Goal: Task Accomplishment & Management: Complete application form

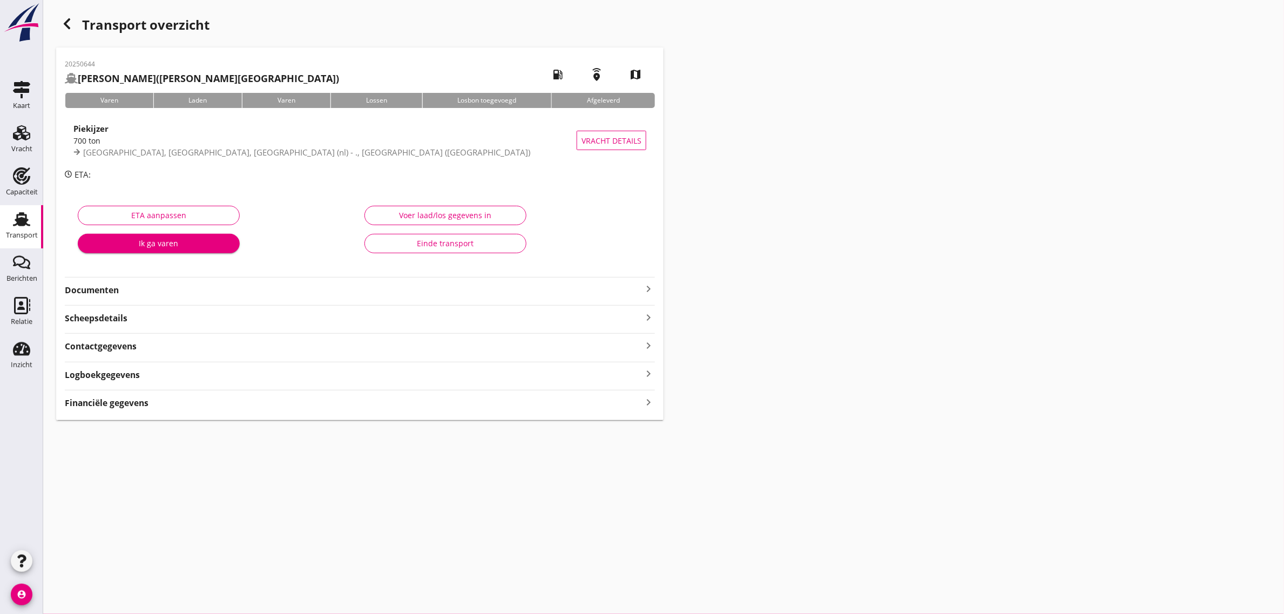
click at [468, 238] on div "Einde transport" at bounding box center [446, 243] width 144 height 11
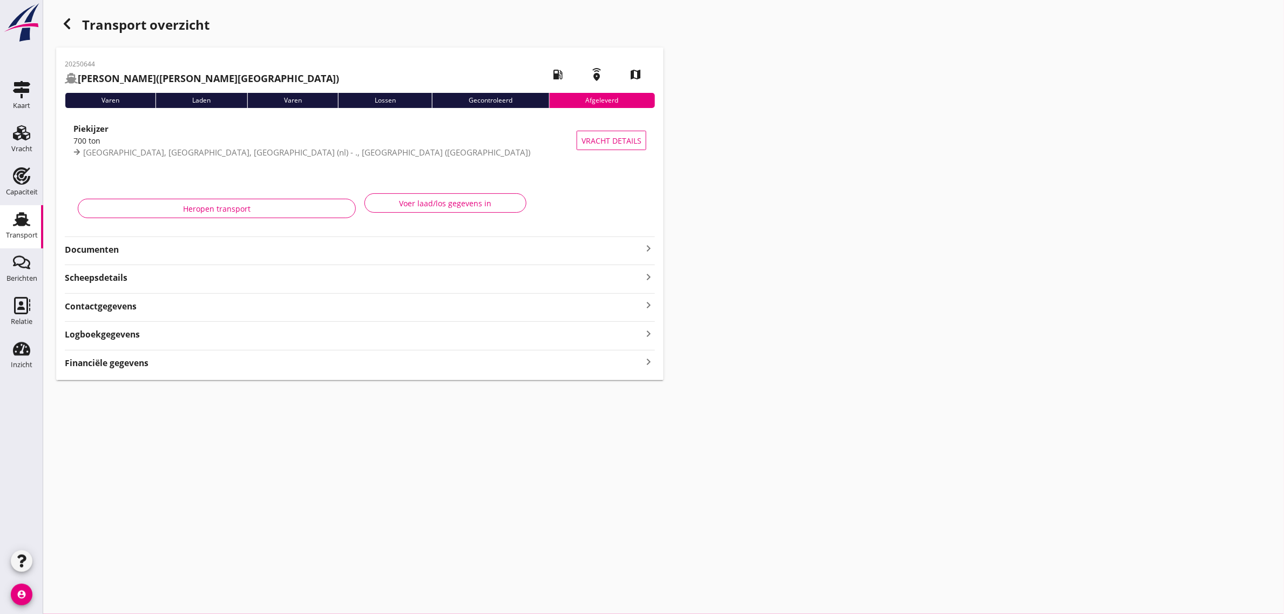
click at [71, 30] on div "button" at bounding box center [67, 24] width 22 height 22
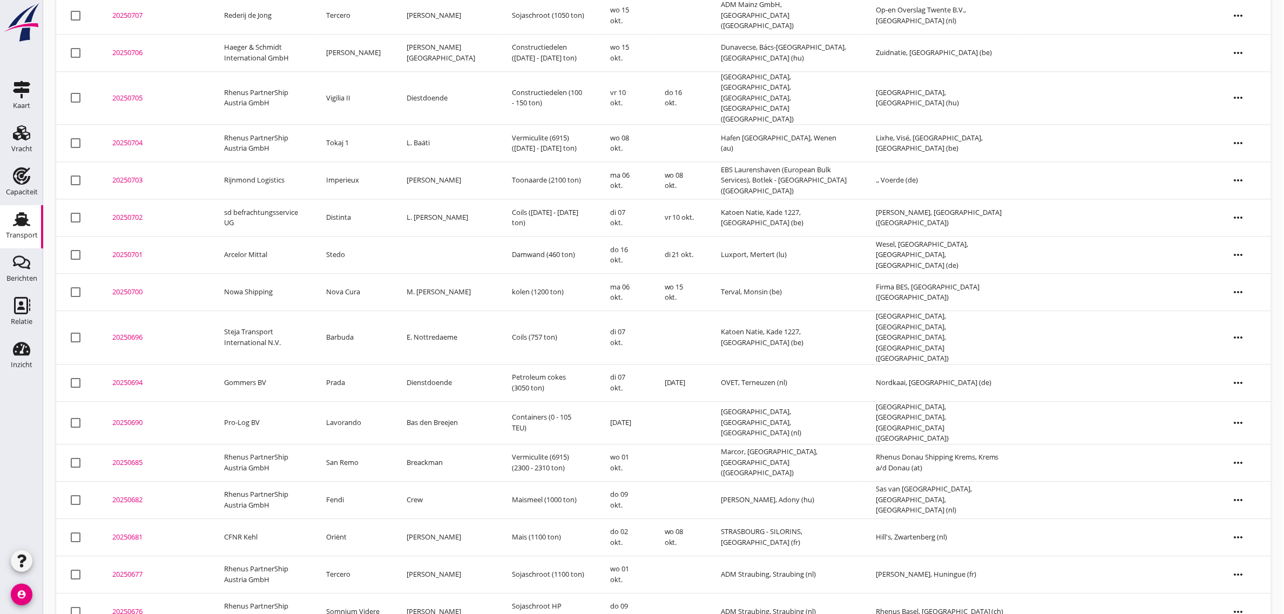
scroll to position [1003, 0]
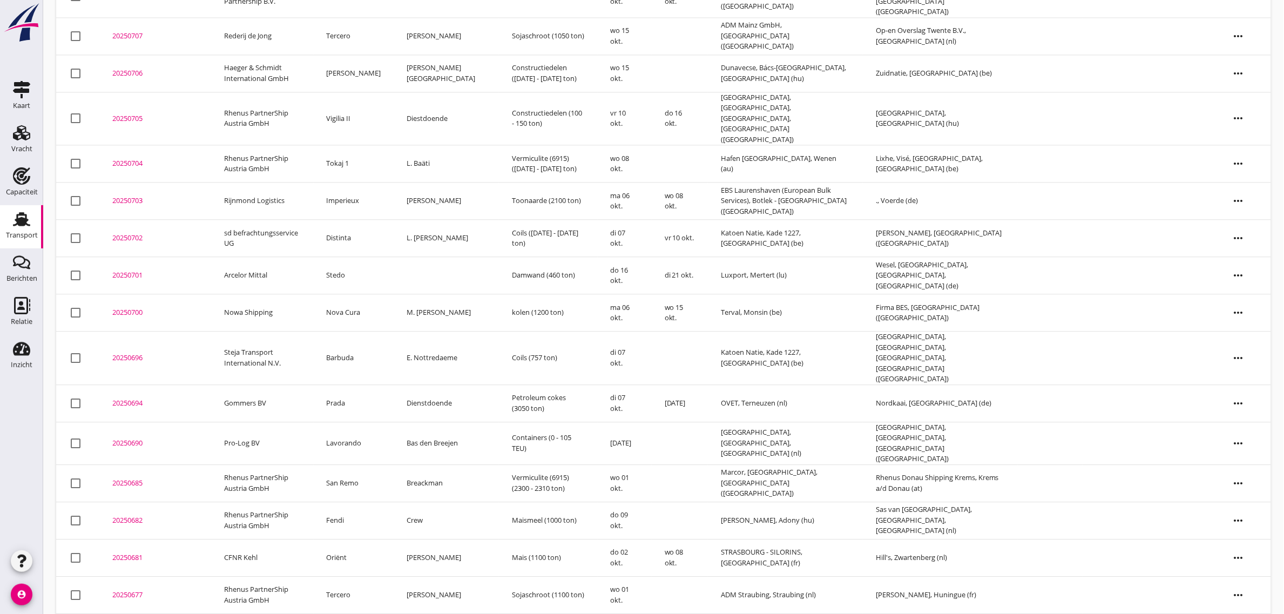
click at [355, 576] on td "Tercero" at bounding box center [354, 594] width 80 height 37
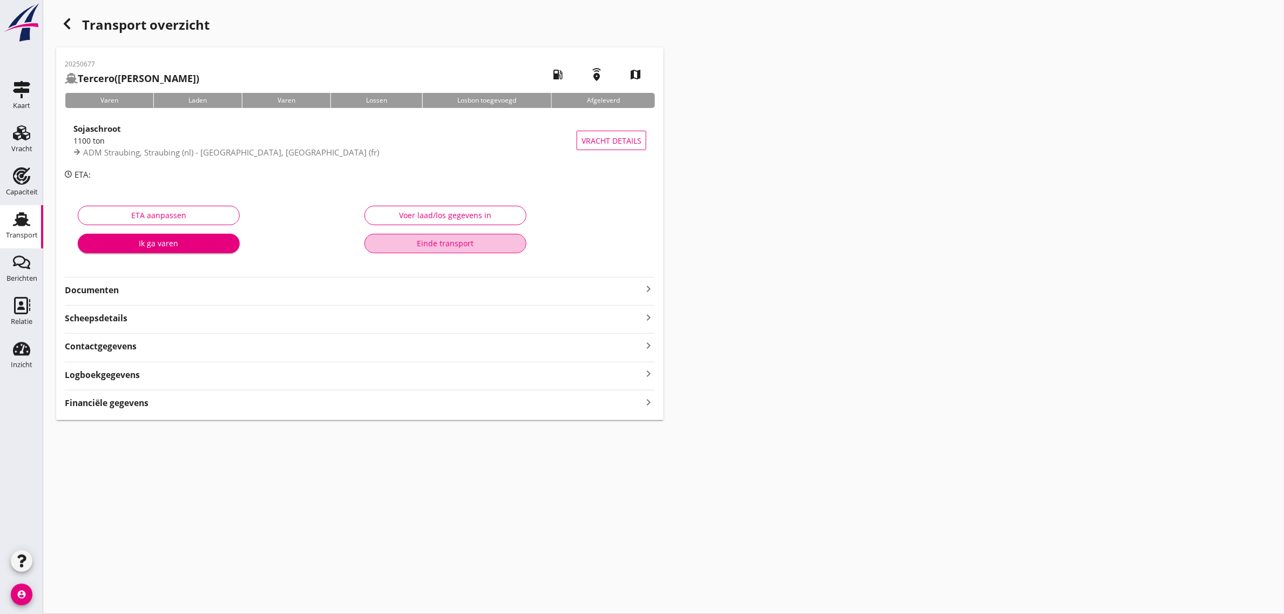
click at [408, 236] on button "Einde transport" at bounding box center [445, 243] width 162 height 19
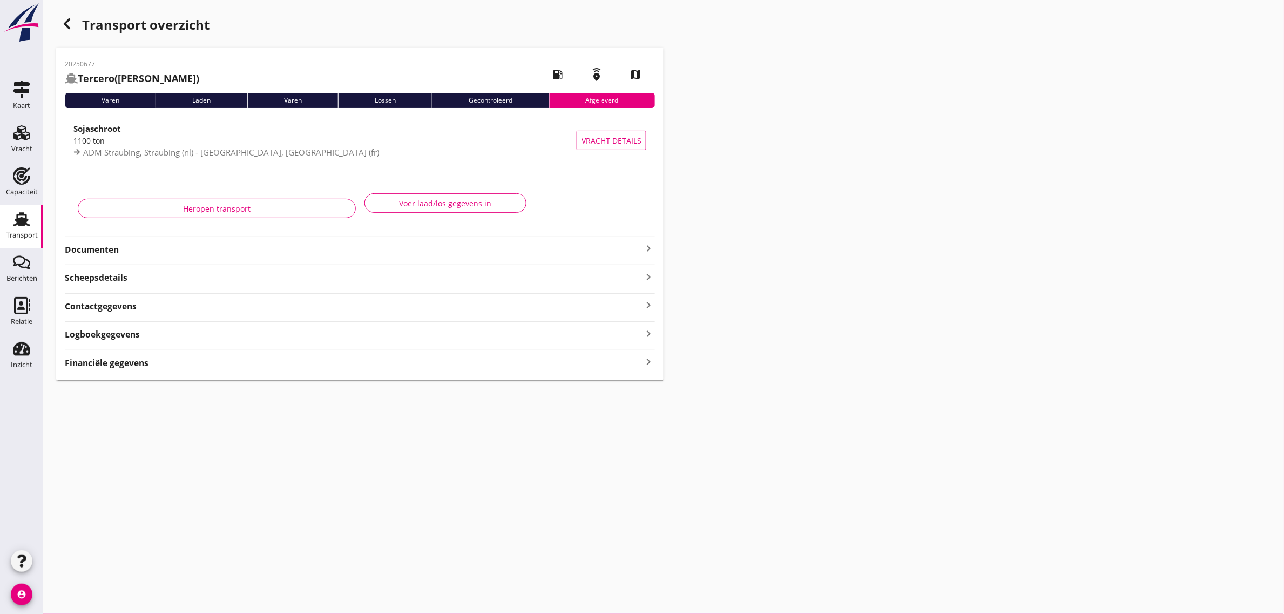
click at [66, 32] on div "button" at bounding box center [67, 24] width 22 height 22
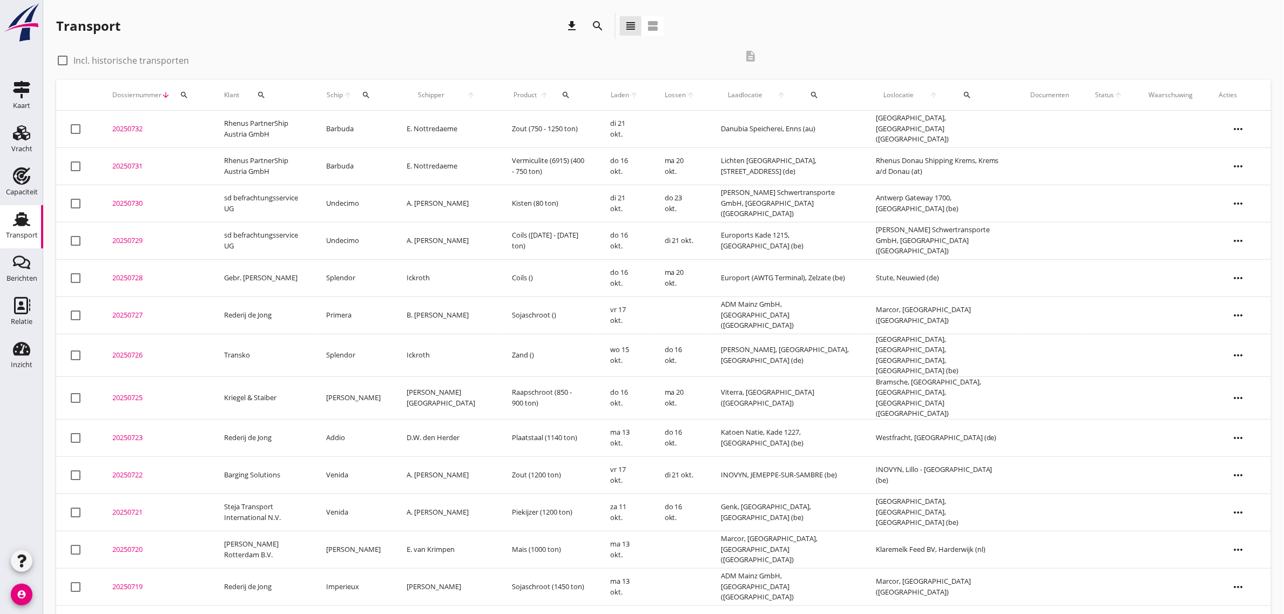
click at [362, 313] on td "Primera" at bounding box center [354, 314] width 80 height 37
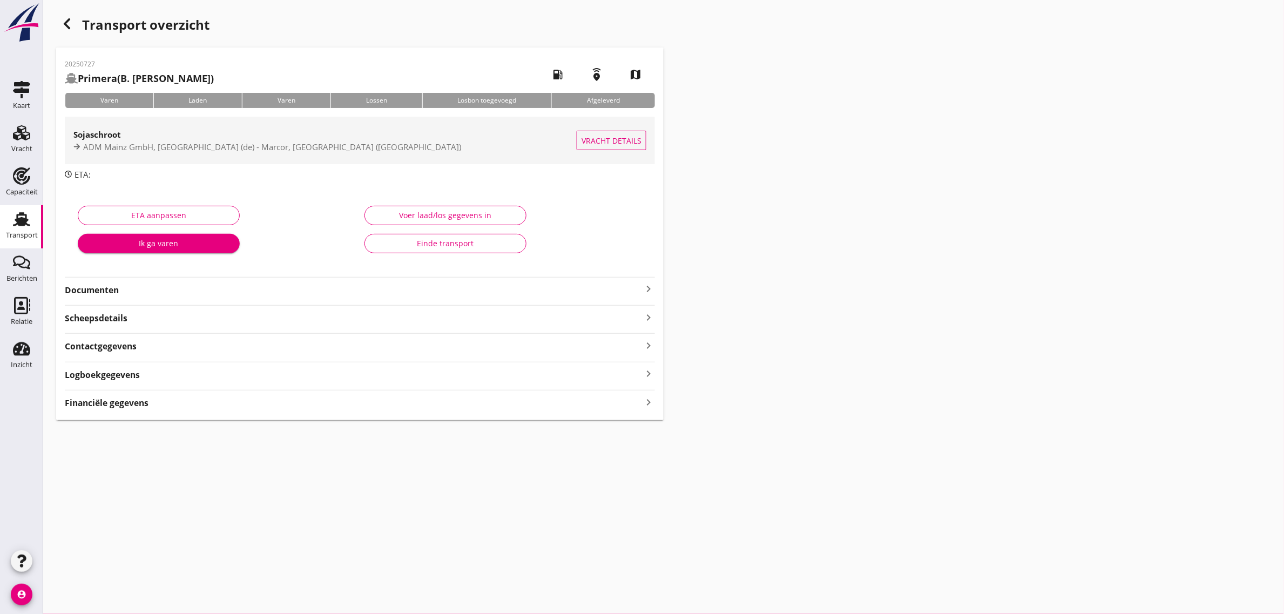
click at [236, 139] on div "Sojaschroot" at bounding box center [324, 134] width 503 height 13
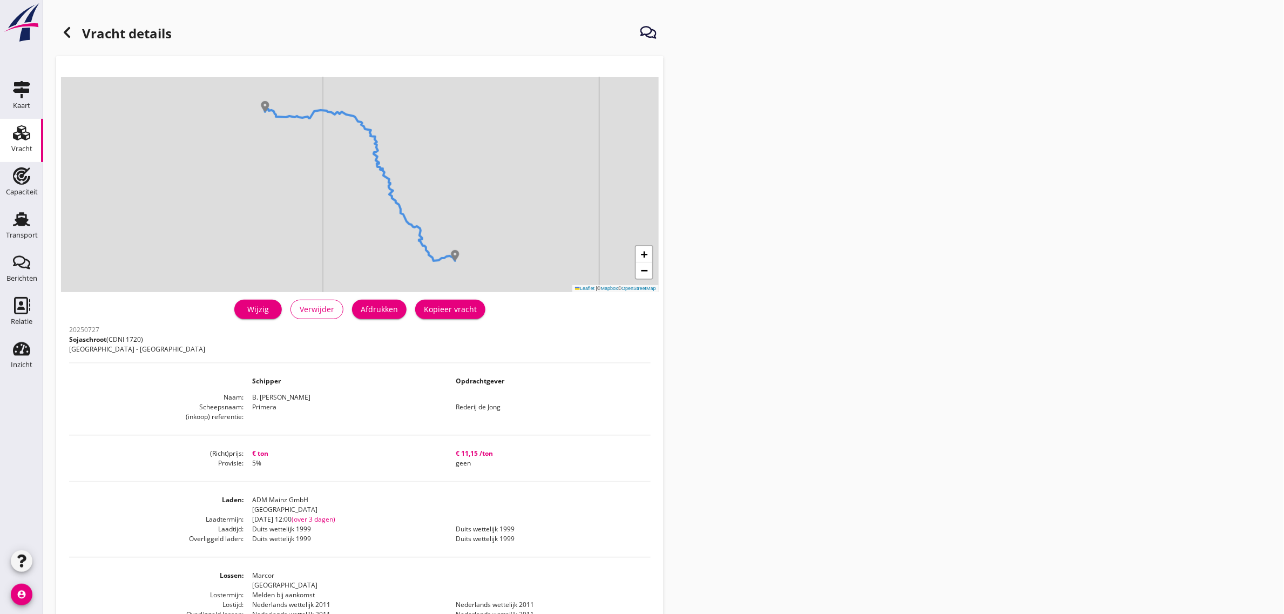
click at [273, 309] on div "Wijzig" at bounding box center [258, 308] width 30 height 11
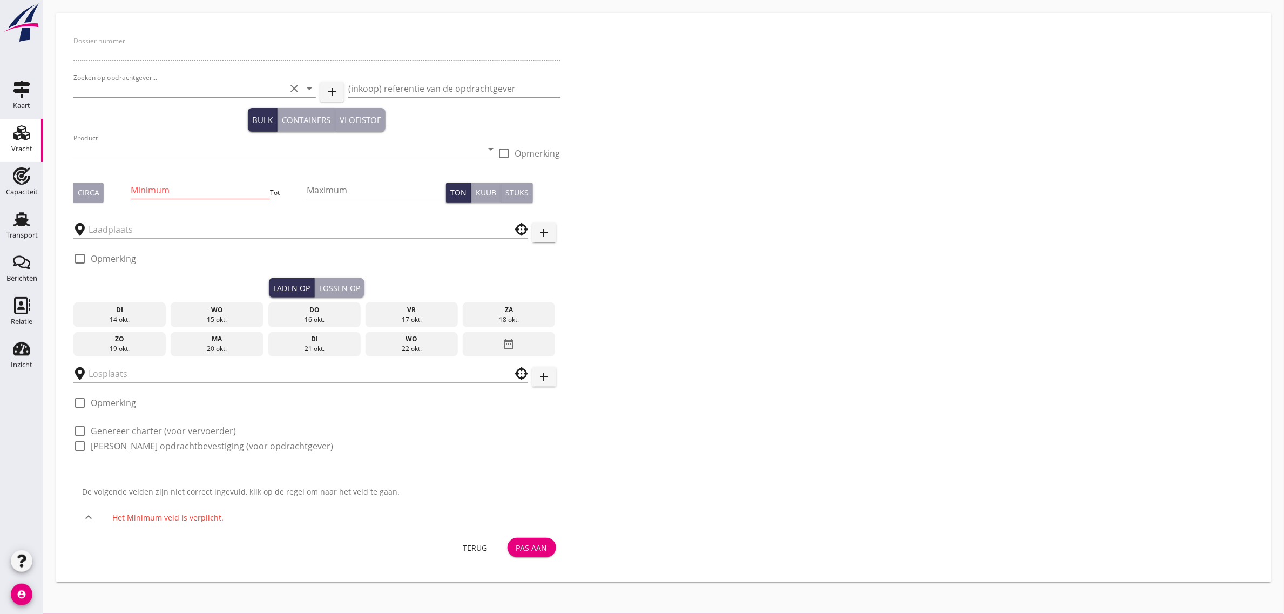
type input "20250727"
type input "Rederij de Jong"
type input "Sojaschroot (1720)"
type input "Marcor"
type input "ADM Mainz GmbH"
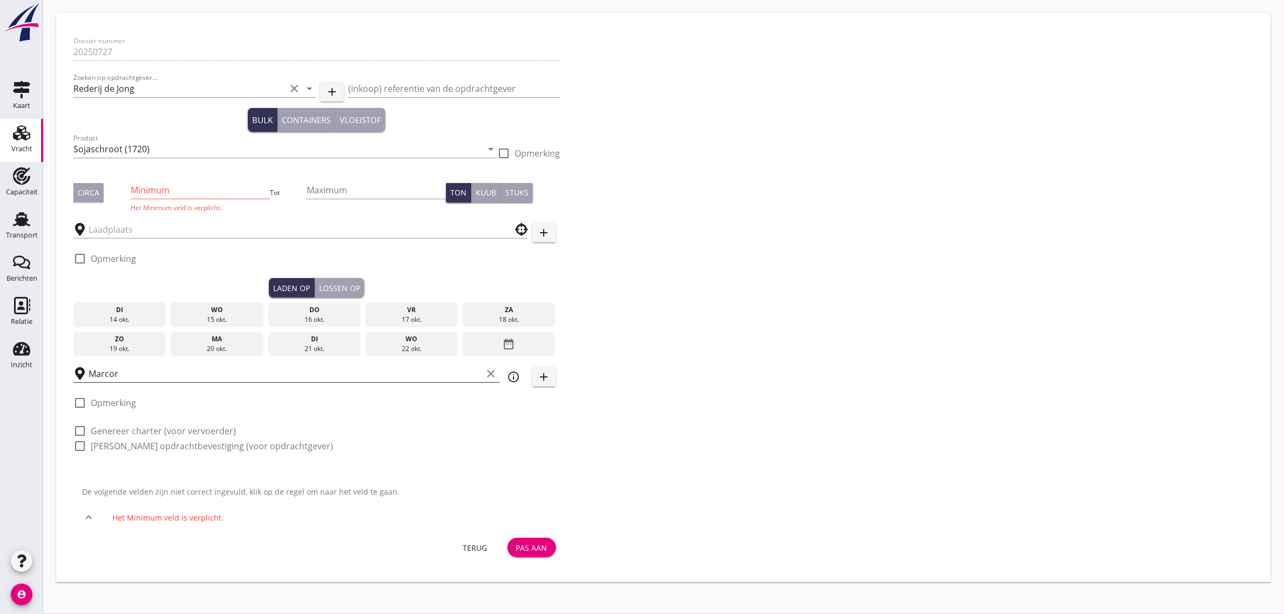
checkbox input "true"
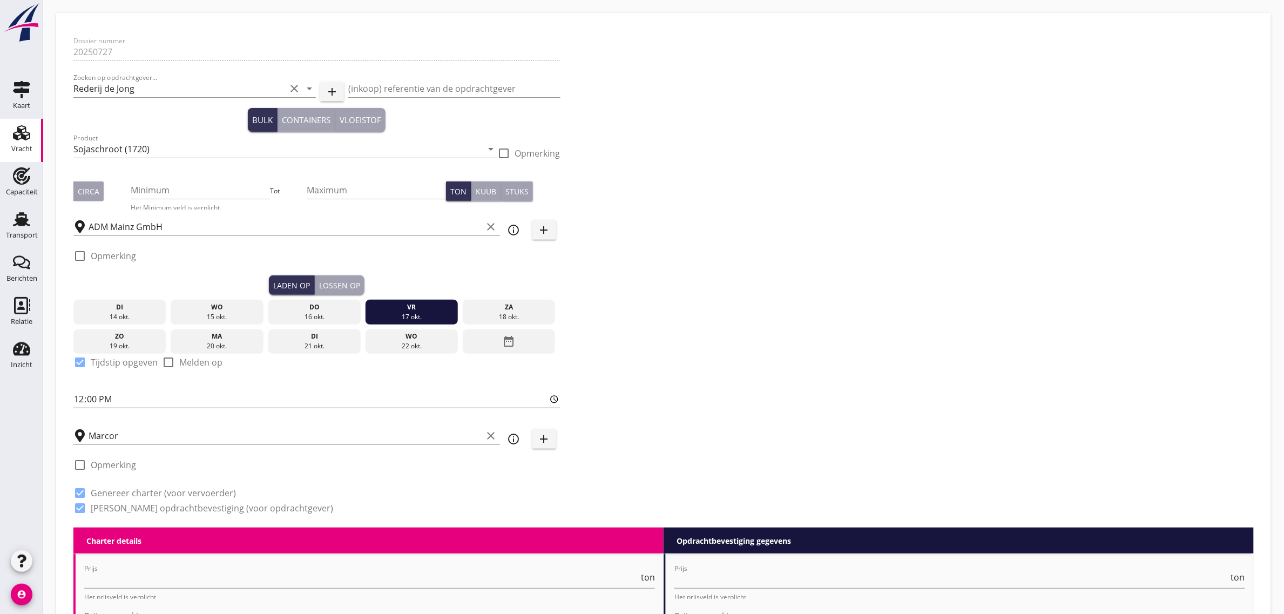
type input "0"
radio input "false"
checkbox input "true"
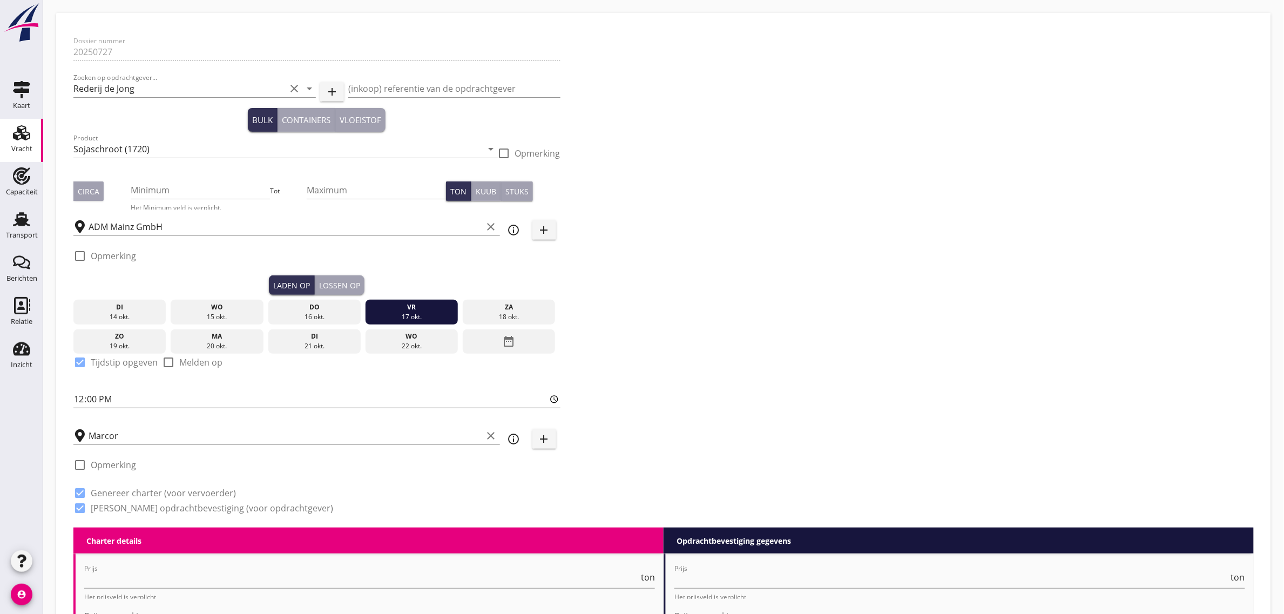
checkbox input "true"
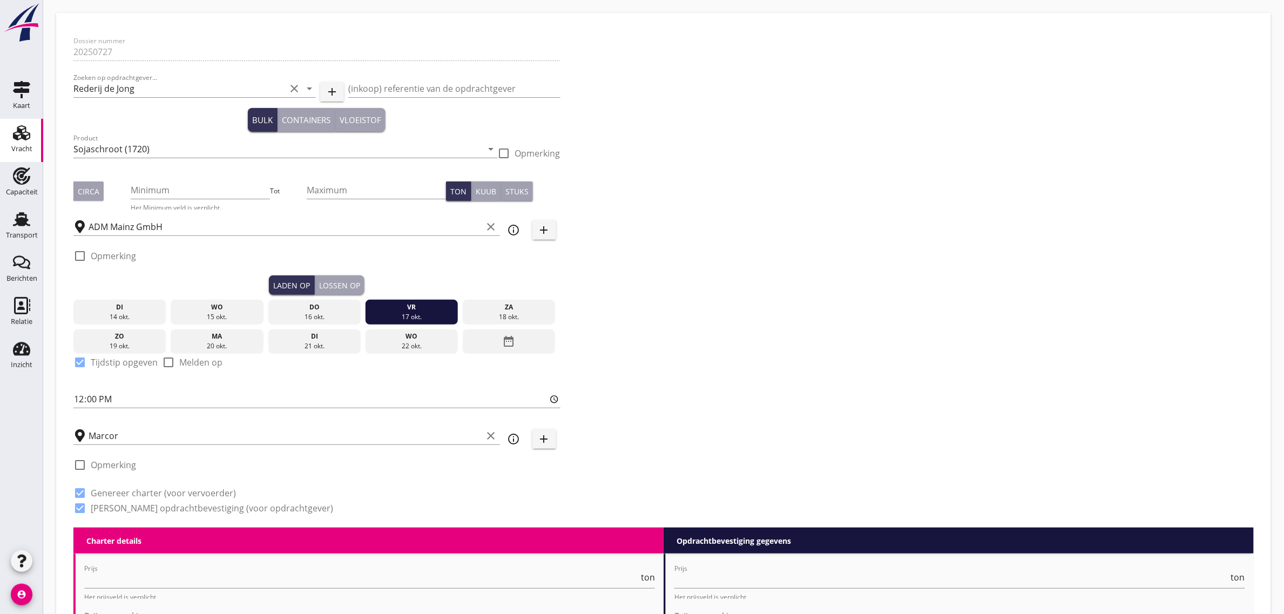
radio input "false"
radio input "true"
radio input "false"
radio input "true"
type input "5"
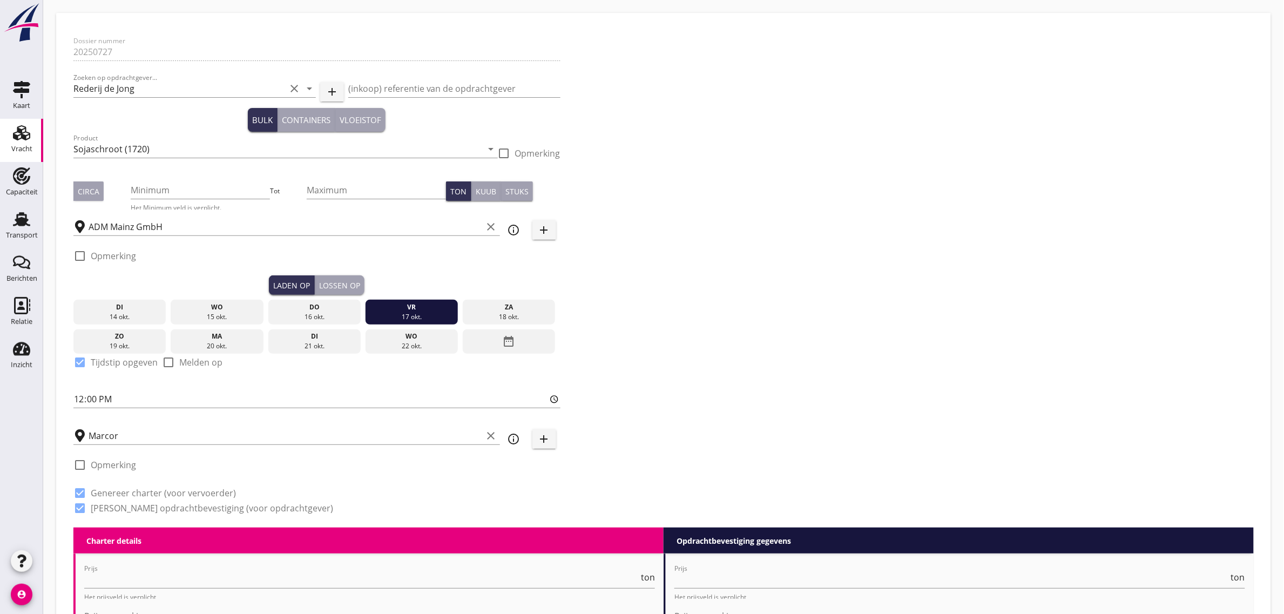
type input "11.15"
radio input "false"
checkbox input "true"
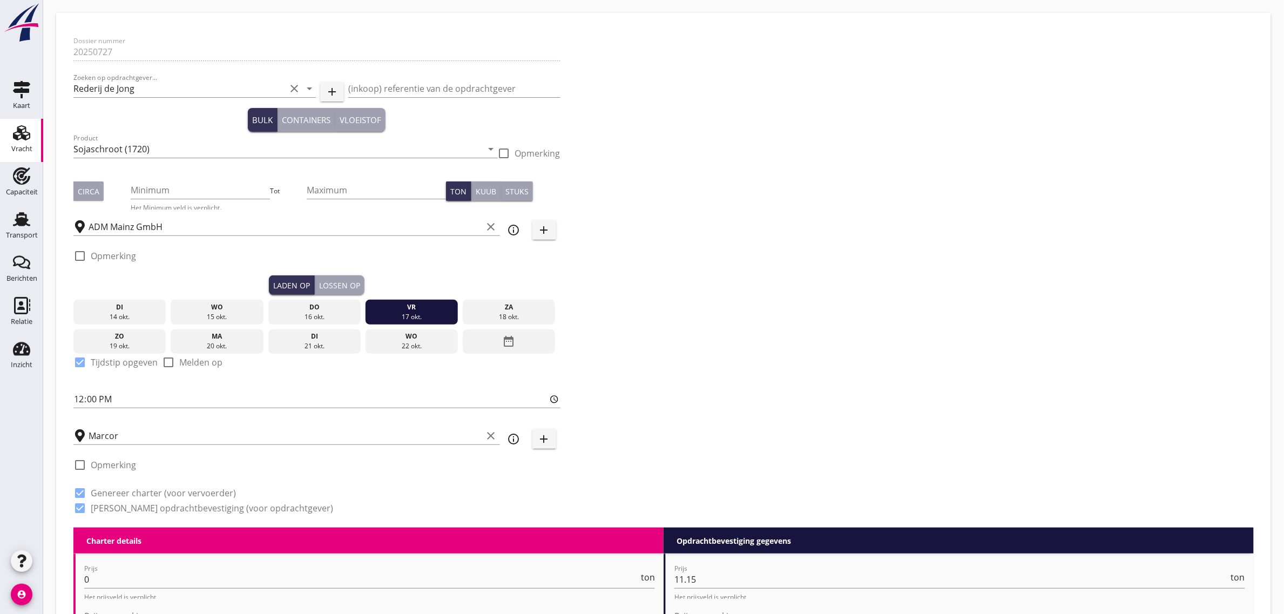
checkbox input "true"
radio input "false"
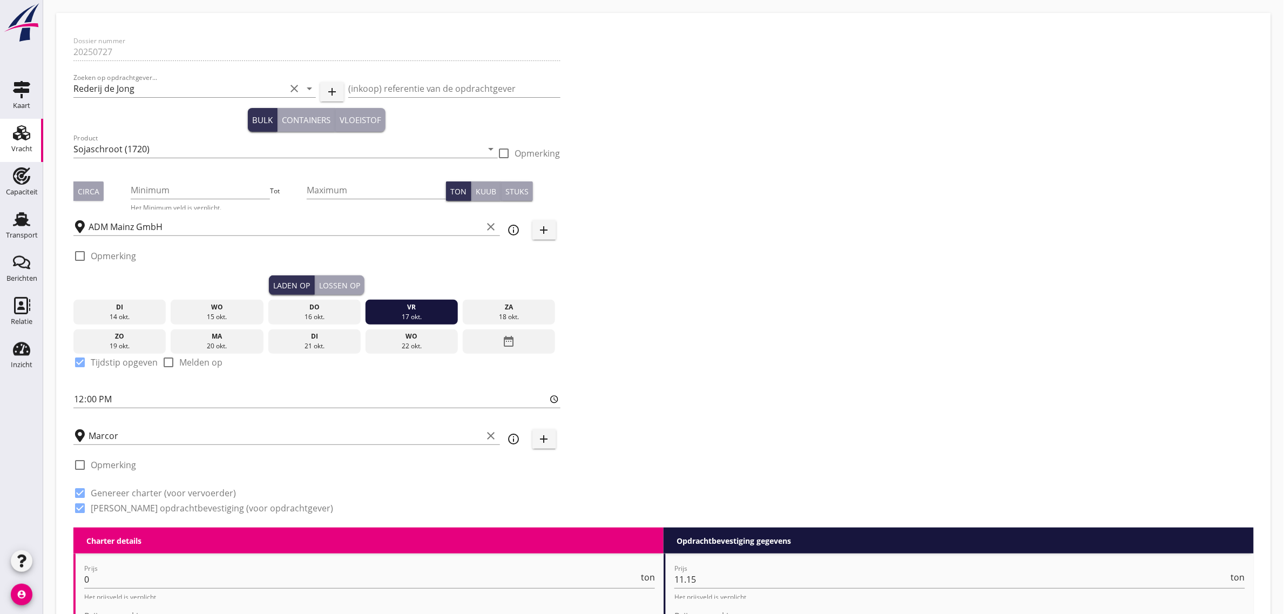
radio input "true"
radio input "false"
radio input "true"
type input "0"
click at [743, 302] on div "Dossier nummer 20250727 Zoeken op opdrachtgever... Rederij de Jong clear arrow_…" at bounding box center [663, 278] width 1189 height 497
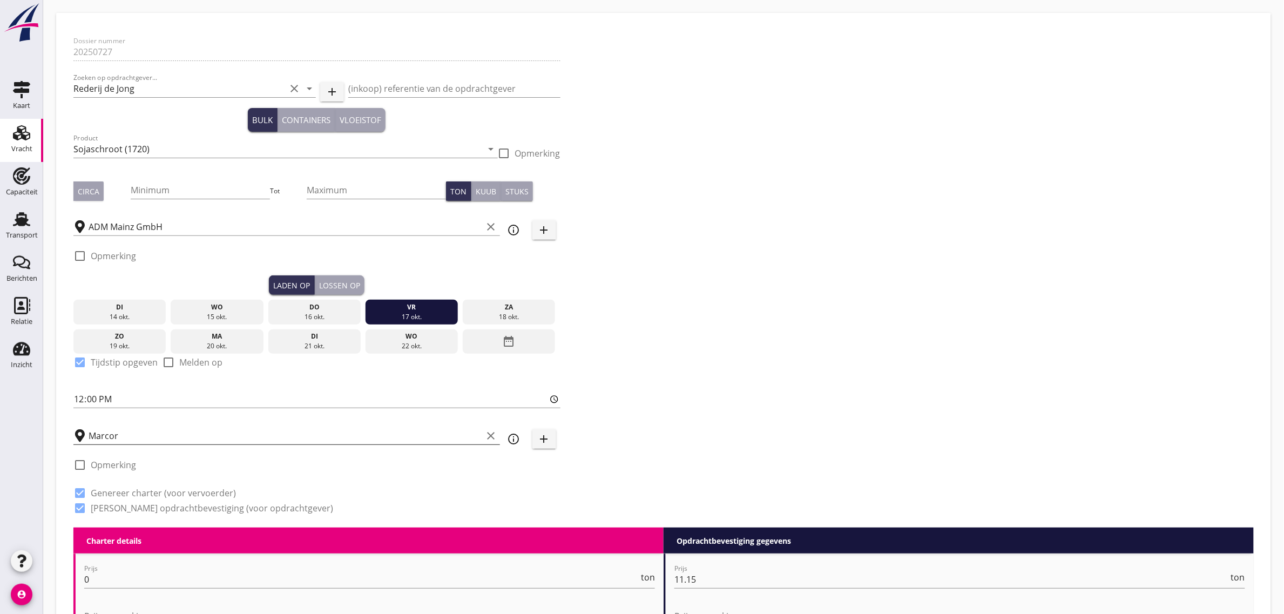
click at [131, 436] on input "Marcor" at bounding box center [286, 435] width 394 height 17
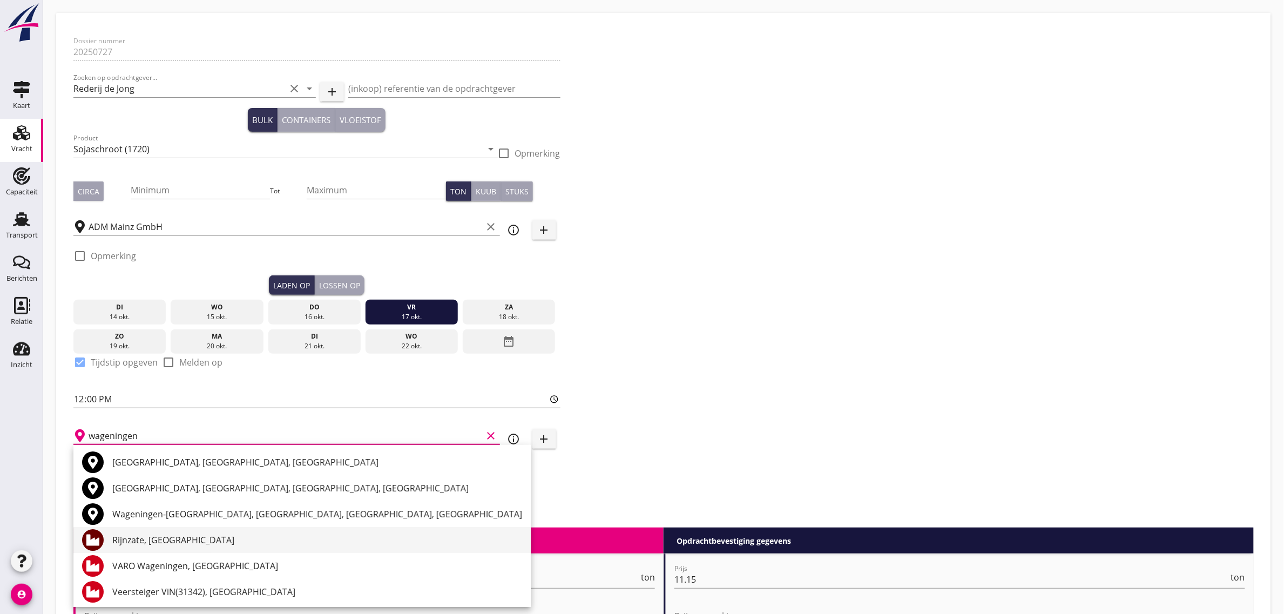
click at [165, 537] on div "Rijnzate, [GEOGRAPHIC_DATA]" at bounding box center [317, 539] width 410 height 13
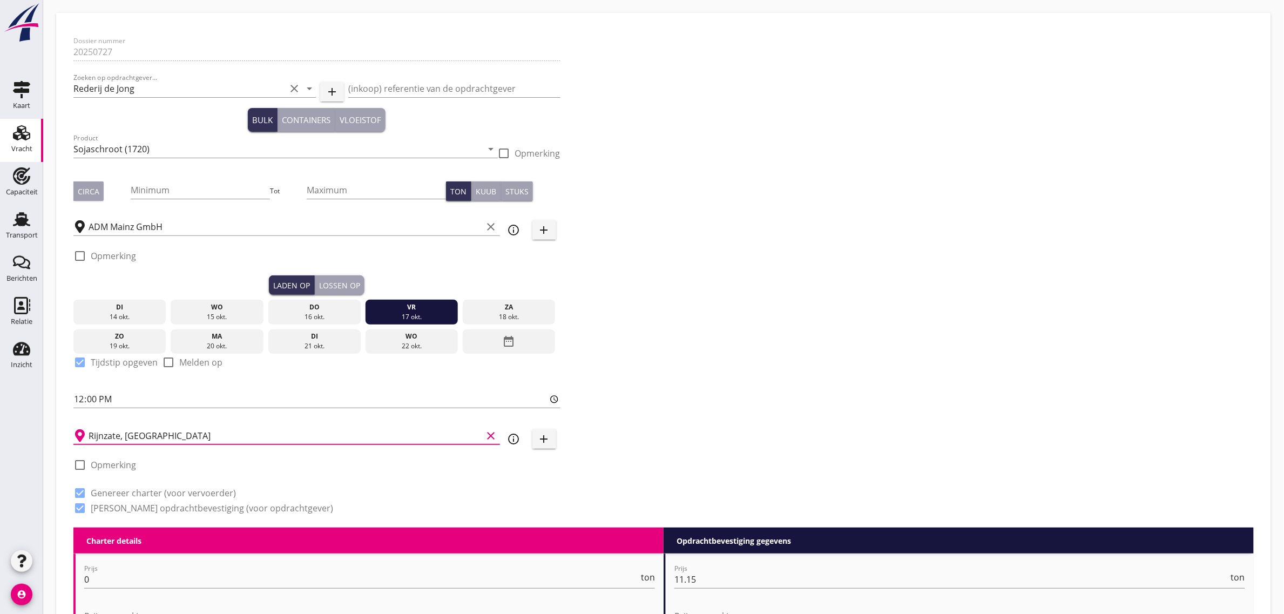
type input "Rijnzate, [GEOGRAPHIC_DATA]"
click at [688, 384] on div "Dossier nummer 20250727 Zoeken op opdrachtgever... Rederij de Jong clear arrow_…" at bounding box center [663, 278] width 1189 height 497
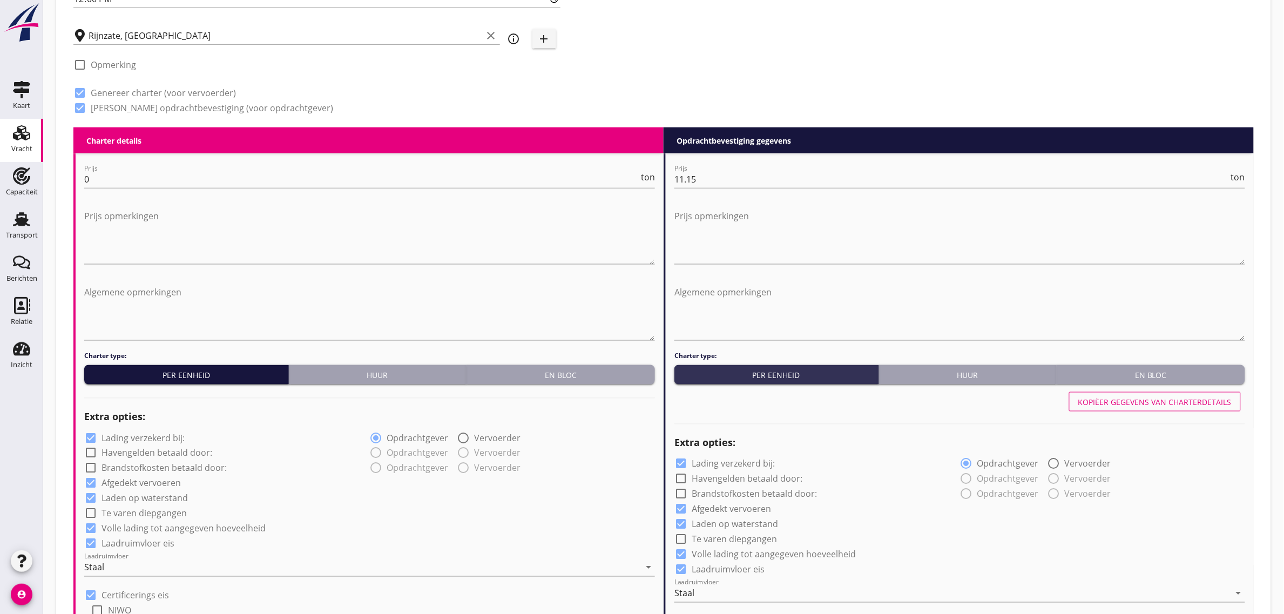
scroll to position [405, 0]
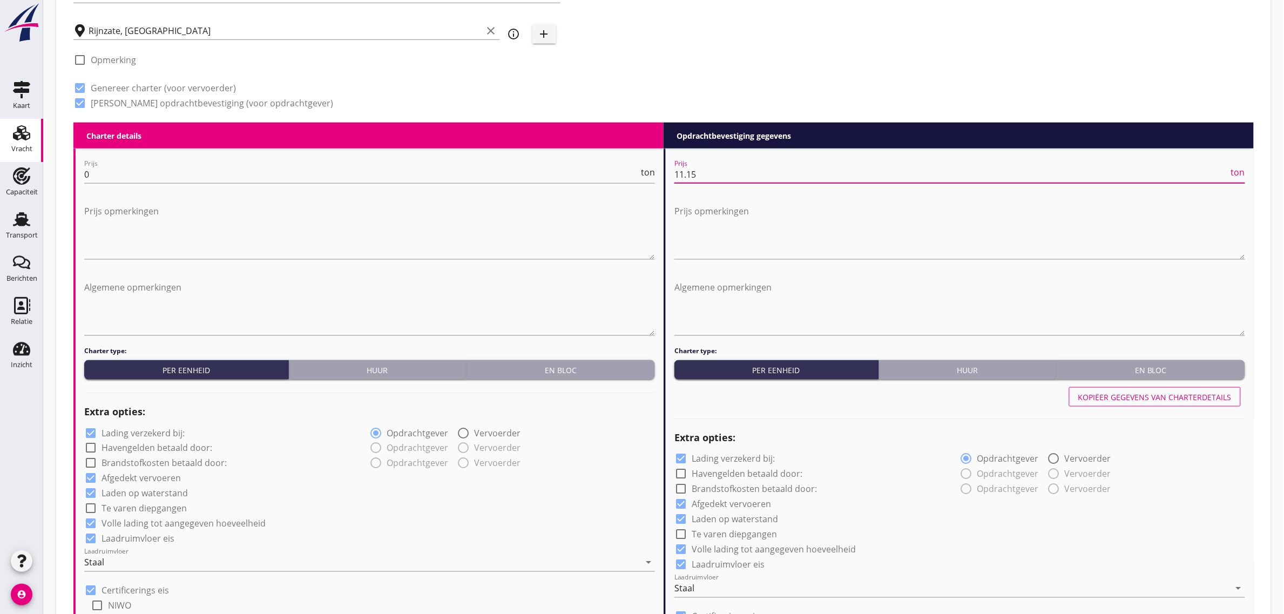
click at [708, 174] on input "11.15" at bounding box center [951, 174] width 554 height 17
type input "13"
type input "13.25"
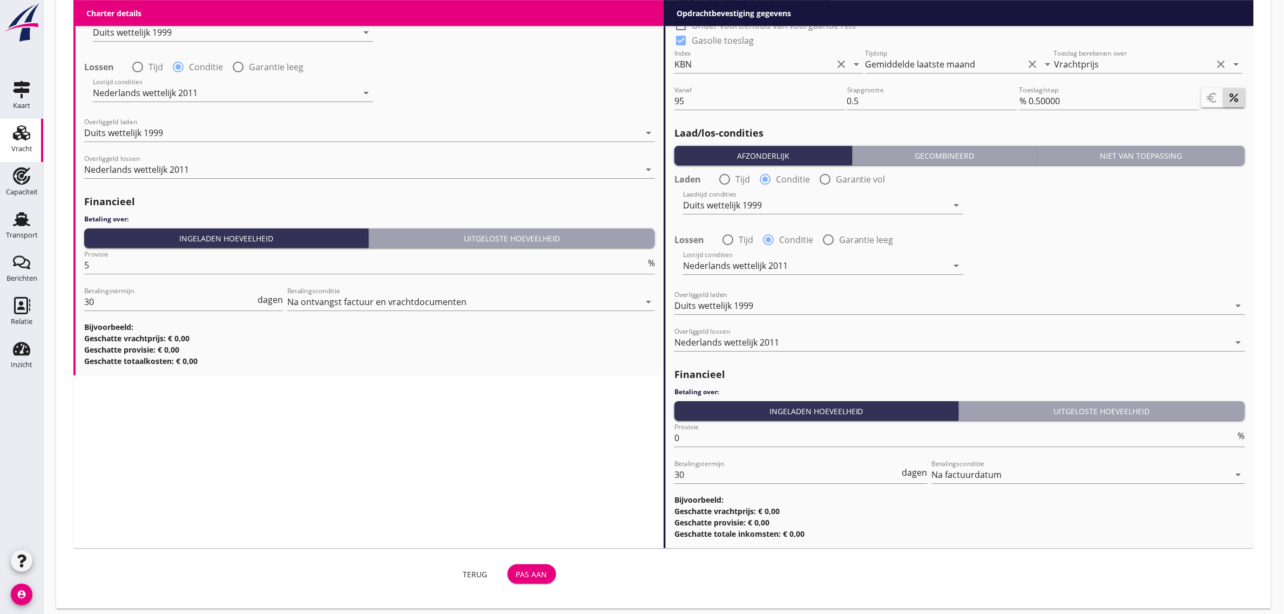
scroll to position [1406, 0]
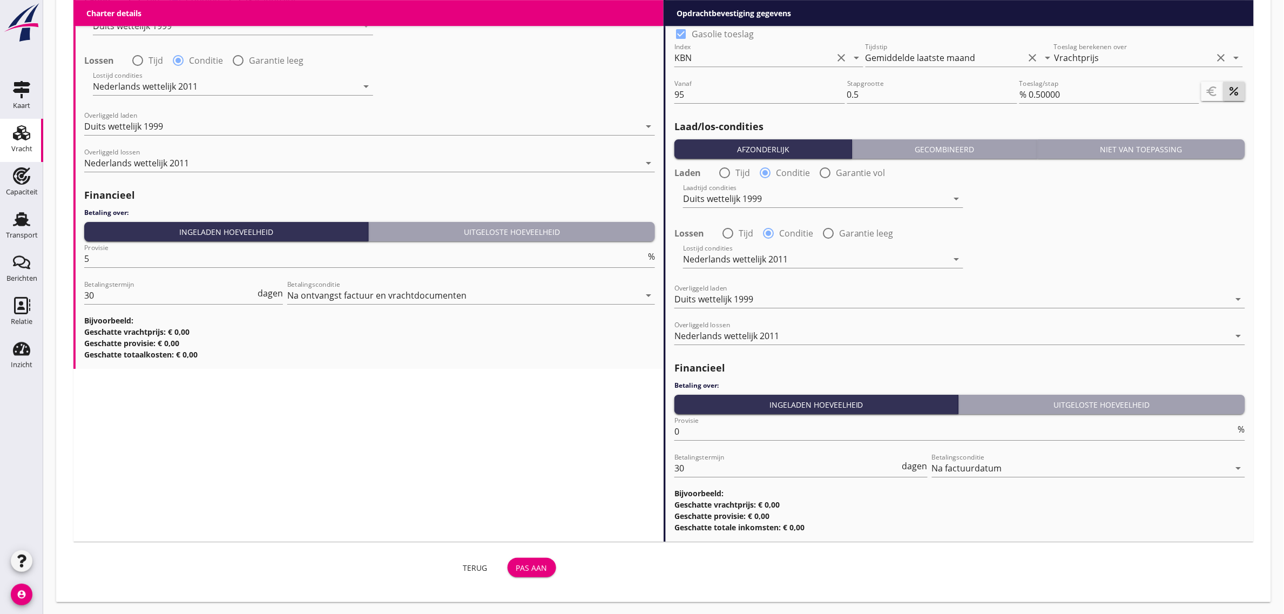
click at [535, 566] on div "Pas aan" at bounding box center [531, 567] width 31 height 11
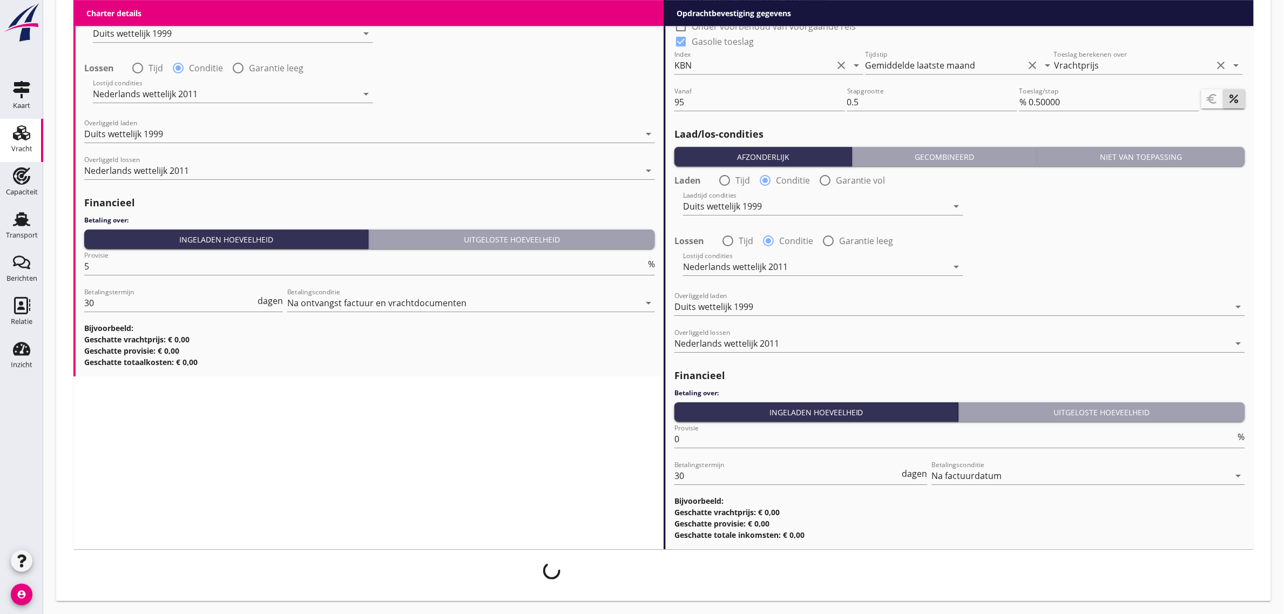
scroll to position [1398, 0]
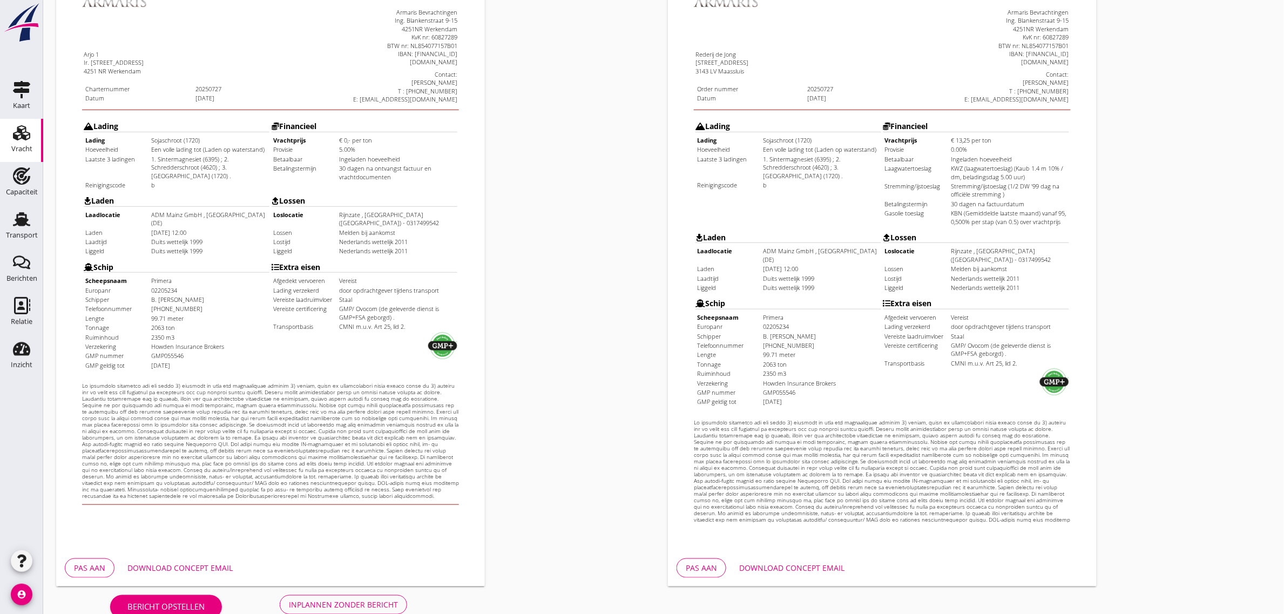
scroll to position [185, 0]
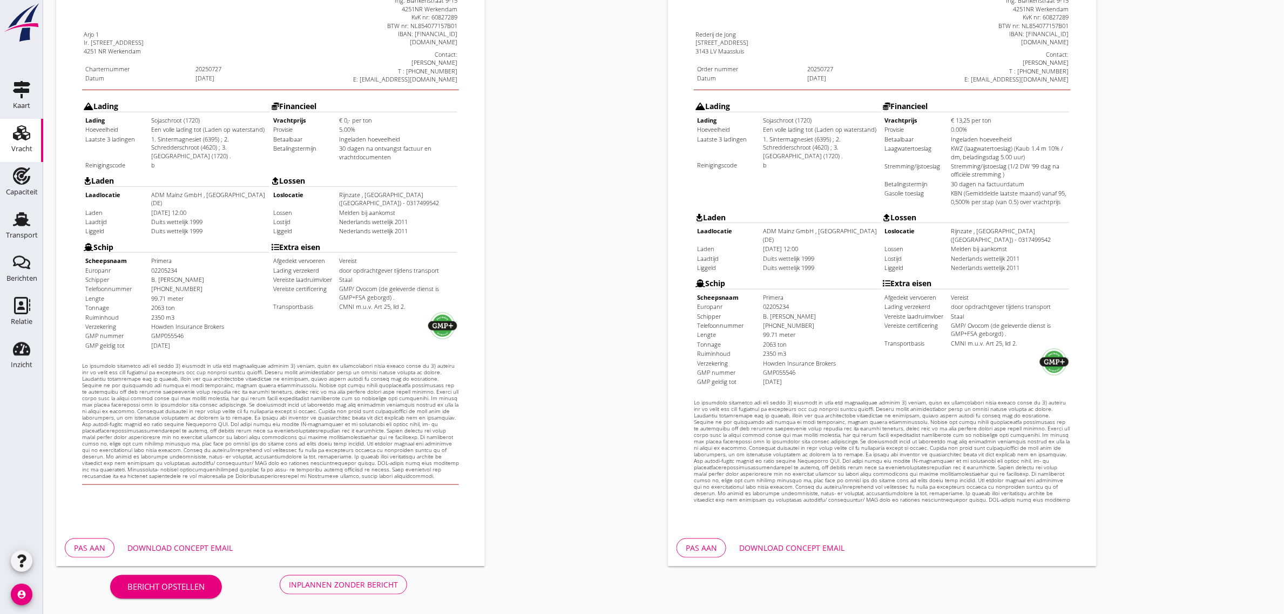
click at [379, 584] on div "Inplannen zonder bericht" at bounding box center [343, 584] width 109 height 11
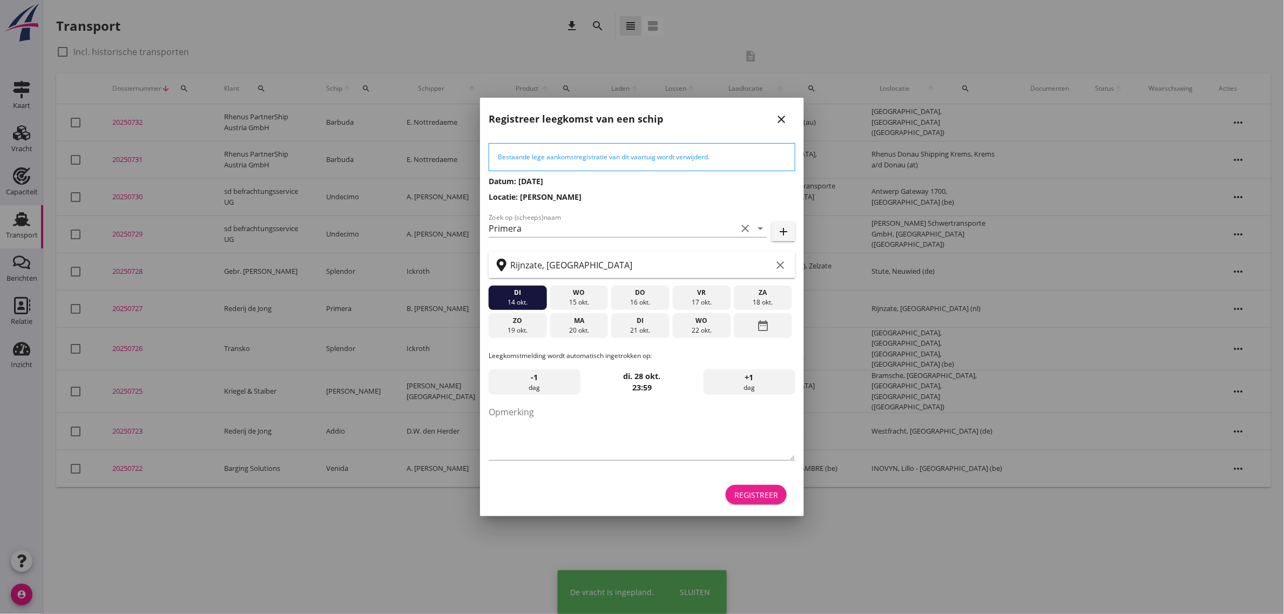
click at [749, 492] on div "Registreer" at bounding box center [756, 494] width 44 height 11
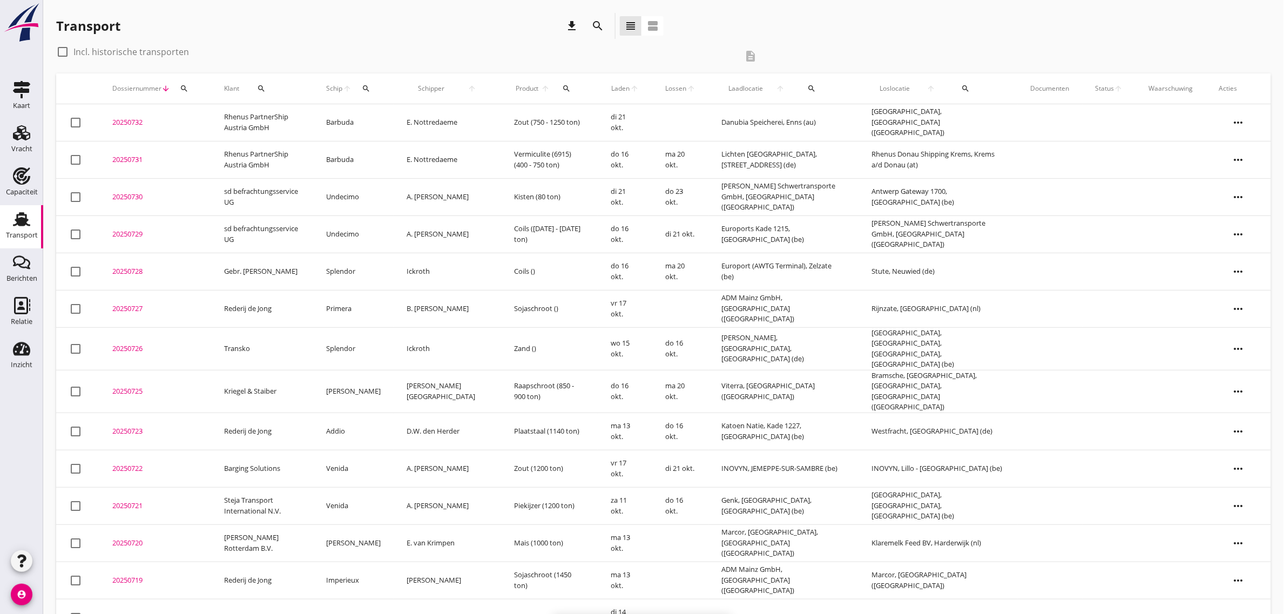
click at [347, 309] on td "Primera" at bounding box center [353, 308] width 80 height 37
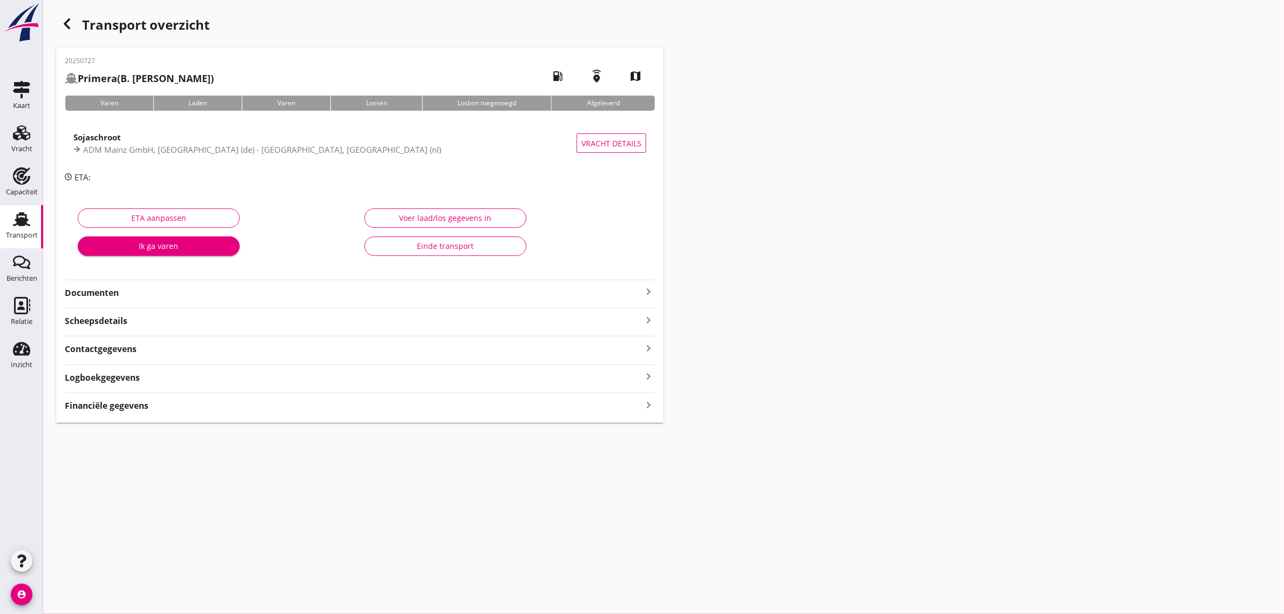
click at [97, 295] on strong "Documenten" at bounding box center [353, 293] width 577 height 12
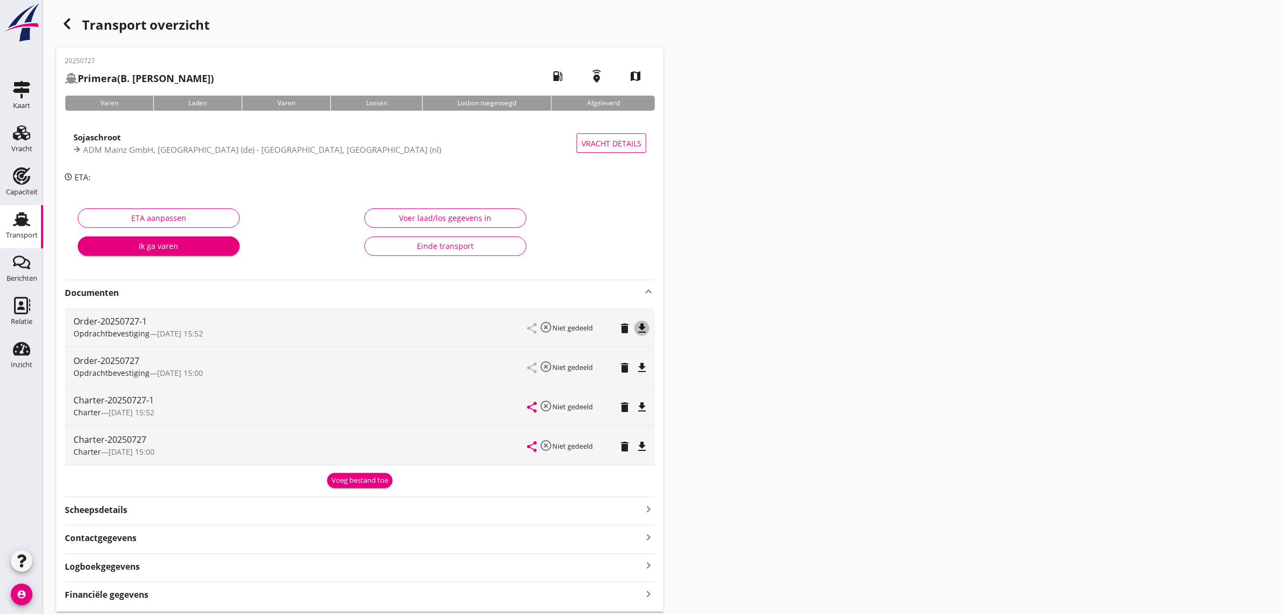
click at [641, 330] on icon "file_download" at bounding box center [641, 328] width 13 height 13
click at [641, 401] on icon "file_download" at bounding box center [641, 407] width 13 height 13
click at [24, 222] on use at bounding box center [21, 219] width 17 height 14
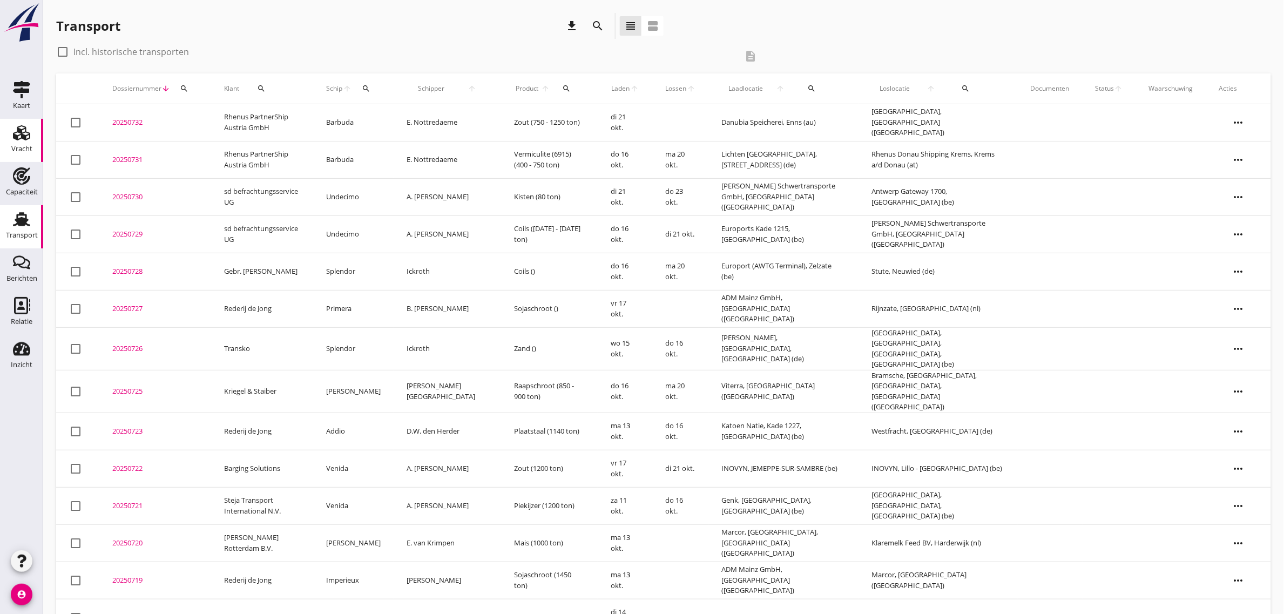
click at [17, 139] on use at bounding box center [21, 132] width 17 height 15
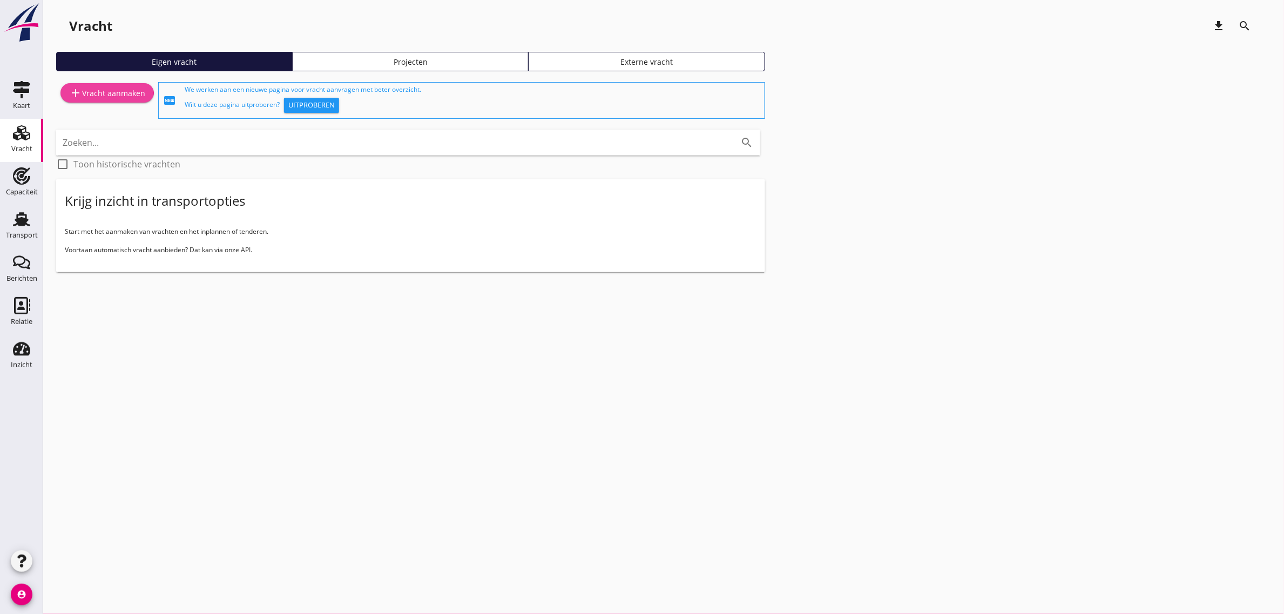
click at [108, 93] on div "add Vracht aanmaken" at bounding box center [107, 92] width 76 height 13
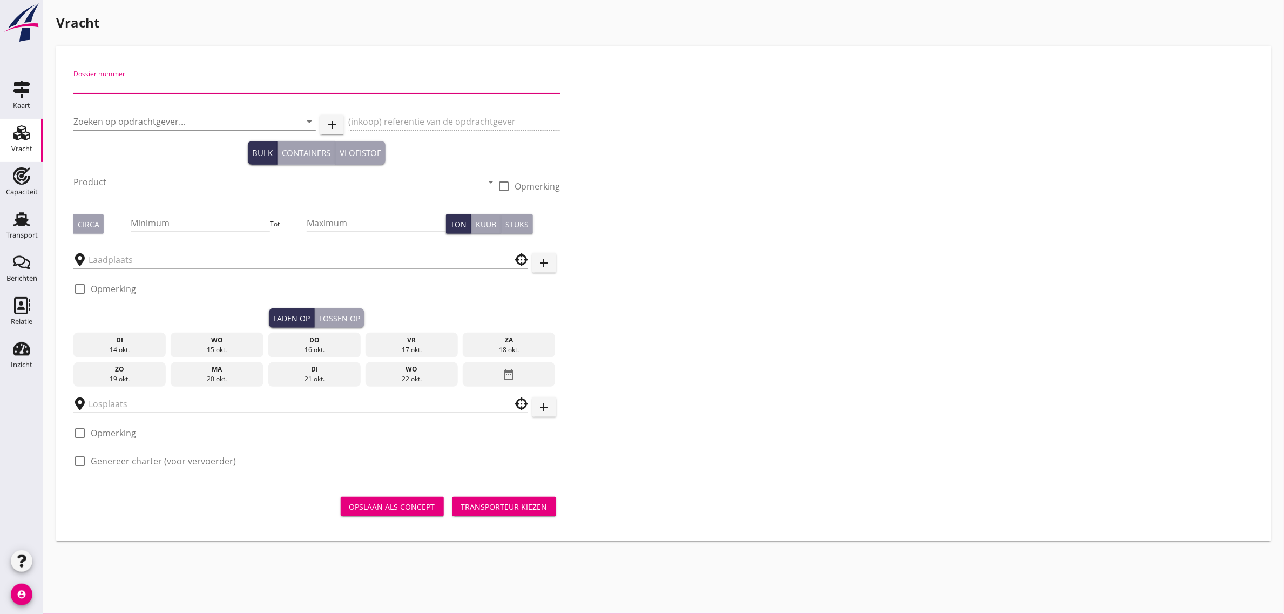
click at [165, 78] on input "Dossier nummer" at bounding box center [316, 84] width 487 height 17
type input "20250733"
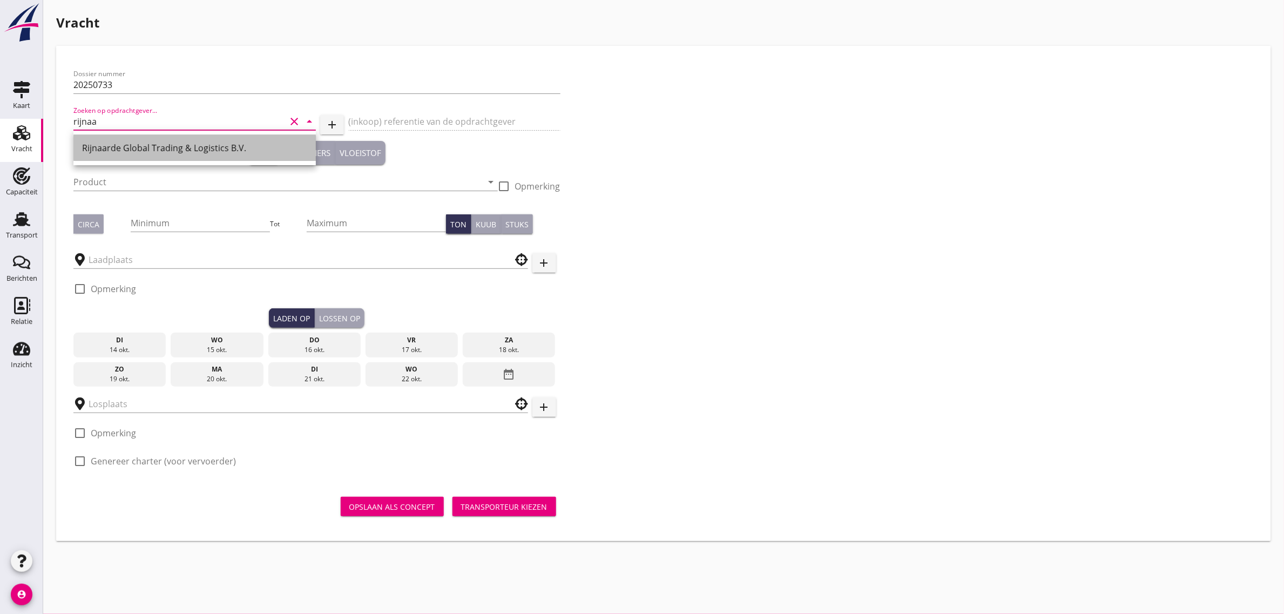
click at [135, 158] on div "Rijnaarde Global Trading & Logistics B.V." at bounding box center [194, 148] width 225 height 26
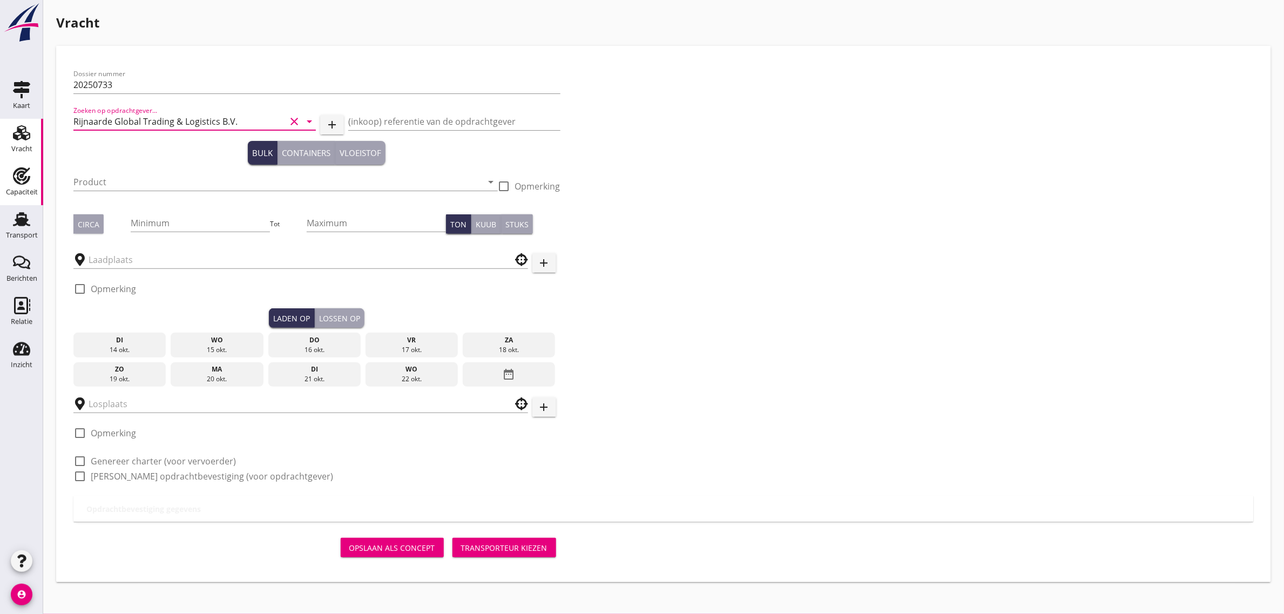
type input "Rijnaarde Global Trading & Logistics B.V."
click at [118, 177] on input "Product" at bounding box center [277, 181] width 409 height 17
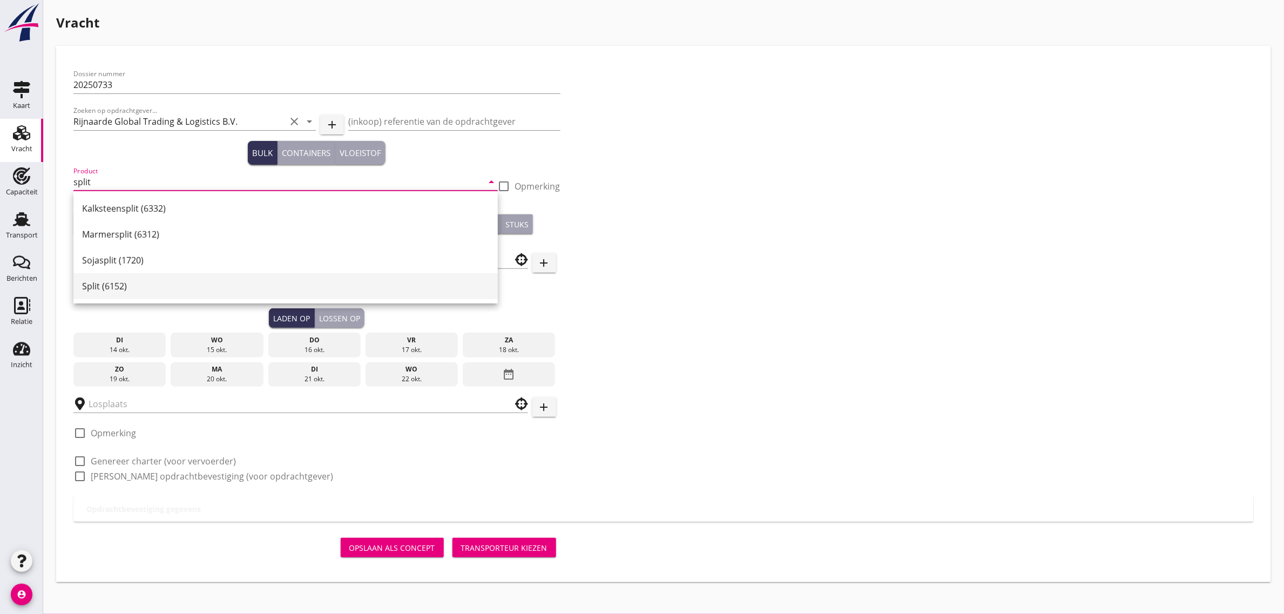
click at [134, 279] on div "Split (6152)" at bounding box center [285, 286] width 407 height 26
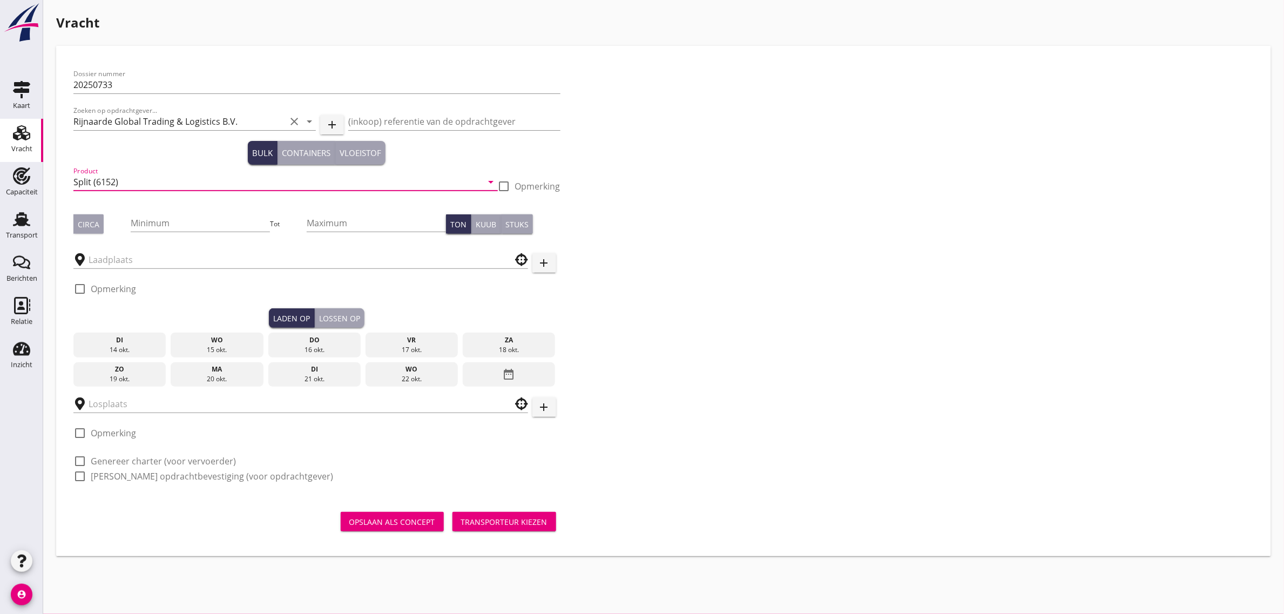
type input "Split (6152)"
click at [86, 223] on div "Circa" at bounding box center [89, 224] width 22 height 11
click at [176, 228] on input "Minimum" at bounding box center [200, 222] width 139 height 17
type input "3600"
click at [104, 262] on input "text" at bounding box center [293, 259] width 409 height 17
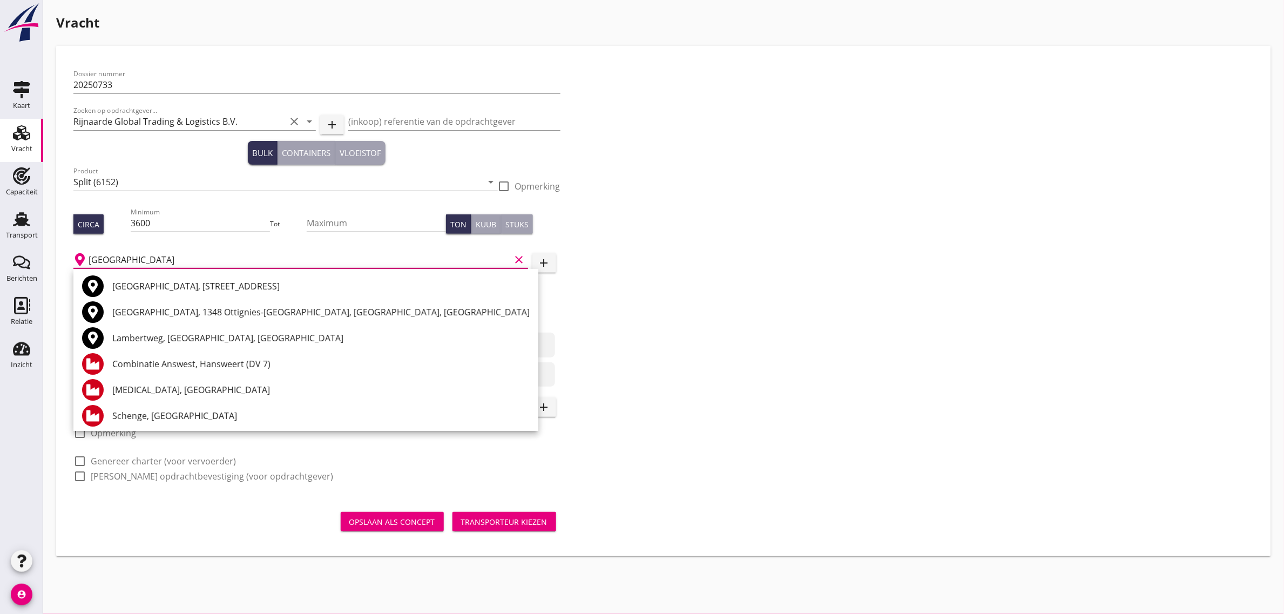
click at [192, 258] on input "[GEOGRAPHIC_DATA]" at bounding box center [300, 259] width 422 height 17
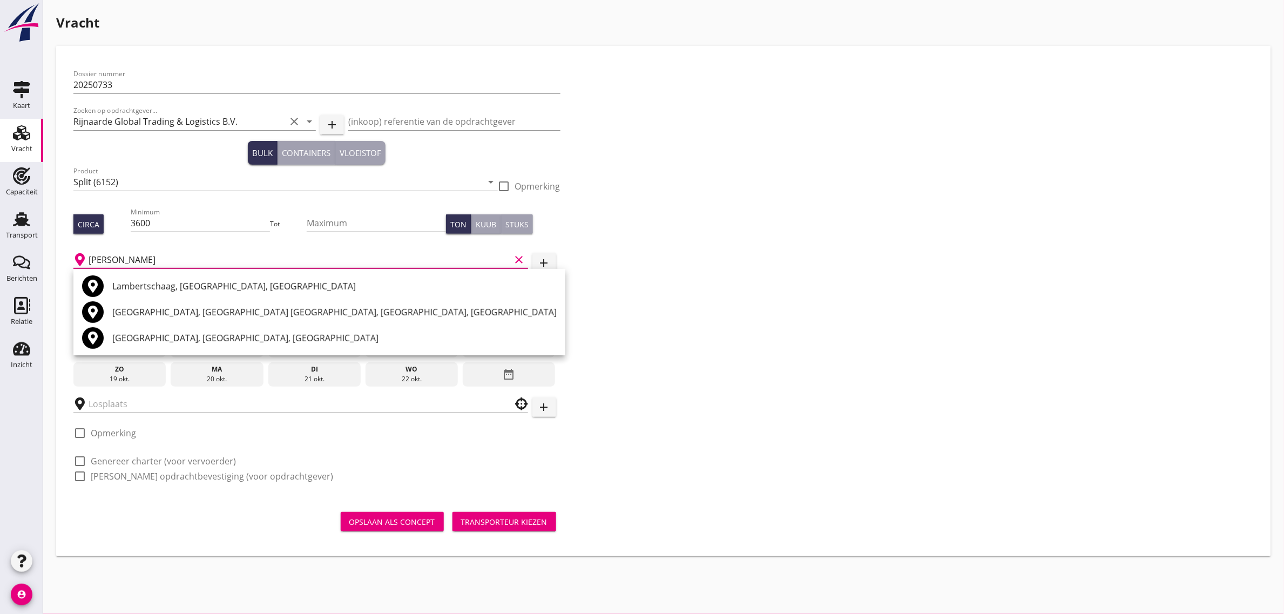
click at [192, 258] on input "[PERSON_NAME]" at bounding box center [300, 259] width 422 height 17
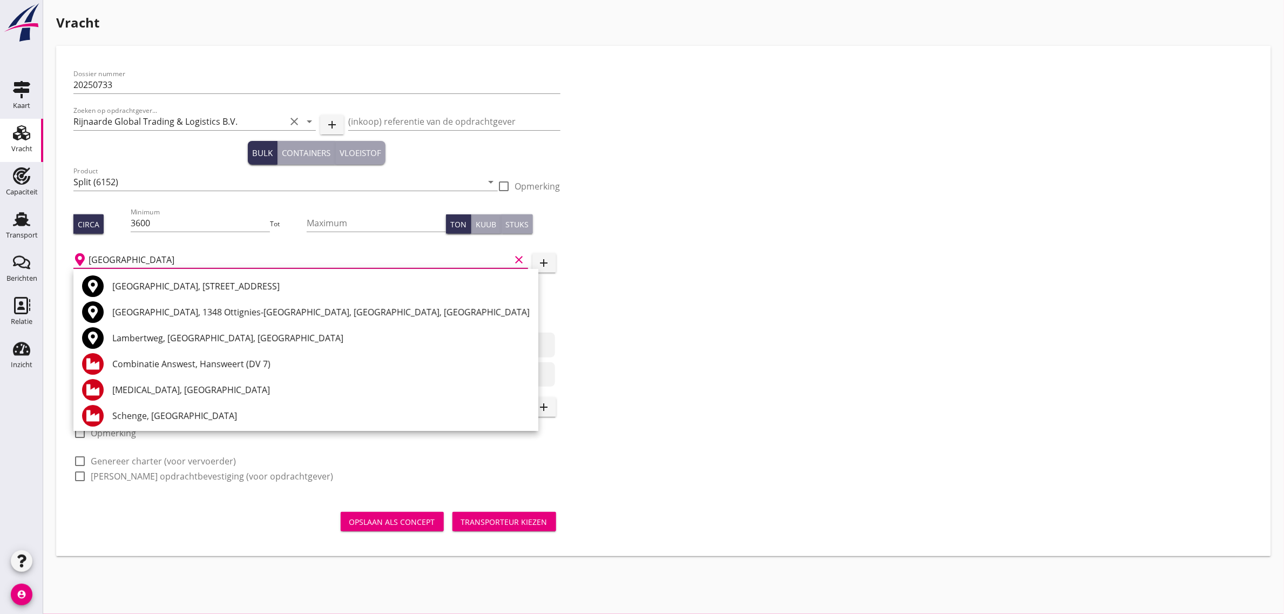
click at [108, 258] on input "[GEOGRAPHIC_DATA]" at bounding box center [300, 259] width 422 height 17
click at [160, 260] on input "[GEOGRAPHIC_DATA]" at bounding box center [300, 259] width 422 height 17
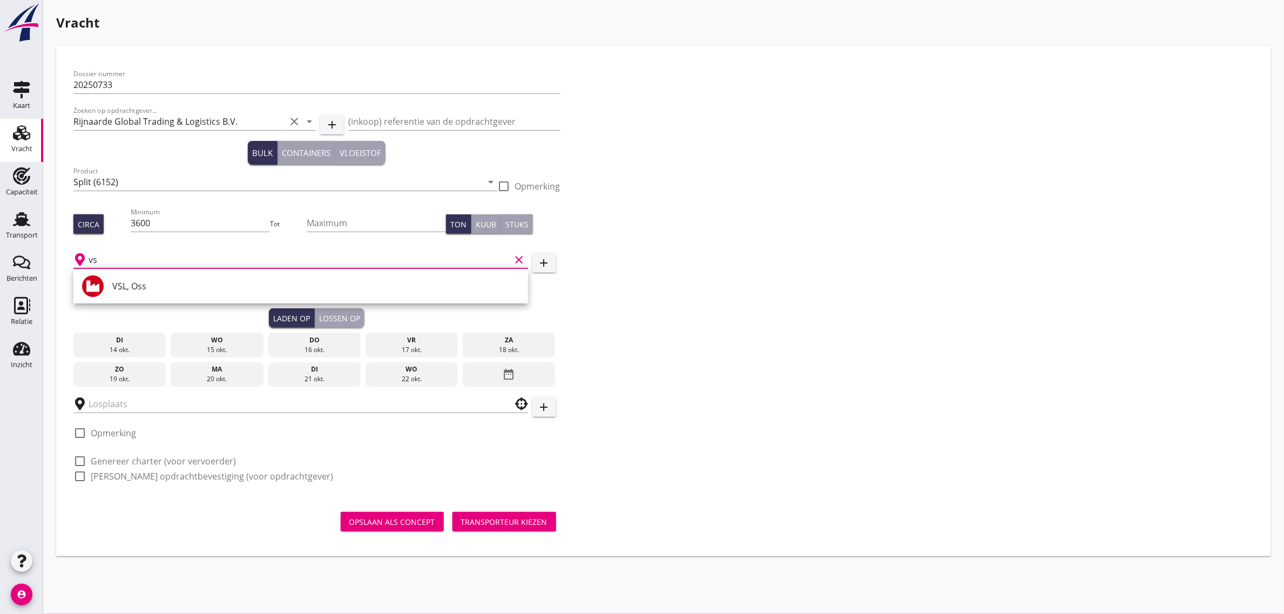
type input "v"
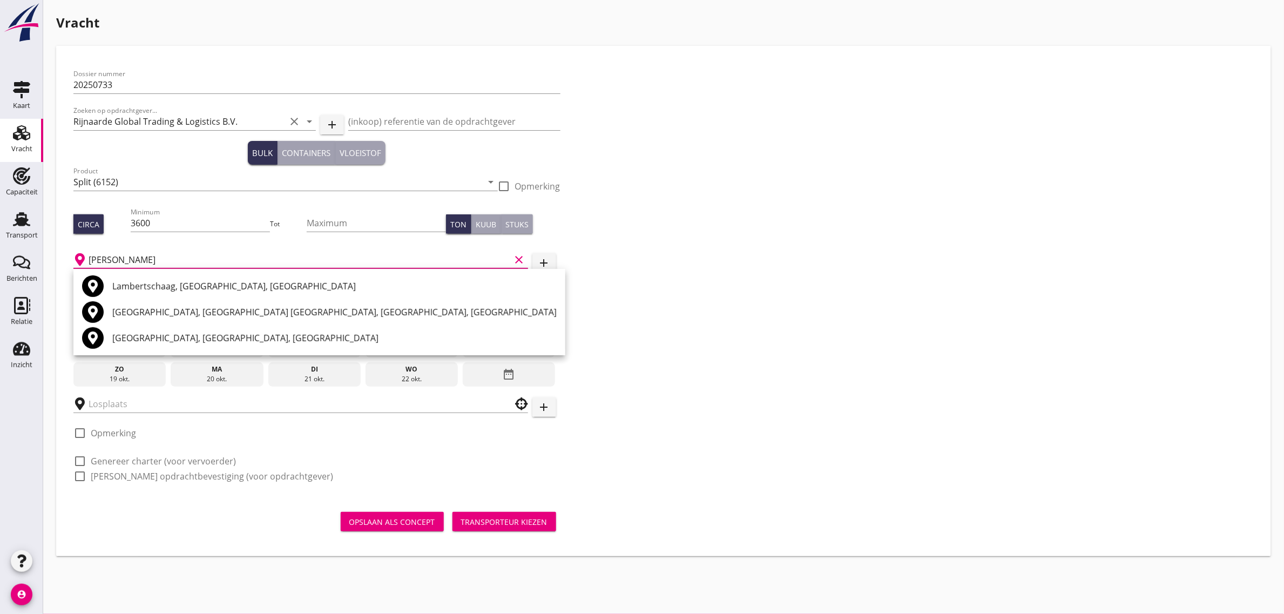
click at [133, 254] on input "[PERSON_NAME]" at bounding box center [300, 259] width 422 height 17
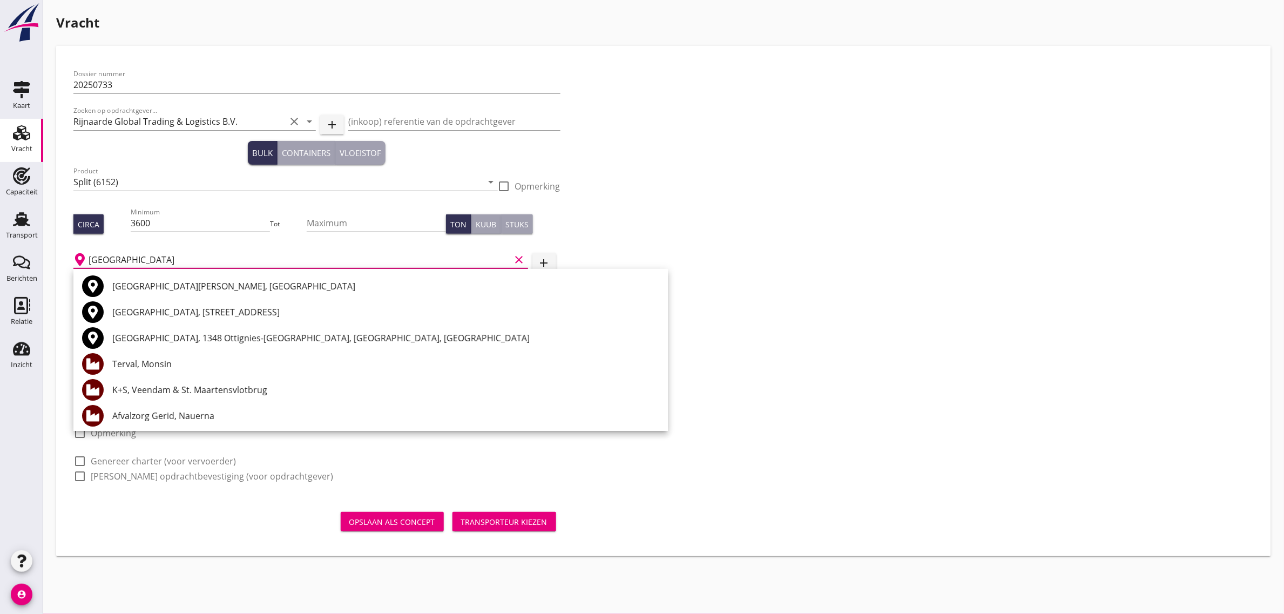
click at [122, 254] on input "[GEOGRAPHIC_DATA]" at bounding box center [300, 259] width 422 height 17
type input "[GEOGRAPHIC_DATA]"
click at [520, 258] on icon "clear" at bounding box center [519, 259] width 13 height 13
click at [540, 259] on icon "add" at bounding box center [544, 262] width 13 height 13
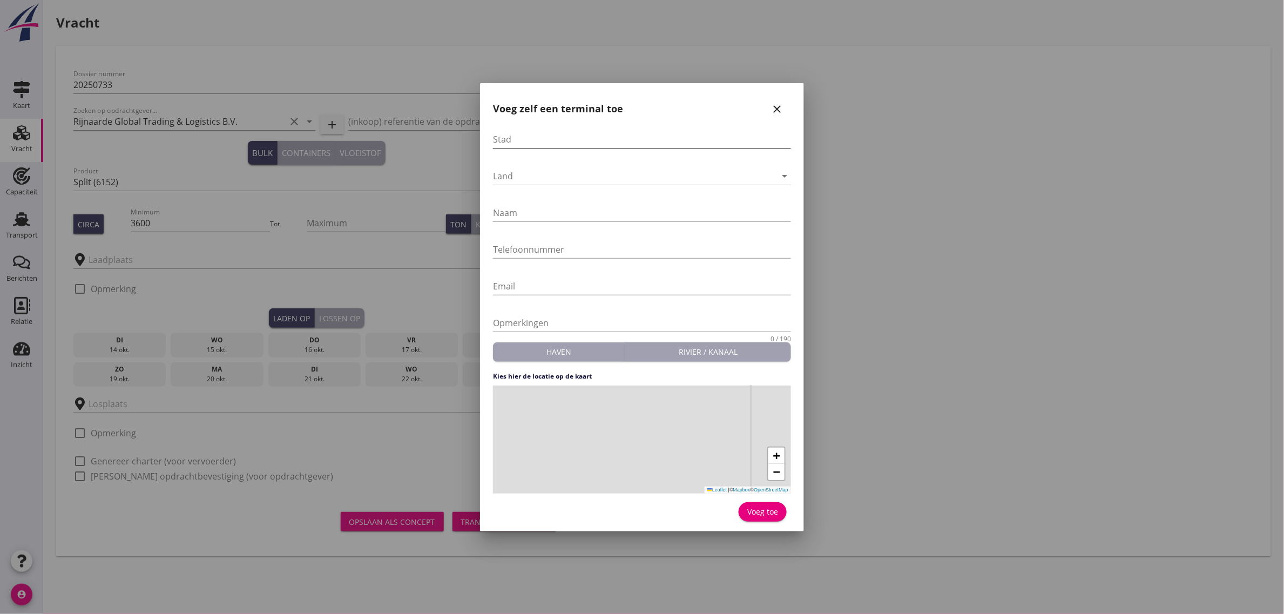
click at [558, 138] on input "Stad" at bounding box center [642, 139] width 298 height 17
type input "Val st. Lambert"
type input "[PERSON_NAME]"
type input "[PHONE_NUMBER]"
drag, startPoint x: 653, startPoint y: 426, endPoint x: 618, endPoint y: 459, distance: 47.8
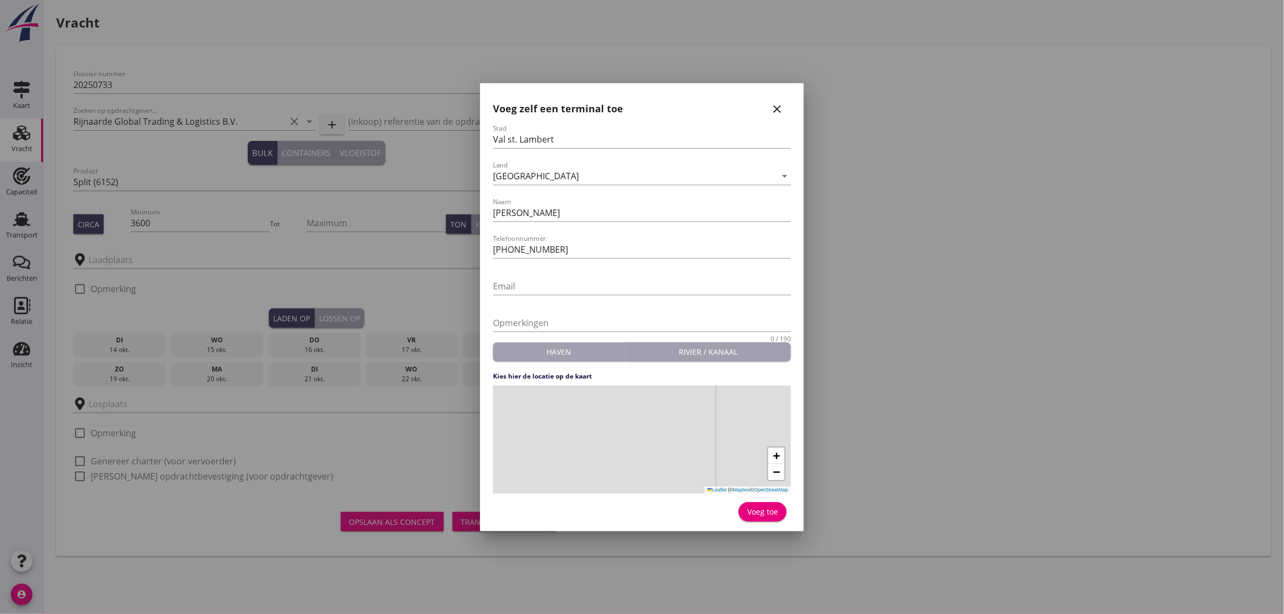
click at [618, 459] on div "+ − Leaflet | © Mapbox © OpenStreetMap" at bounding box center [642, 439] width 298 height 108
drag, startPoint x: 579, startPoint y: 462, endPoint x: 651, endPoint y: 436, distance: 76.0
click at [651, 436] on div "+ − Leaflet | © Mapbox © OpenStreetMap" at bounding box center [642, 439] width 298 height 108
drag, startPoint x: 687, startPoint y: 435, endPoint x: 591, endPoint y: 468, distance: 101.6
click at [591, 468] on div "+ − Leaflet | © Mapbox © OpenStreetMap" at bounding box center [642, 439] width 298 height 108
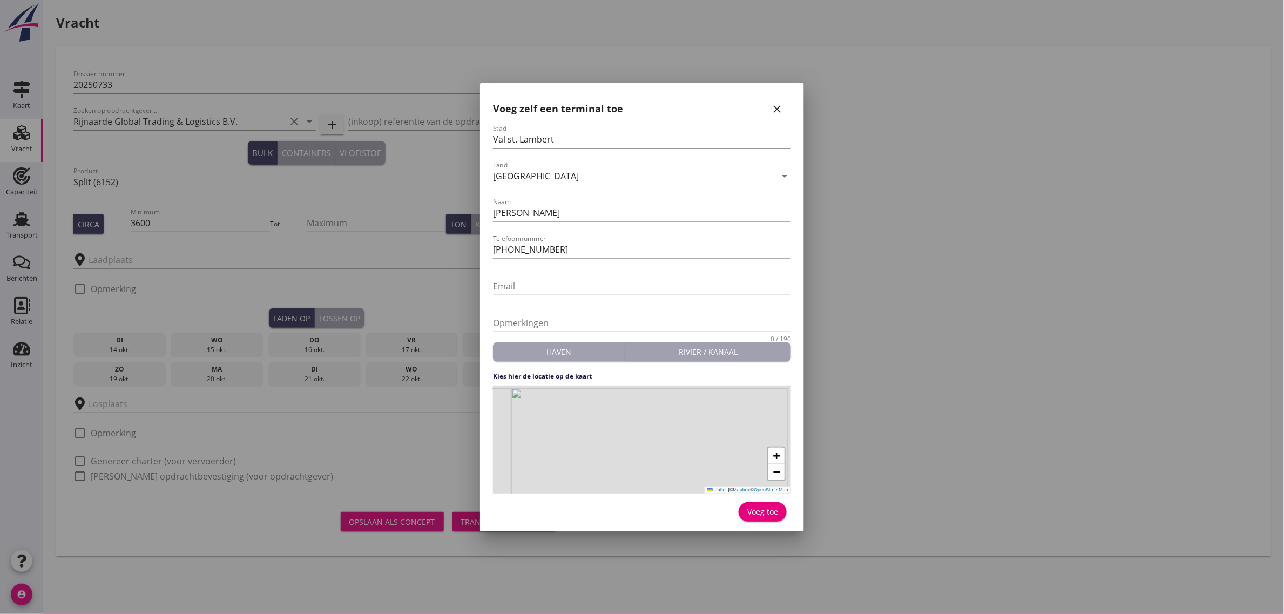
drag, startPoint x: 636, startPoint y: 438, endPoint x: 586, endPoint y: 463, distance: 55.8
click at [586, 463] on div "+ − Leaflet | © Mapbox © OpenStreetMap" at bounding box center [642, 439] width 298 height 108
drag, startPoint x: 573, startPoint y: 471, endPoint x: 565, endPoint y: 475, distance: 8.4
click at [565, 475] on div "+ − Leaflet | © Mapbox © OpenStreetMap" at bounding box center [642, 439] width 298 height 108
drag, startPoint x: 640, startPoint y: 424, endPoint x: 605, endPoint y: 472, distance: 60.3
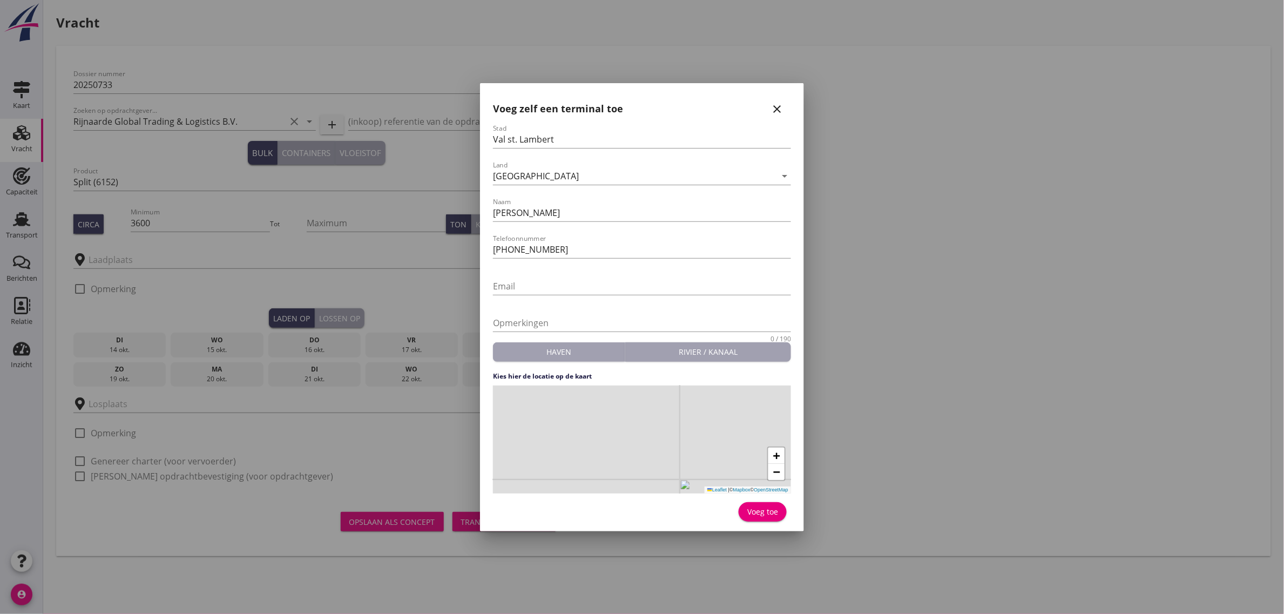
click at [605, 472] on div "+ − Leaflet | © Mapbox © OpenStreetMap" at bounding box center [642, 439] width 298 height 108
drag, startPoint x: 628, startPoint y: 443, endPoint x: 600, endPoint y: 465, distance: 35.3
click at [600, 465] on div "+ − Leaflet | © Mapbox © OpenStreetMap" at bounding box center [642, 439] width 298 height 108
drag, startPoint x: 587, startPoint y: 476, endPoint x: 580, endPoint y: 479, distance: 7.0
click at [580, 479] on div "+ − Leaflet | © Mapbox © OpenStreetMap" at bounding box center [642, 439] width 298 height 108
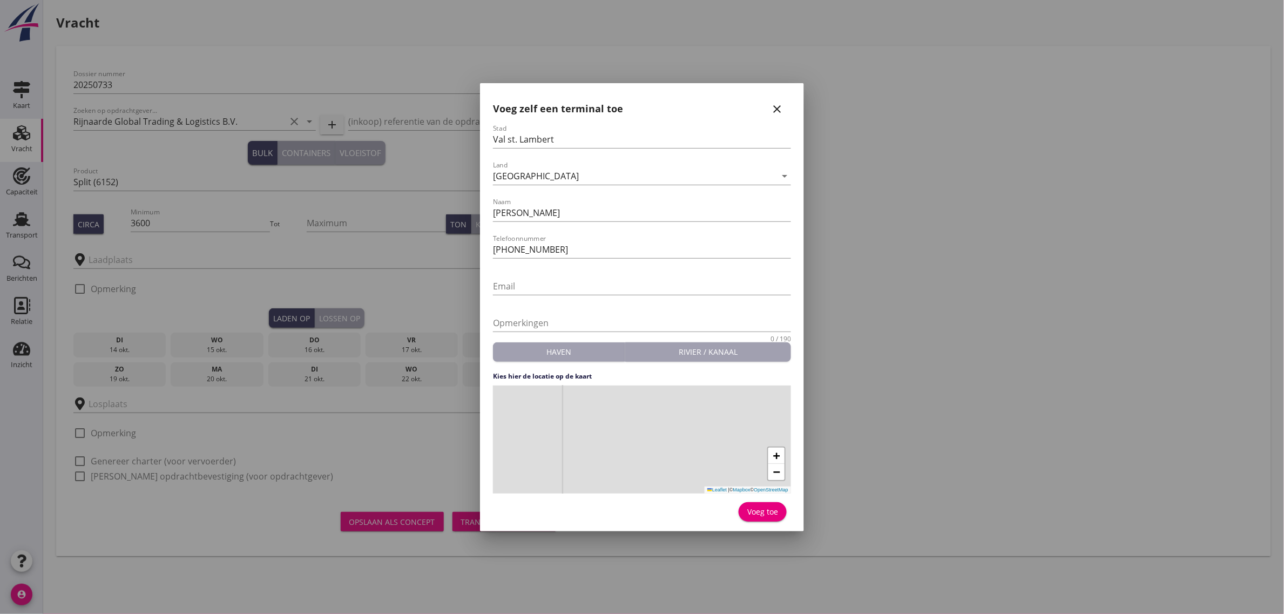
drag, startPoint x: 612, startPoint y: 453, endPoint x: 686, endPoint y: 412, distance: 84.8
click at [686, 412] on div "+ − Leaflet | © Mapbox © OpenStreetMap" at bounding box center [642, 439] width 298 height 108
drag, startPoint x: 629, startPoint y: 457, endPoint x: 702, endPoint y: 402, distance: 91.0
click at [702, 402] on div "+ − Leaflet | © Mapbox © OpenStreetMap" at bounding box center [642, 439] width 298 height 108
click at [706, 399] on div "+ − Leaflet | © Mapbox © OpenStreetMap" at bounding box center [642, 439] width 298 height 108
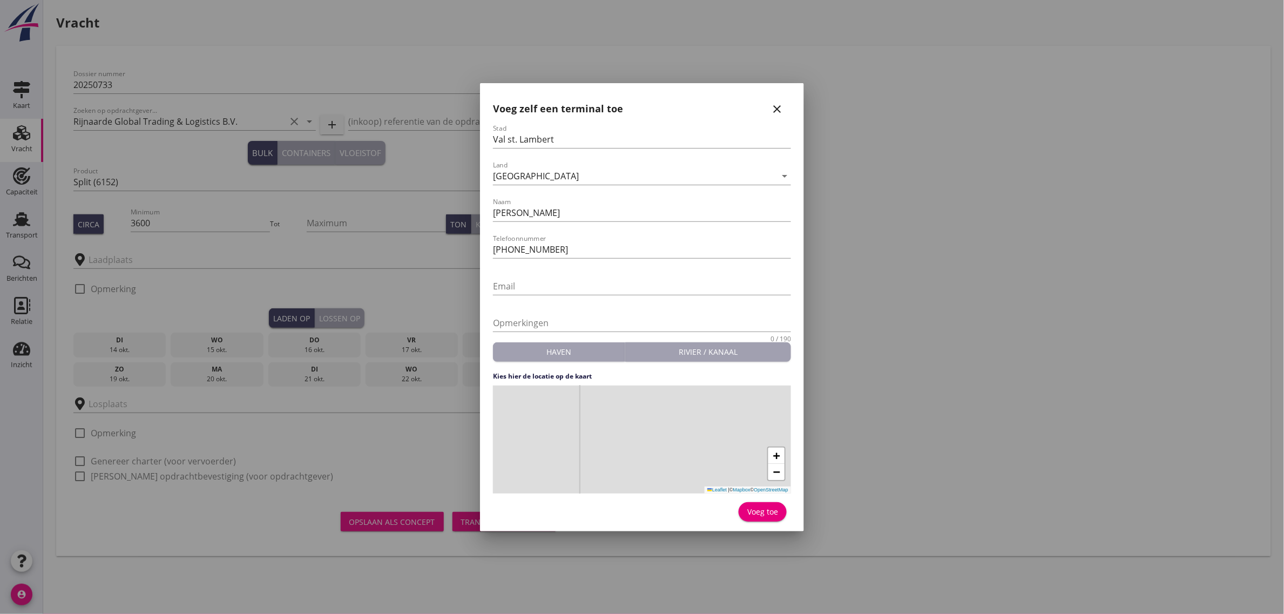
drag, startPoint x: 693, startPoint y: 414, endPoint x: 707, endPoint y: 406, distance: 16.4
click at [707, 406] on div "+ − Leaflet | © Mapbox © OpenStreetMap" at bounding box center [642, 439] width 298 height 108
drag, startPoint x: 648, startPoint y: 440, endPoint x: 703, endPoint y: 416, distance: 60.0
click at [702, 416] on div "+ − Leaflet | © Mapbox © OpenStreetMap" at bounding box center [642, 439] width 298 height 108
drag, startPoint x: 640, startPoint y: 442, endPoint x: 703, endPoint y: 423, distance: 65.9
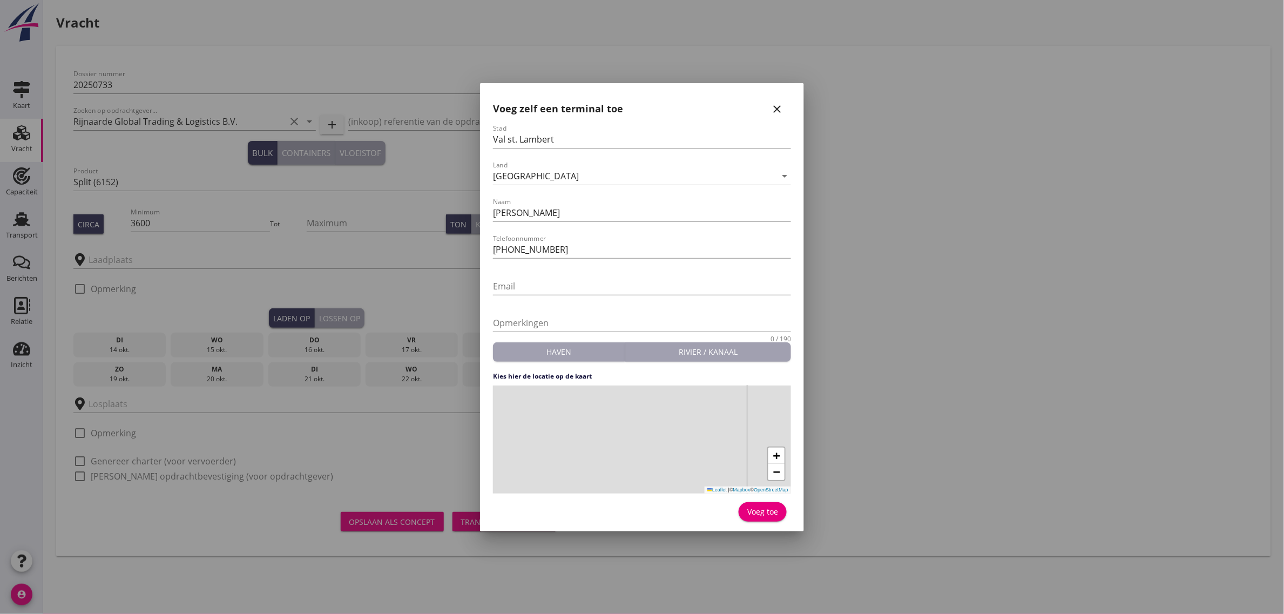
click at [703, 423] on div "+ − Leaflet | © Mapbox © OpenStreetMap" at bounding box center [642, 439] width 298 height 108
drag, startPoint x: 641, startPoint y: 451, endPoint x: 704, endPoint y: 414, distance: 73.3
click at [704, 414] on div "+ − Leaflet | © Mapbox © OpenStreetMap" at bounding box center [642, 439] width 298 height 108
drag, startPoint x: 665, startPoint y: 465, endPoint x: 717, endPoint y: 401, distance: 82.9
click at [717, 401] on div "+ − Leaflet | © Mapbox © OpenStreetMap" at bounding box center [642, 439] width 298 height 108
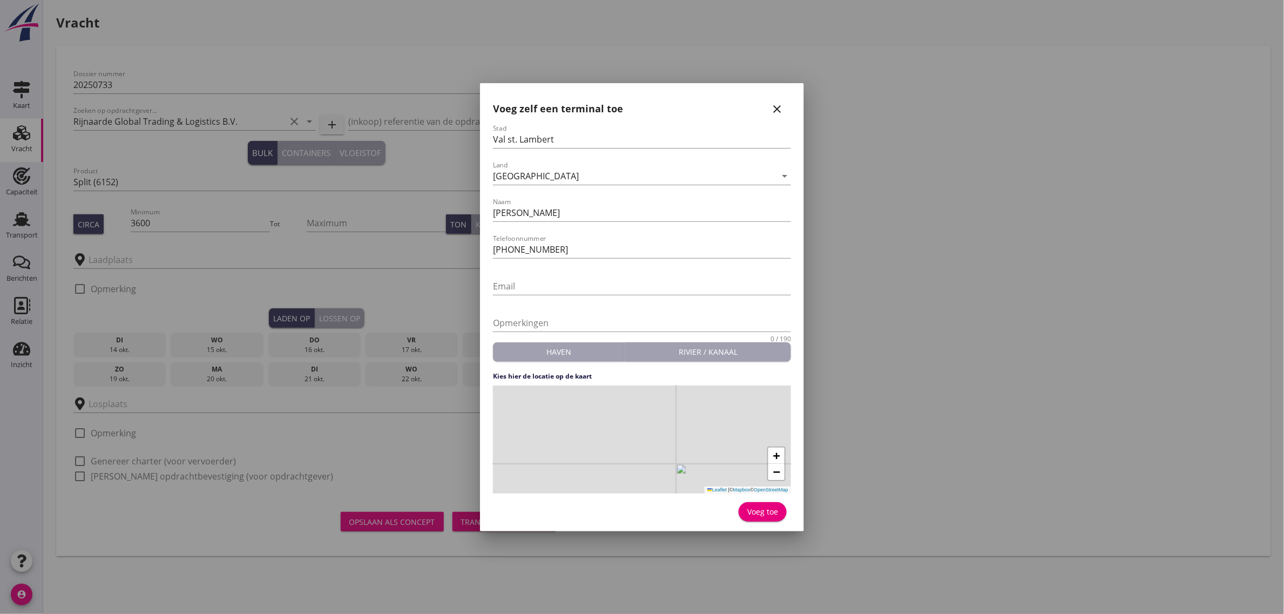
drag, startPoint x: 648, startPoint y: 436, endPoint x: 689, endPoint y: 429, distance: 41.0
click at [689, 429] on div "+ − Leaflet | © Mapbox © OpenStreetMap" at bounding box center [642, 439] width 298 height 108
drag, startPoint x: 633, startPoint y: 433, endPoint x: 732, endPoint y: 421, distance: 100.0
click at [732, 421] on div "+ − Leaflet | © Mapbox © OpenStreetMap" at bounding box center [642, 439] width 298 height 108
drag, startPoint x: 642, startPoint y: 442, endPoint x: 741, endPoint y: 413, distance: 102.3
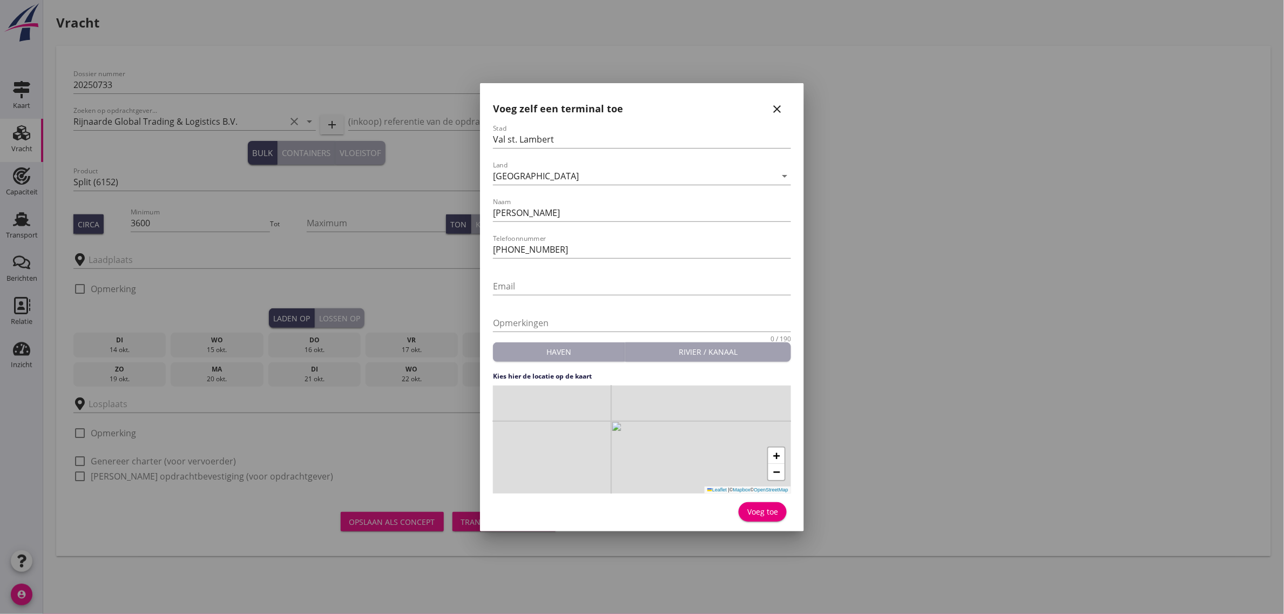
click at [741, 413] on div "+ − Leaflet | © Mapbox © OpenStreetMap" at bounding box center [642, 439] width 298 height 108
drag, startPoint x: 723, startPoint y: 422, endPoint x: 538, endPoint y: 444, distance: 186.5
click at [538, 444] on div "+ − Leaflet | © Mapbox © OpenStreetMap" at bounding box center [642, 439] width 298 height 108
drag, startPoint x: 588, startPoint y: 443, endPoint x: 571, endPoint y: 449, distance: 18.3
click at [539, 456] on div "+ − Leaflet | © Mapbox © OpenStreetMap" at bounding box center [642, 439] width 298 height 108
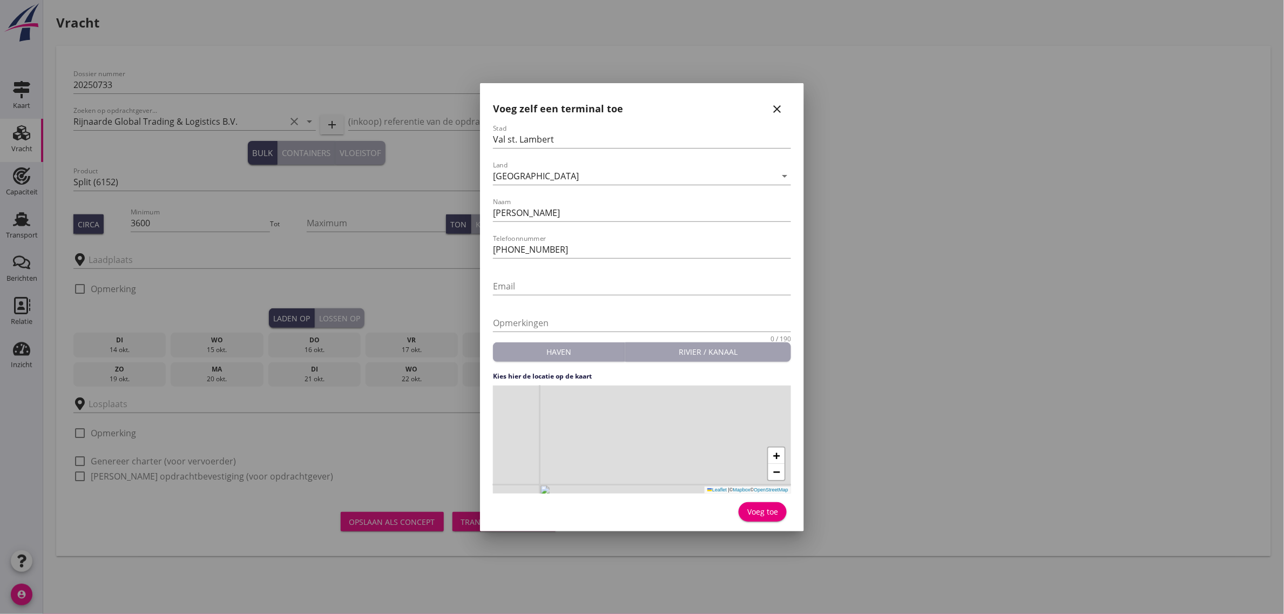
drag, startPoint x: 689, startPoint y: 429, endPoint x: 627, endPoint y: 459, distance: 69.5
click at [627, 459] on div "+ − Leaflet | © Mapbox © OpenStreetMap" at bounding box center [642, 439] width 298 height 108
drag, startPoint x: 654, startPoint y: 428, endPoint x: 638, endPoint y: 455, distance: 31.2
click at [638, 455] on div "+ − Leaflet | © Mapbox © OpenStreetMap" at bounding box center [642, 439] width 298 height 108
drag, startPoint x: 633, startPoint y: 449, endPoint x: 565, endPoint y: 483, distance: 76.3
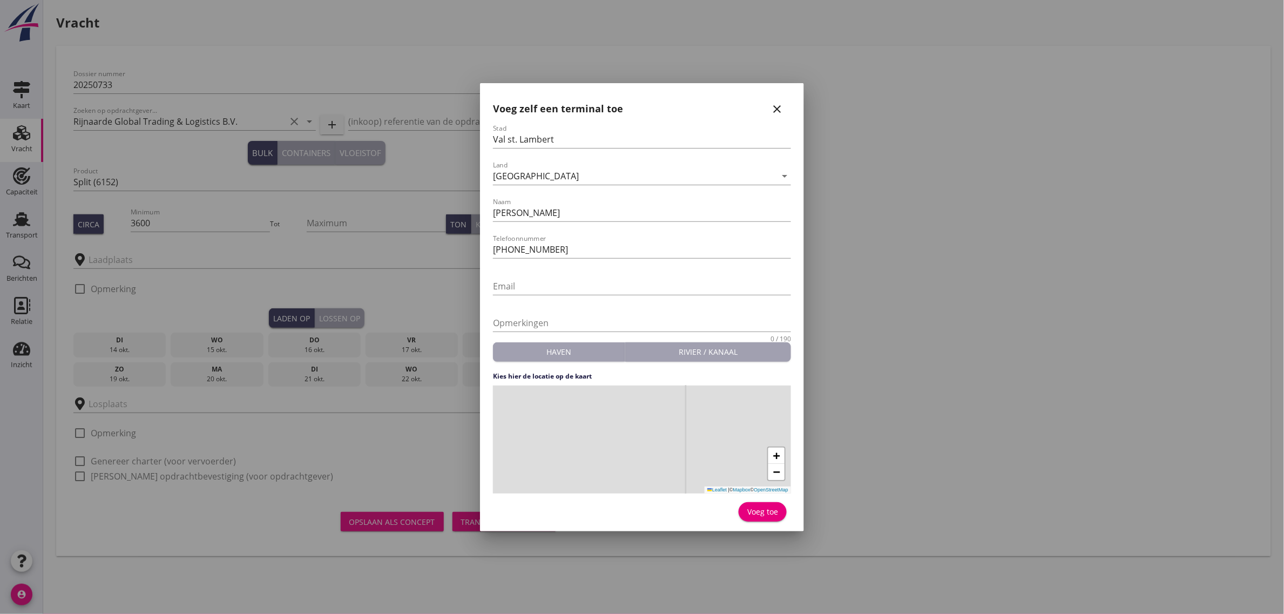
click at [565, 483] on div "+ − Leaflet | © Mapbox © OpenStreetMap" at bounding box center [642, 439] width 298 height 108
drag, startPoint x: 622, startPoint y: 446, endPoint x: 551, endPoint y: 482, distance: 79.4
click at [551, 482] on div "+ − Leaflet | © Mapbox © OpenStreetMap" at bounding box center [642, 439] width 298 height 108
drag, startPoint x: 673, startPoint y: 443, endPoint x: 621, endPoint y: 479, distance: 63.1
click at [621, 479] on div "+ − Leaflet | © Mapbox © OpenStreetMap" at bounding box center [642, 439] width 298 height 108
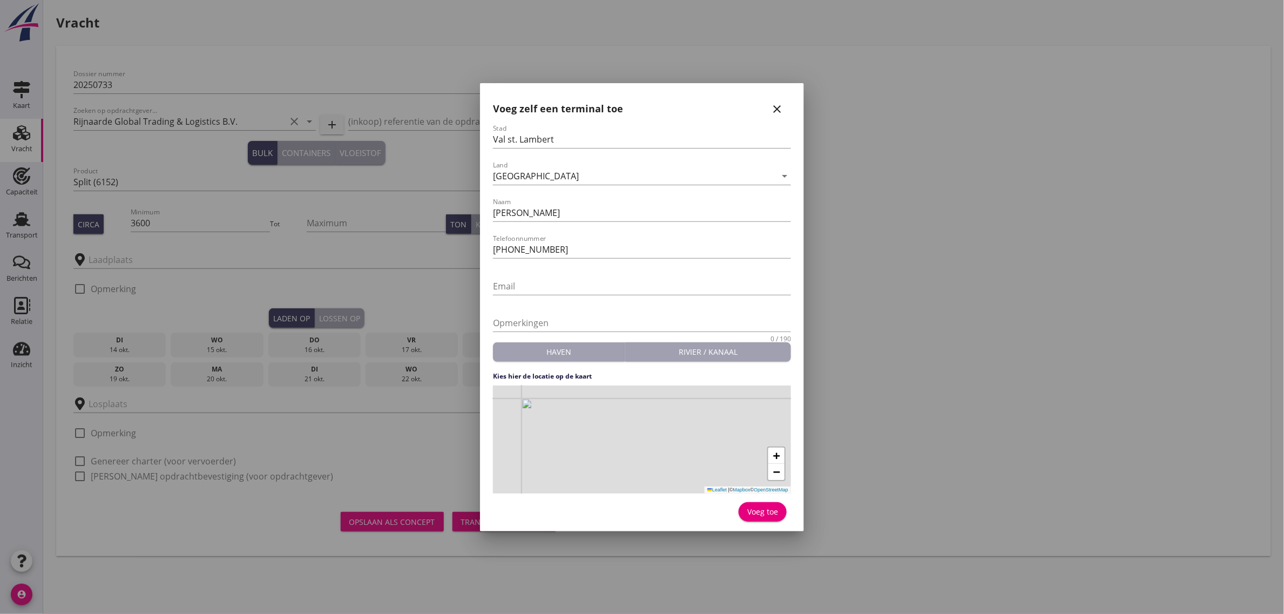
drag, startPoint x: 679, startPoint y: 438, endPoint x: 691, endPoint y: 435, distance: 12.7
click at [691, 435] on div "+ − Leaflet | © Mapbox © OpenStreetMap" at bounding box center [642, 439] width 298 height 108
click at [655, 451] on div "+ − Leaflet | © Mapbox © OpenStreetMap" at bounding box center [642, 439] width 298 height 108
drag, startPoint x: 621, startPoint y: 449, endPoint x: 686, endPoint y: 419, distance: 71.3
click at [686, 419] on div "+ − Leaflet | © Mapbox © OpenStreetMap" at bounding box center [642, 439] width 298 height 108
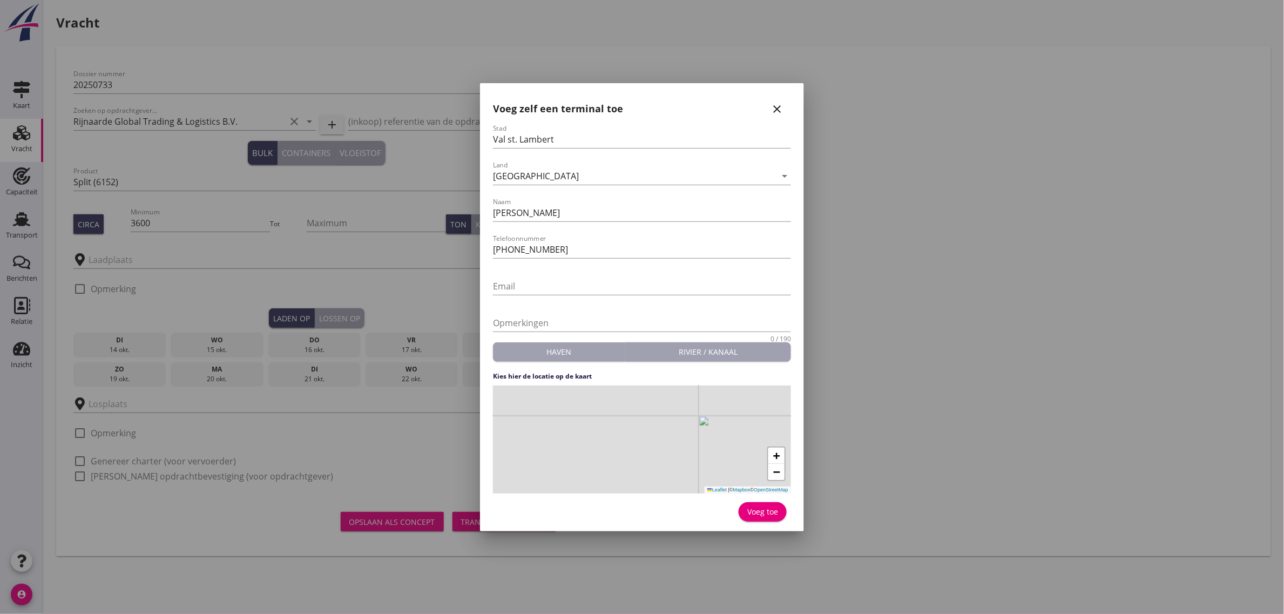
drag, startPoint x: 610, startPoint y: 452, endPoint x: 562, endPoint y: 472, distance: 52.2
click at [562, 472] on div "+ − Leaflet | © Mapbox © OpenStreetMap" at bounding box center [642, 439] width 298 height 108
click at [602, 448] on div "+ − Leaflet | © Mapbox © OpenStreetMap" at bounding box center [642, 439] width 298 height 108
click at [757, 513] on div "Voeg toe" at bounding box center [762, 511] width 31 height 11
type input "[PERSON_NAME]"
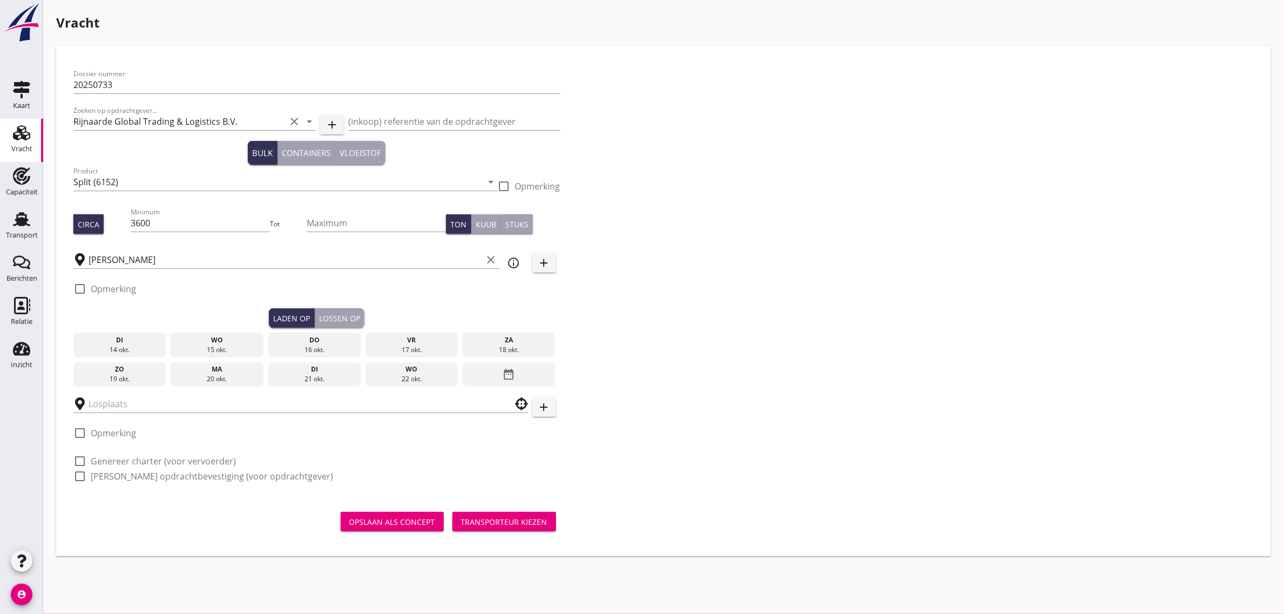
click at [203, 375] on div "20 okt." at bounding box center [216, 379] width 87 height 10
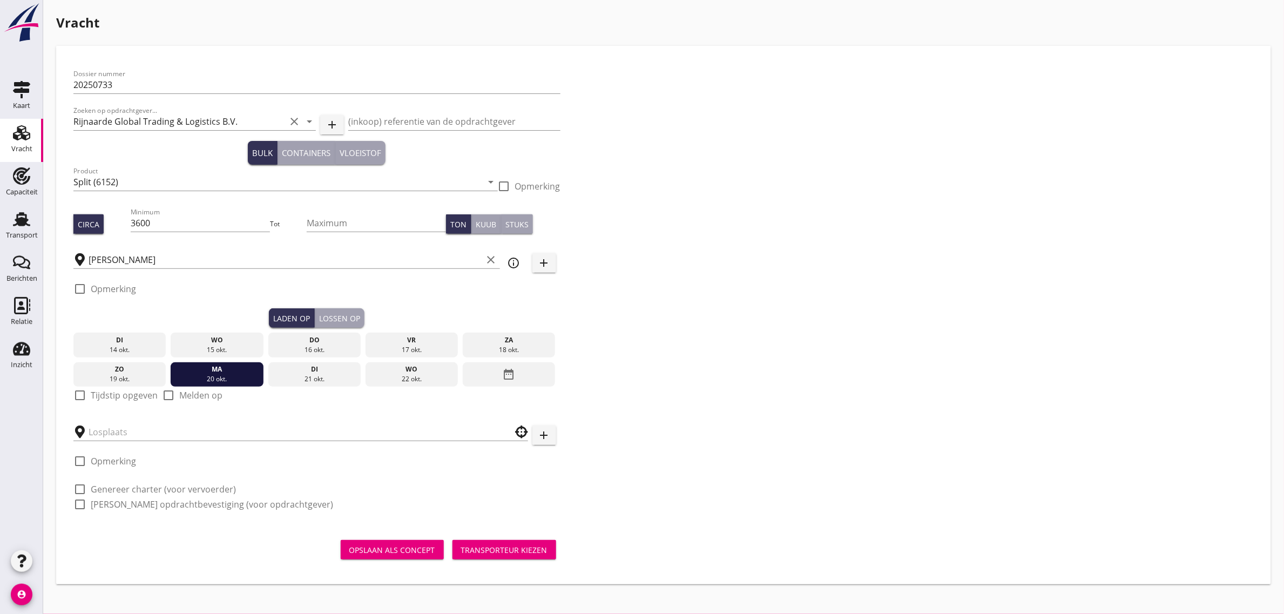
click at [123, 392] on label "Tijdstip opgeven" at bounding box center [124, 395] width 67 height 11
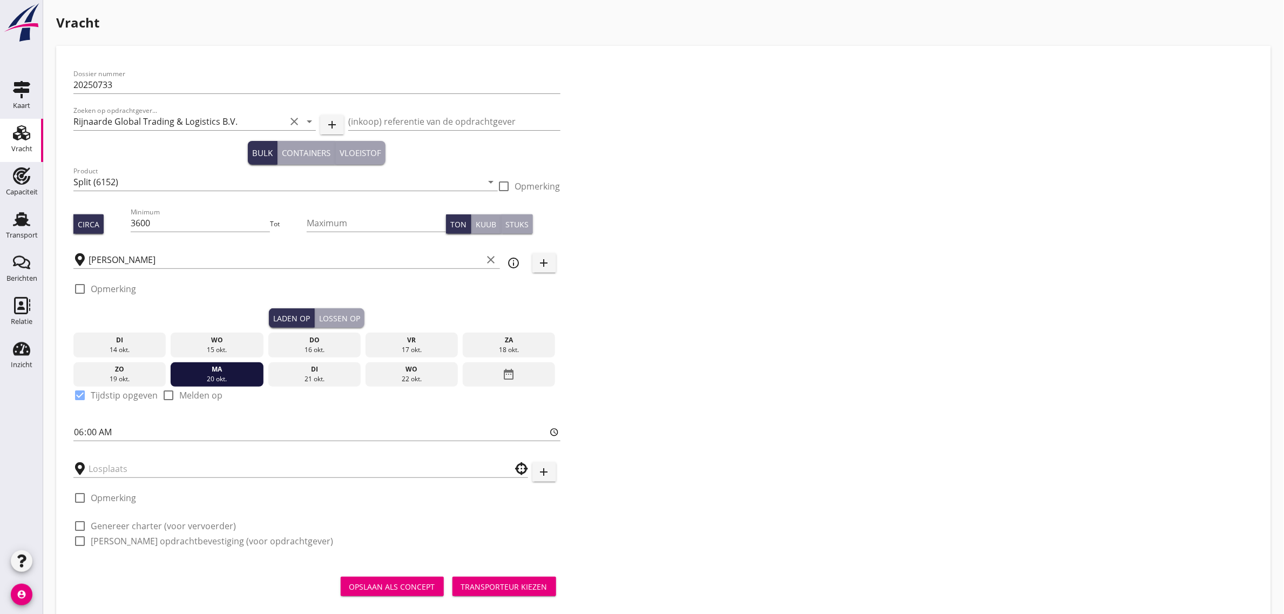
checkbox input "true"
click at [346, 320] on div "Lossen op" at bounding box center [339, 318] width 41 height 11
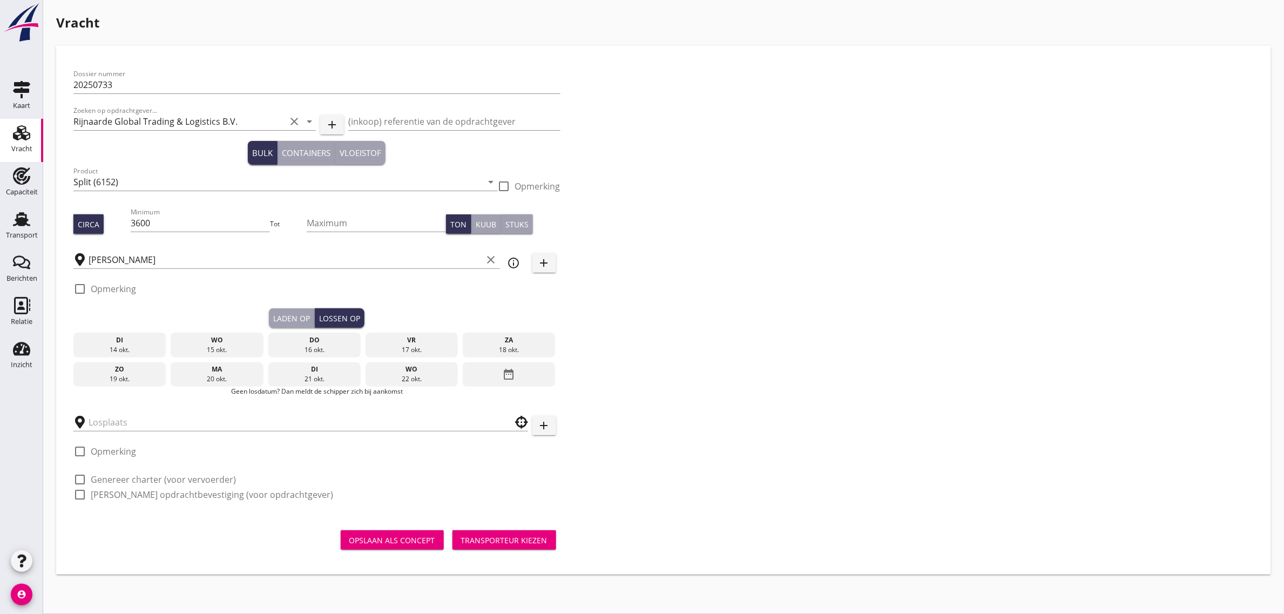
click at [397, 366] on div "wo" at bounding box center [411, 369] width 87 height 10
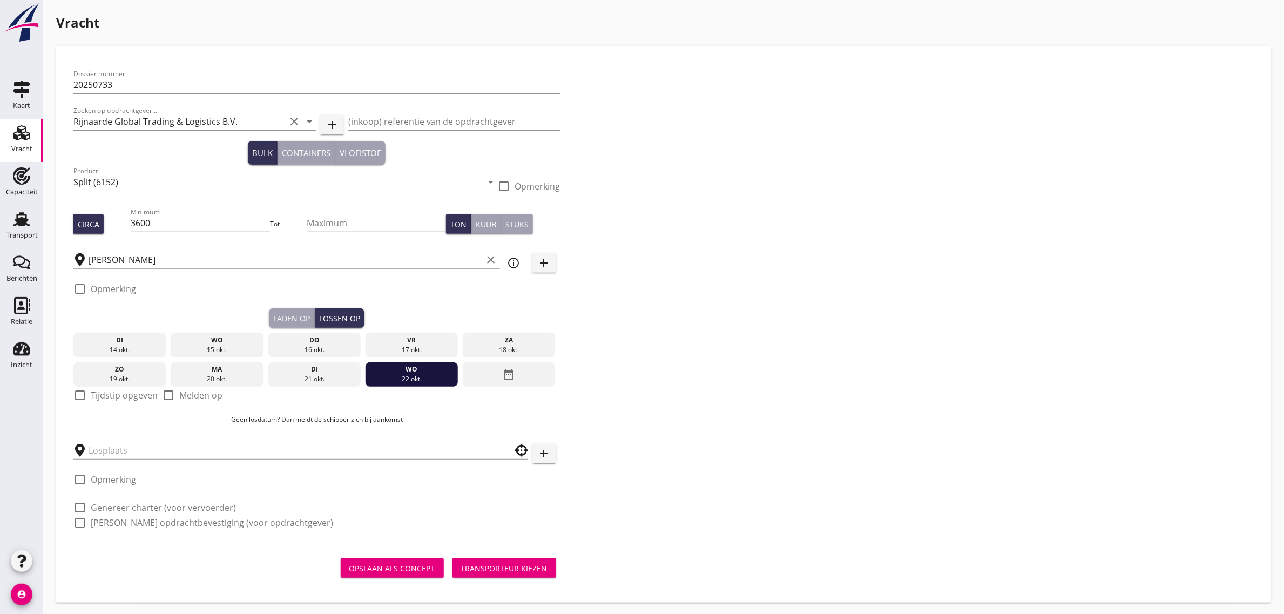
click at [139, 394] on label "Tijdstip opgeven" at bounding box center [124, 395] width 67 height 11
checkbox input "true"
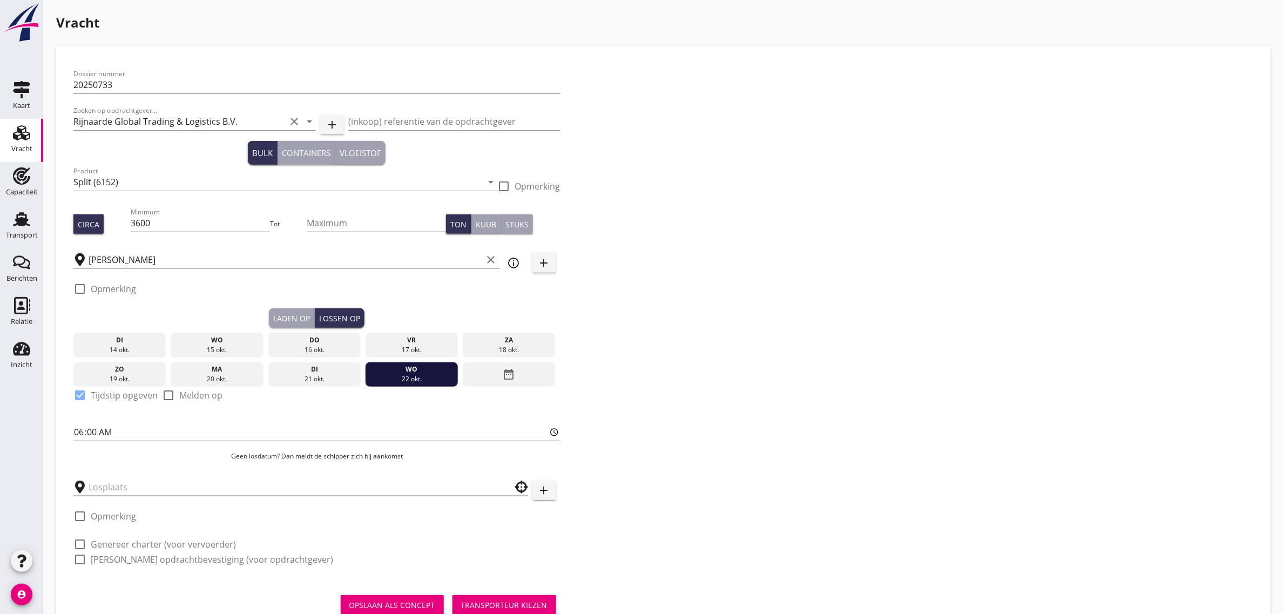
click at [138, 492] on input "text" at bounding box center [293, 486] width 409 height 17
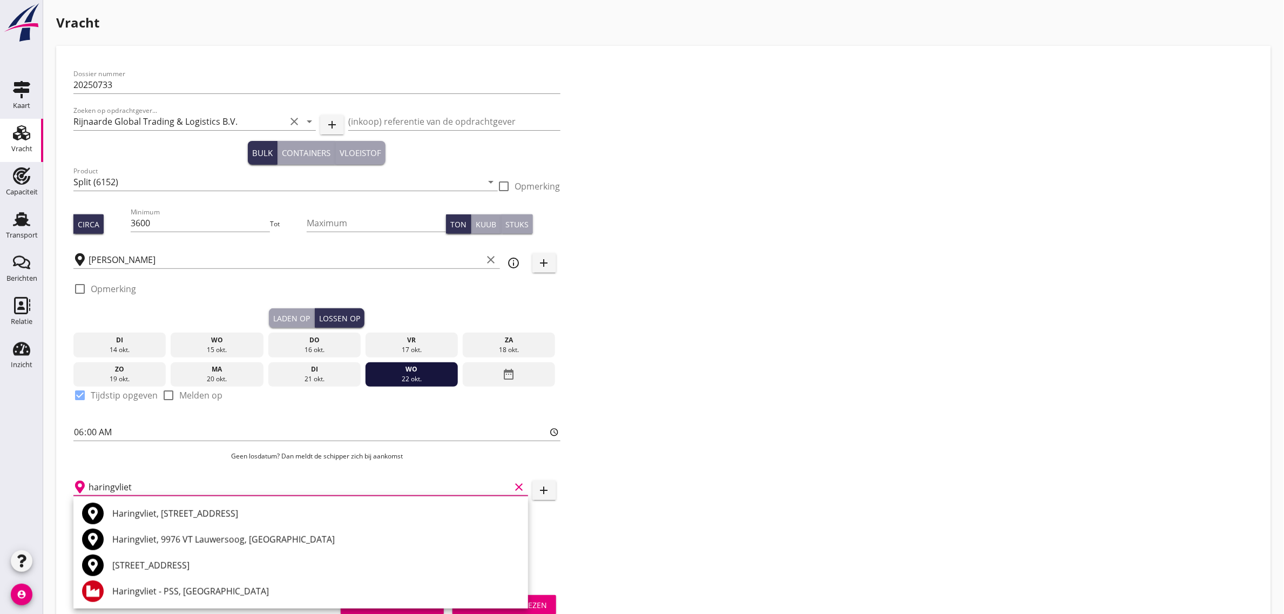
click at [174, 482] on input "haringvliet" at bounding box center [300, 486] width 422 height 17
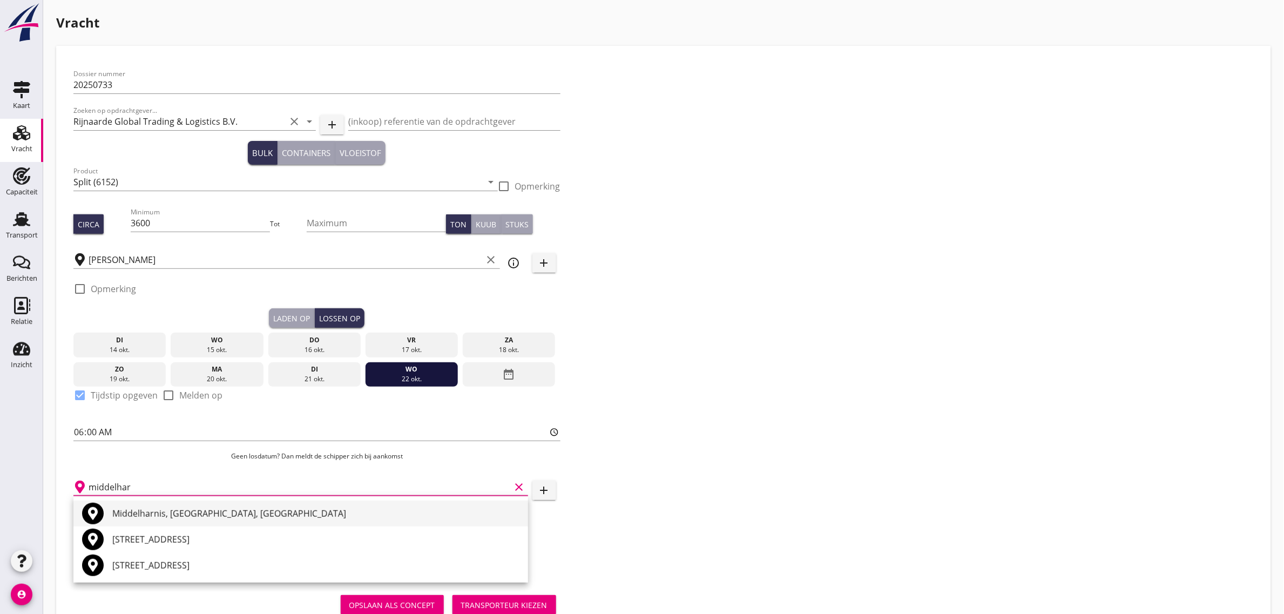
click at [184, 516] on div "Middelharnis, [GEOGRAPHIC_DATA], [GEOGRAPHIC_DATA]" at bounding box center [315, 513] width 407 height 13
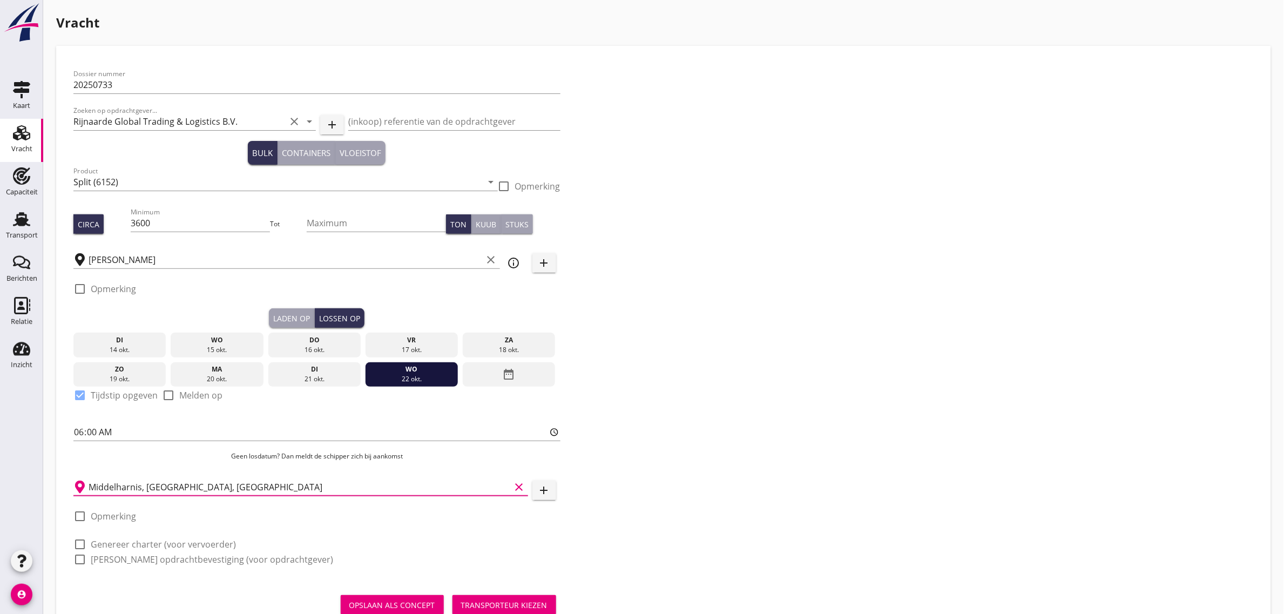
type input "Middelharnis, [GEOGRAPHIC_DATA], [GEOGRAPHIC_DATA]"
click at [704, 495] on div "Dossier nummer 20250733 Zoeken op opdrachtgever... Rijnaarde Global Trading & L…" at bounding box center [663, 321] width 1189 height 516
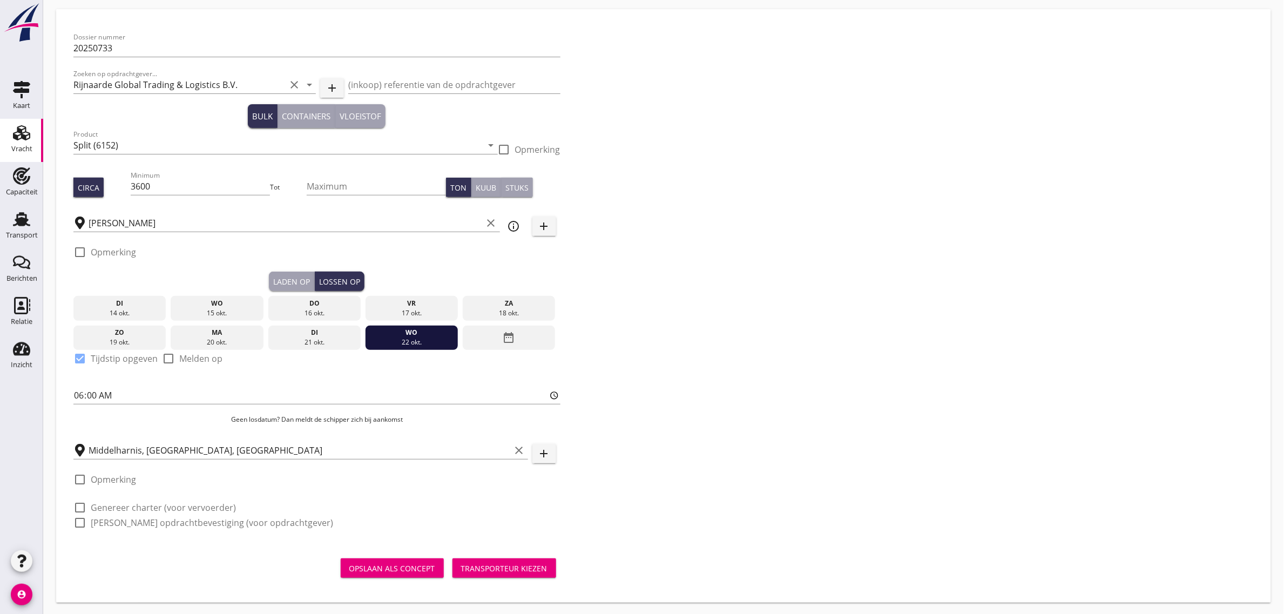
scroll to position [38, 0]
click at [184, 505] on label "Genereer charter (voor vervoerder)" at bounding box center [163, 506] width 145 height 11
click at [184, 516] on label "[PERSON_NAME] opdrachtbevestiging (voor opdrachtgever)" at bounding box center [212, 521] width 242 height 11
checkbox input "true"
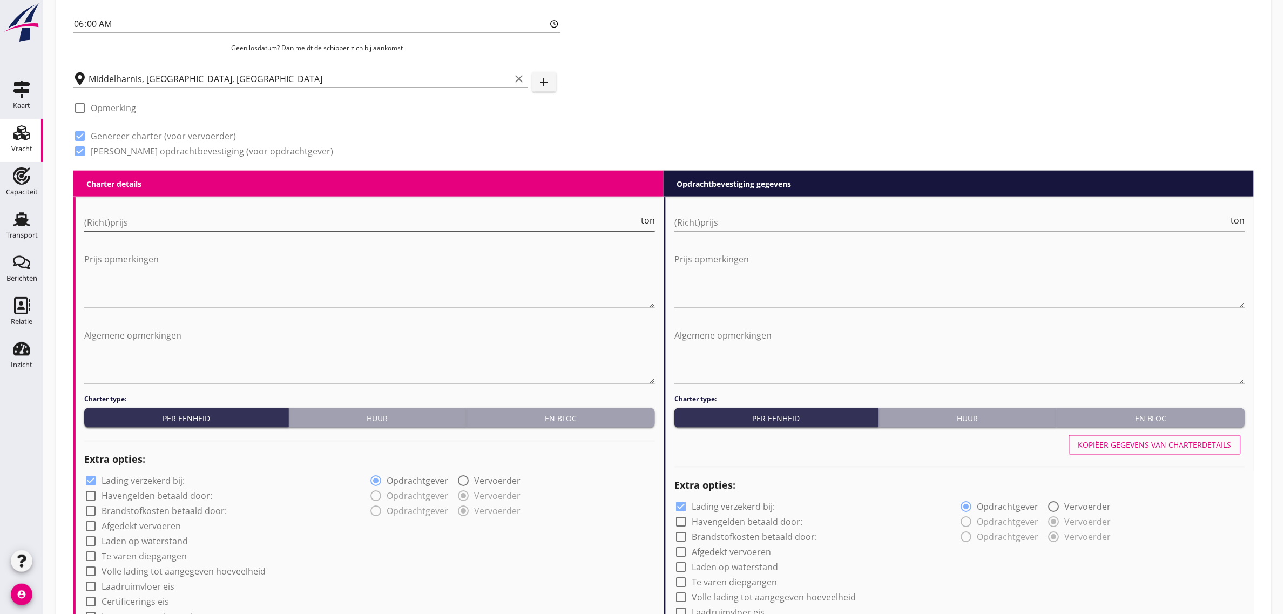
scroll to position [510, 0]
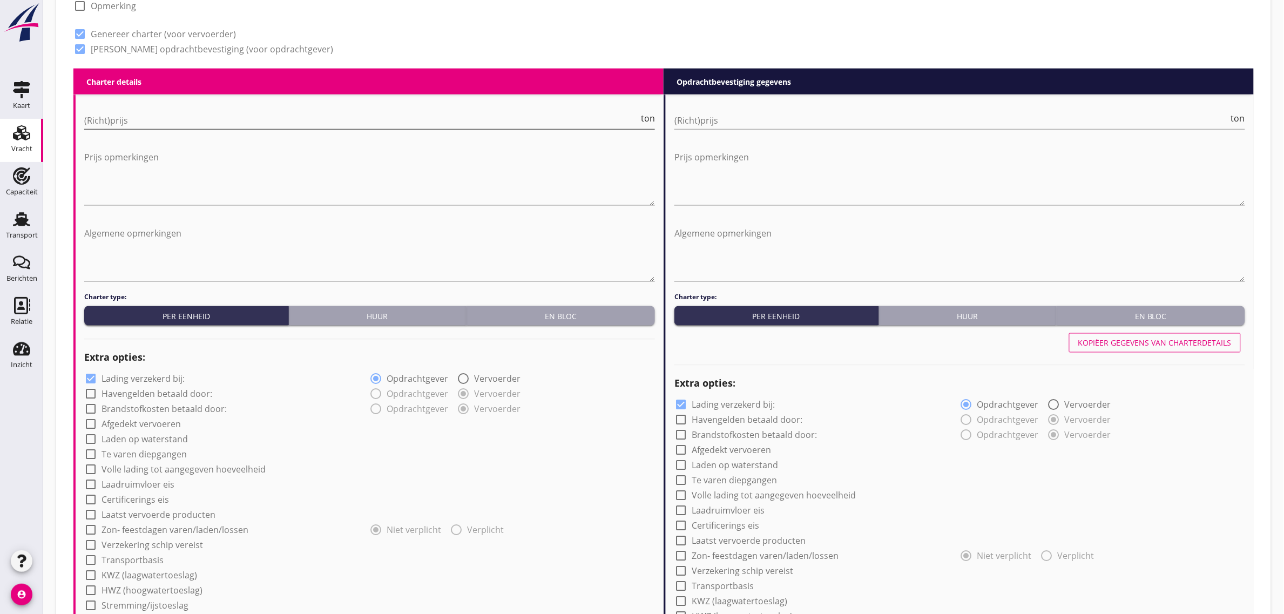
click at [182, 124] on input "(Richt)prijs" at bounding box center [361, 120] width 554 height 17
type input "0"
click at [364, 450] on div "check_box_outline_blank Te varen diepgangen" at bounding box center [227, 453] width 286 height 15
click at [136, 489] on label "Laadruimvloer eis" at bounding box center [137, 484] width 73 height 11
checkbox input "true"
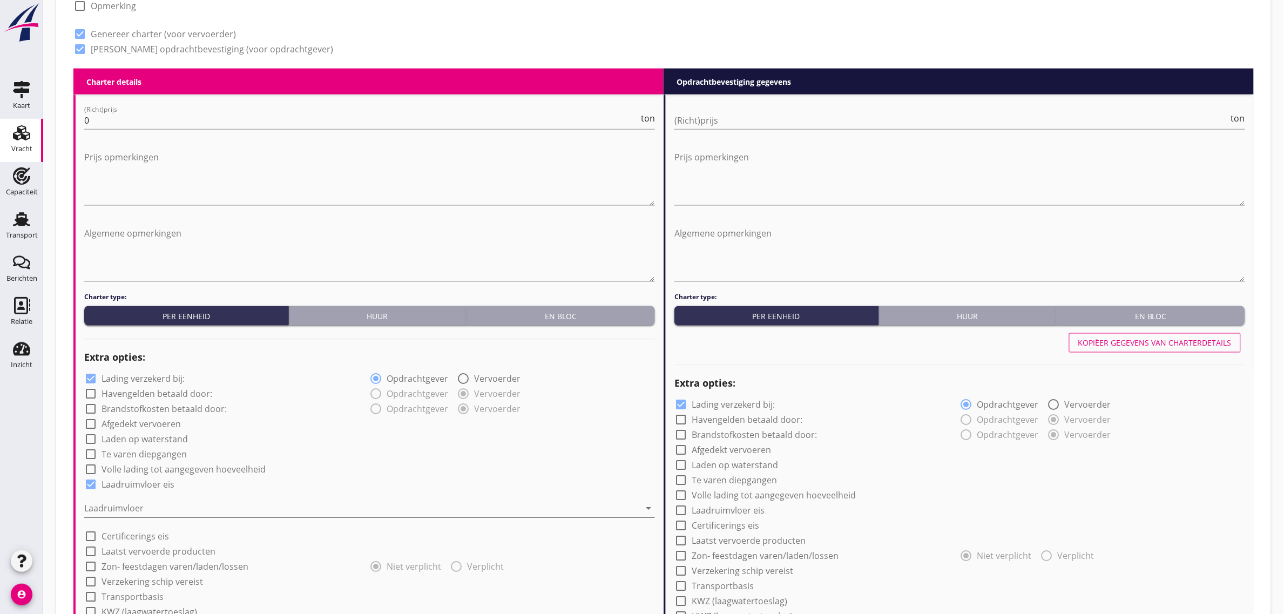
drag, startPoint x: 127, startPoint y: 500, endPoint x: 125, endPoint y: 505, distance: 5.8
click at [126, 503] on div at bounding box center [361, 508] width 555 height 17
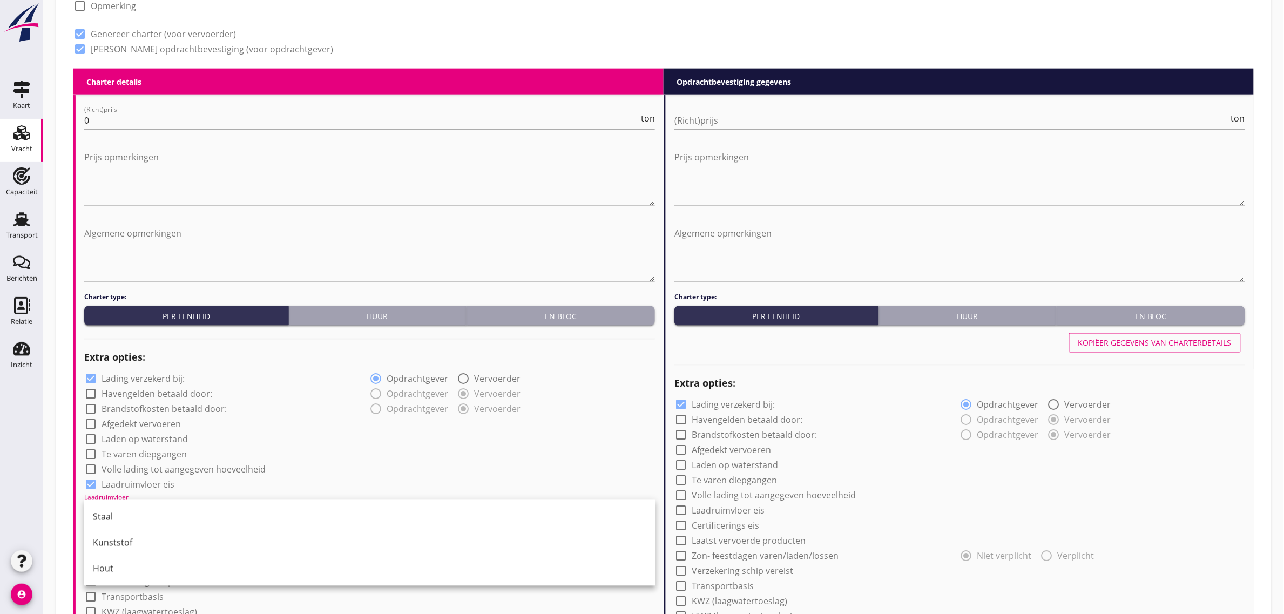
click at [131, 511] on div "Staal" at bounding box center [370, 516] width 554 height 13
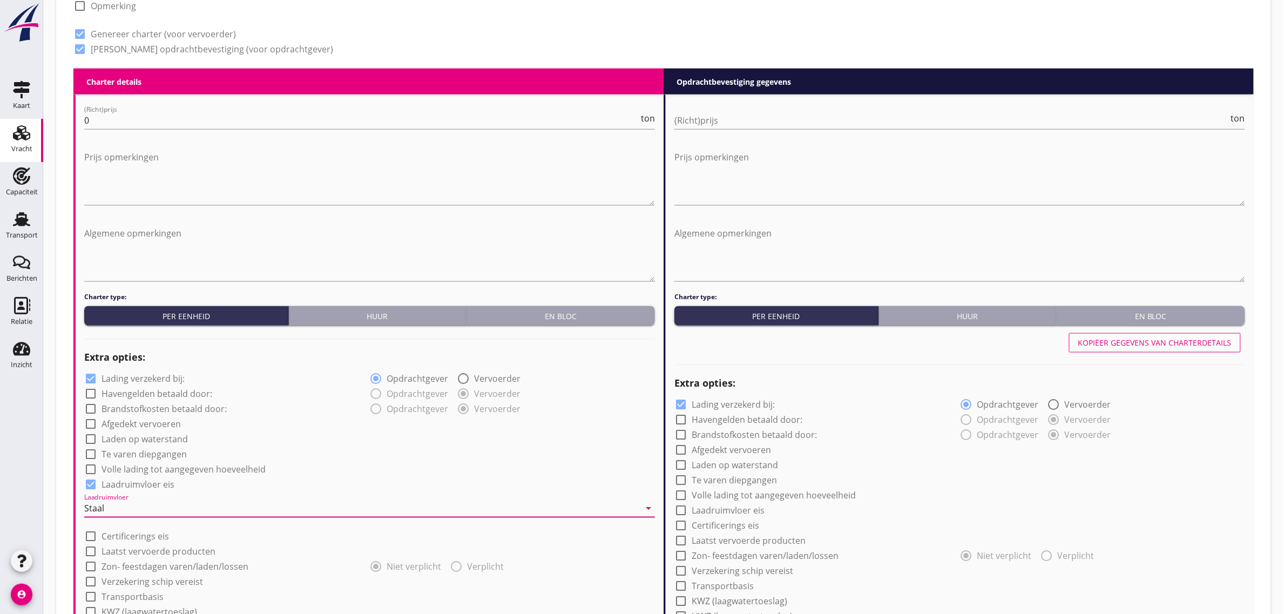
click at [383, 463] on div "check_box_outline_blank Volle lading tot aangegeven hoeveelheid" at bounding box center [369, 468] width 571 height 15
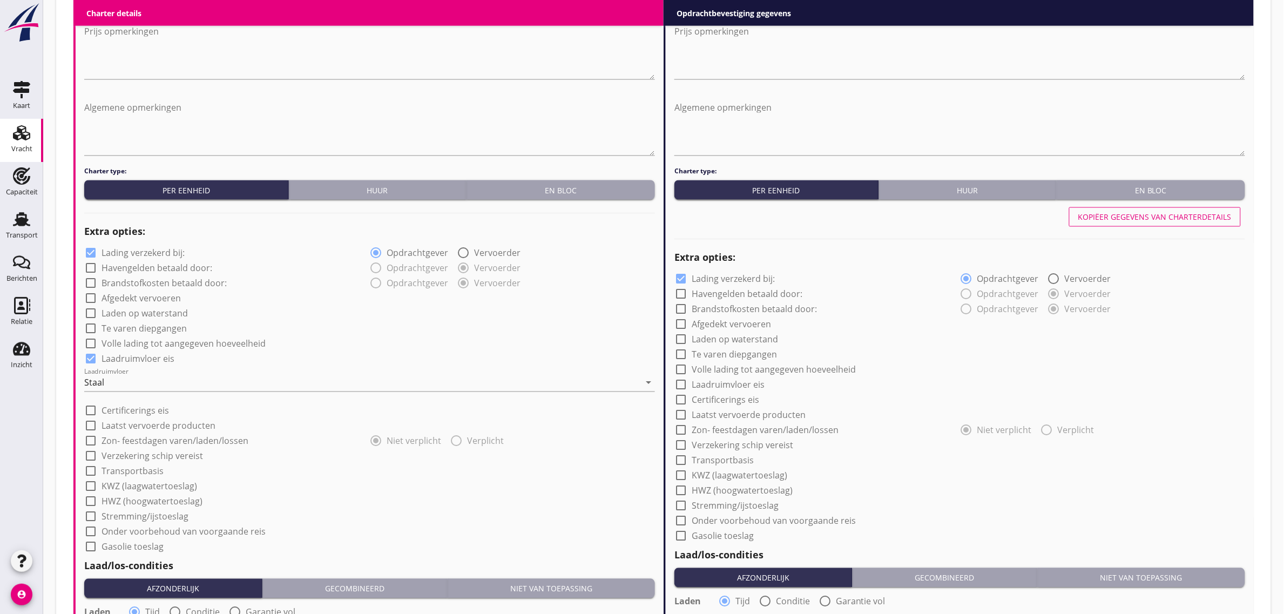
scroll to position [645, 0]
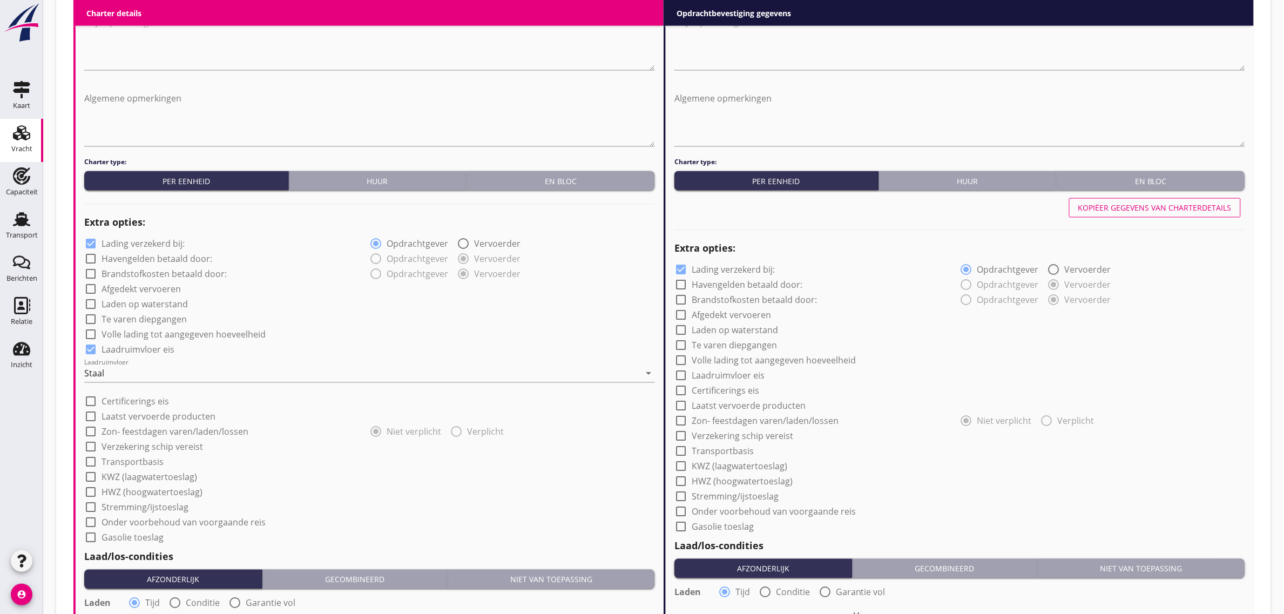
click at [139, 459] on label "Transportbasis" at bounding box center [132, 462] width 62 height 11
checkbox input "true"
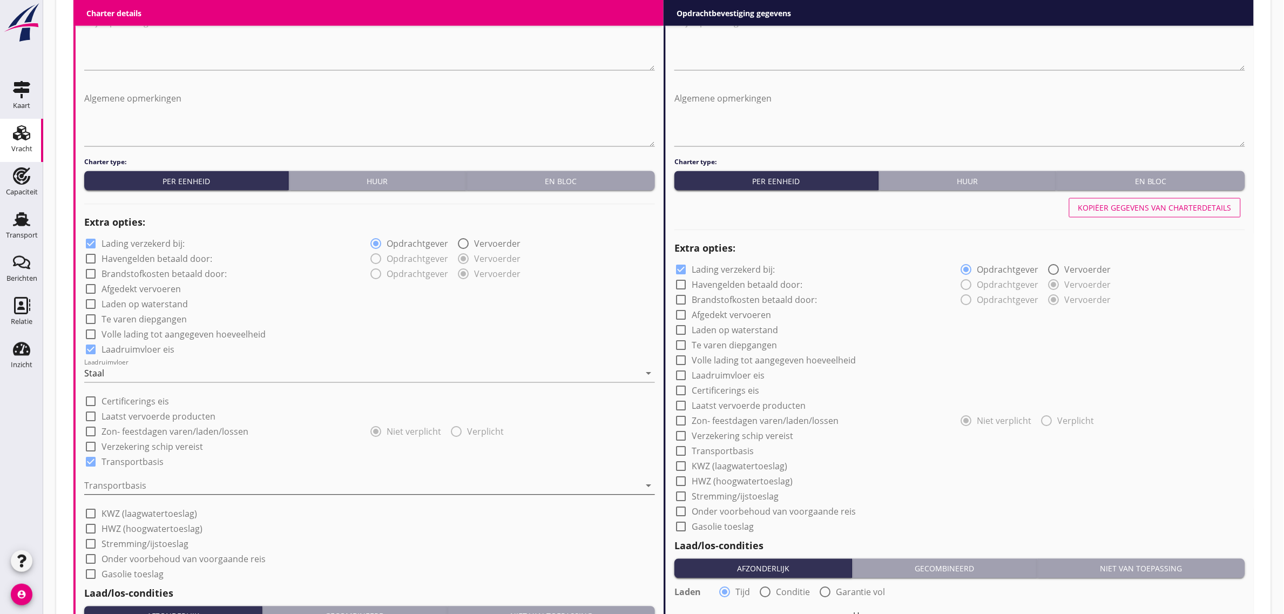
click at [145, 486] on div at bounding box center [361, 485] width 555 height 17
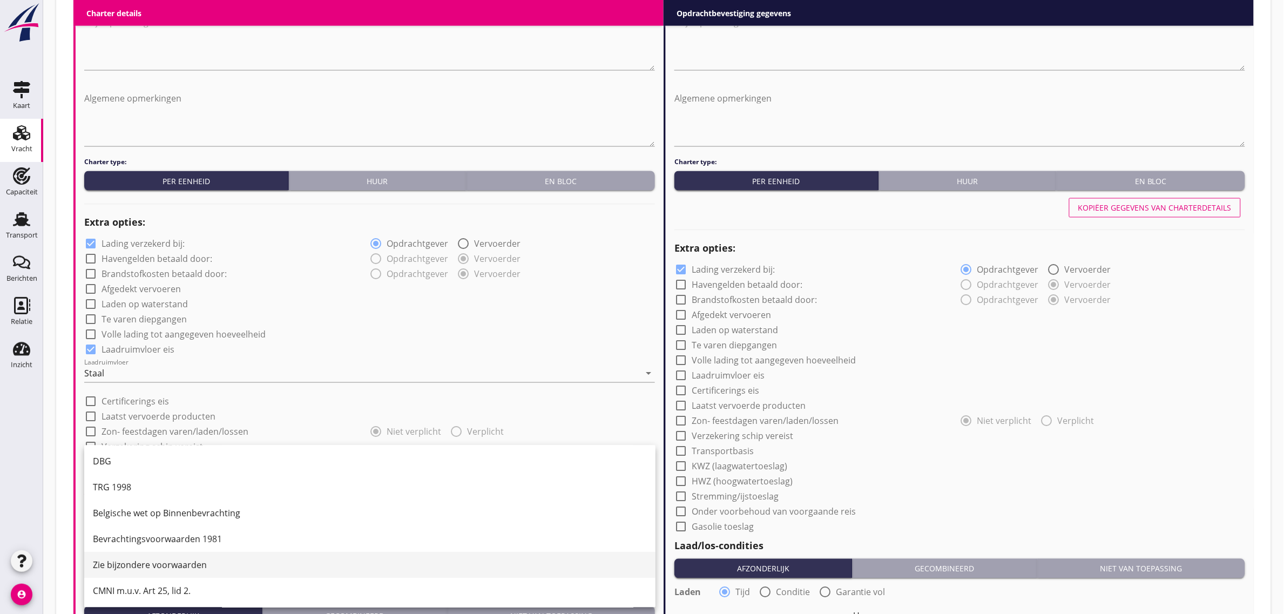
scroll to position [28, 0]
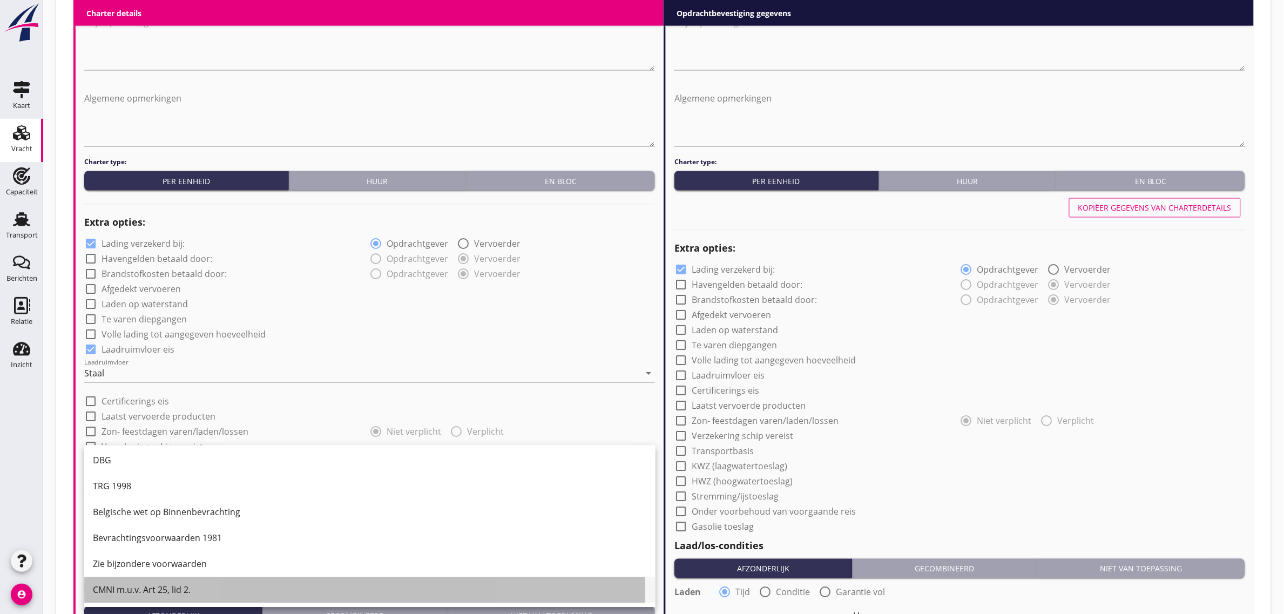
click at [174, 585] on div "CMNI m.u.v. Art 25, lid 2." at bounding box center [370, 590] width 554 height 13
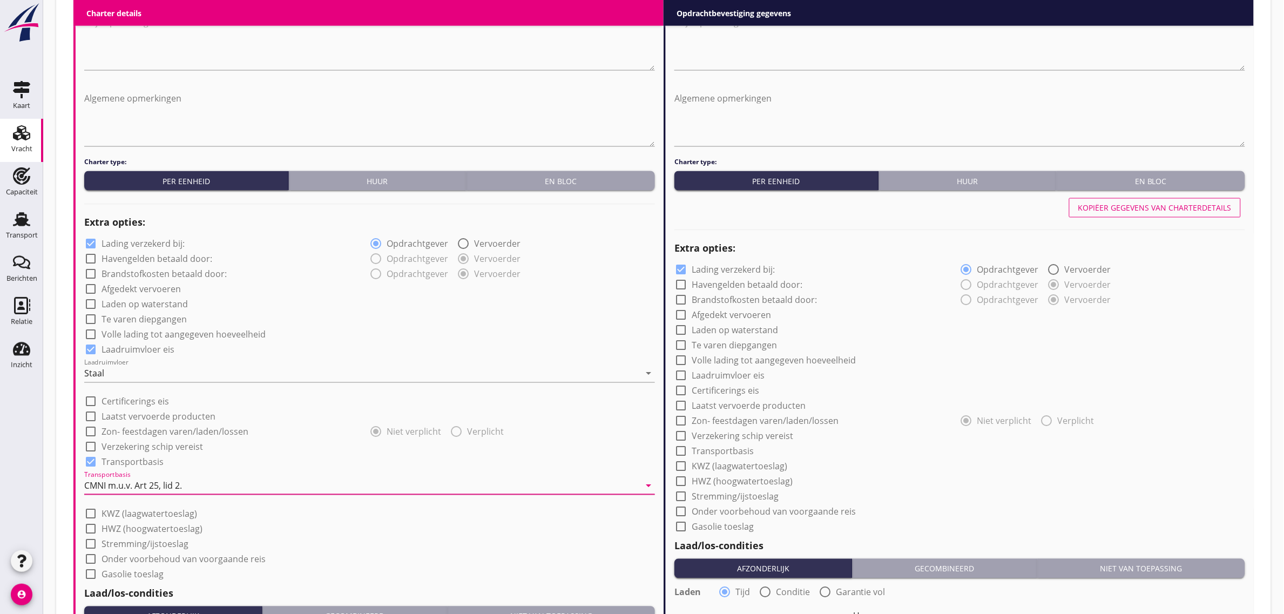
click at [455, 516] on div "check_box_outline_blank KWZ (laagwatertoeslag)" at bounding box center [369, 512] width 571 height 15
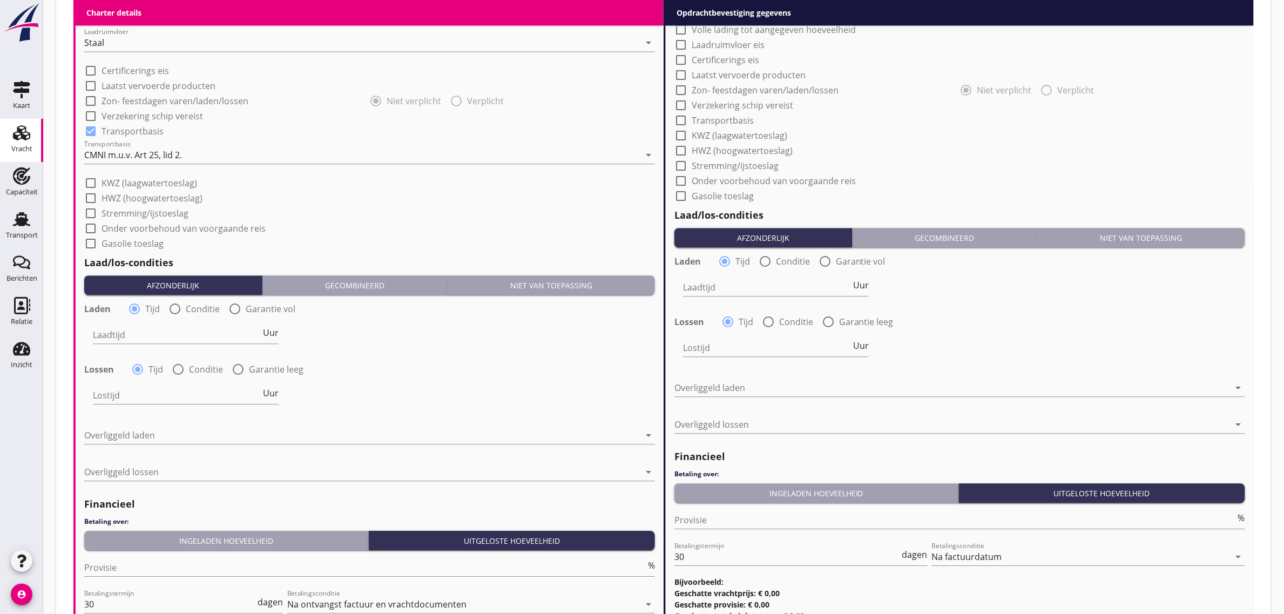
scroll to position [983, 0]
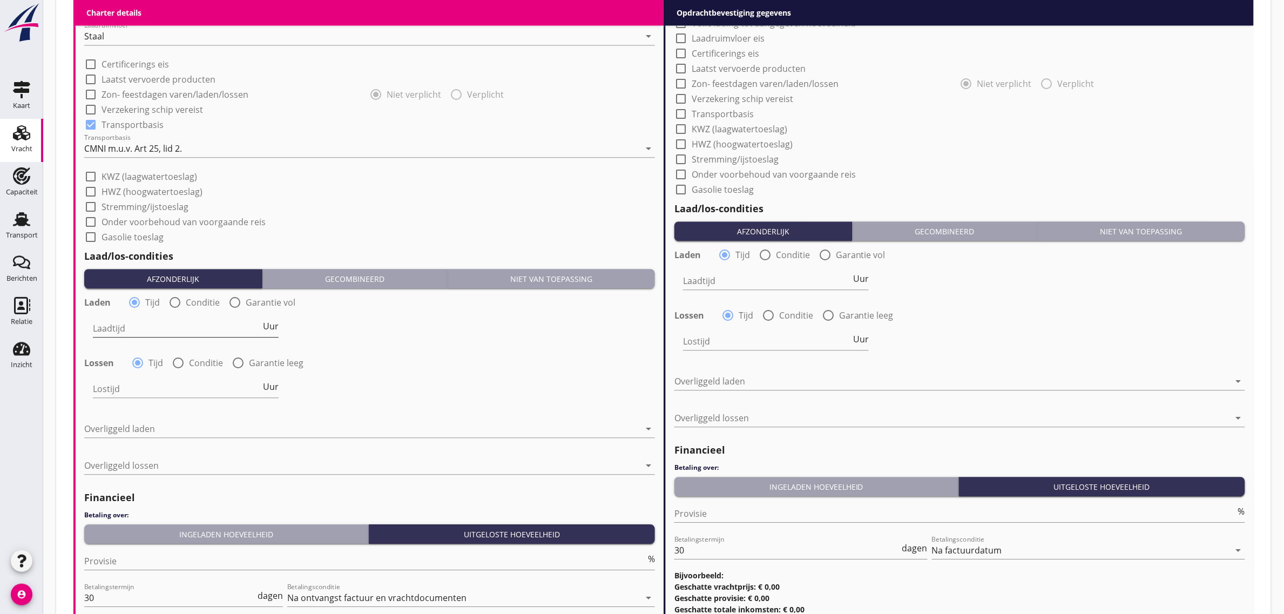
click at [126, 335] on input "Laadtijd" at bounding box center [177, 328] width 168 height 17
type input "24"
click at [140, 425] on div at bounding box center [361, 428] width 555 height 17
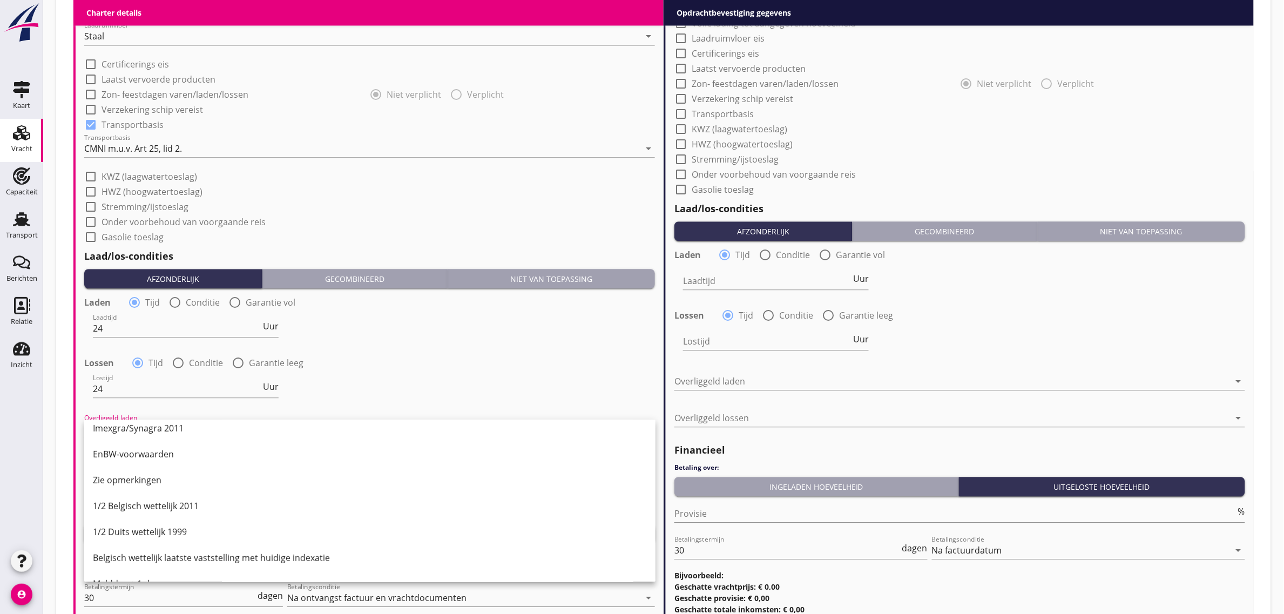
scroll to position [270, 0]
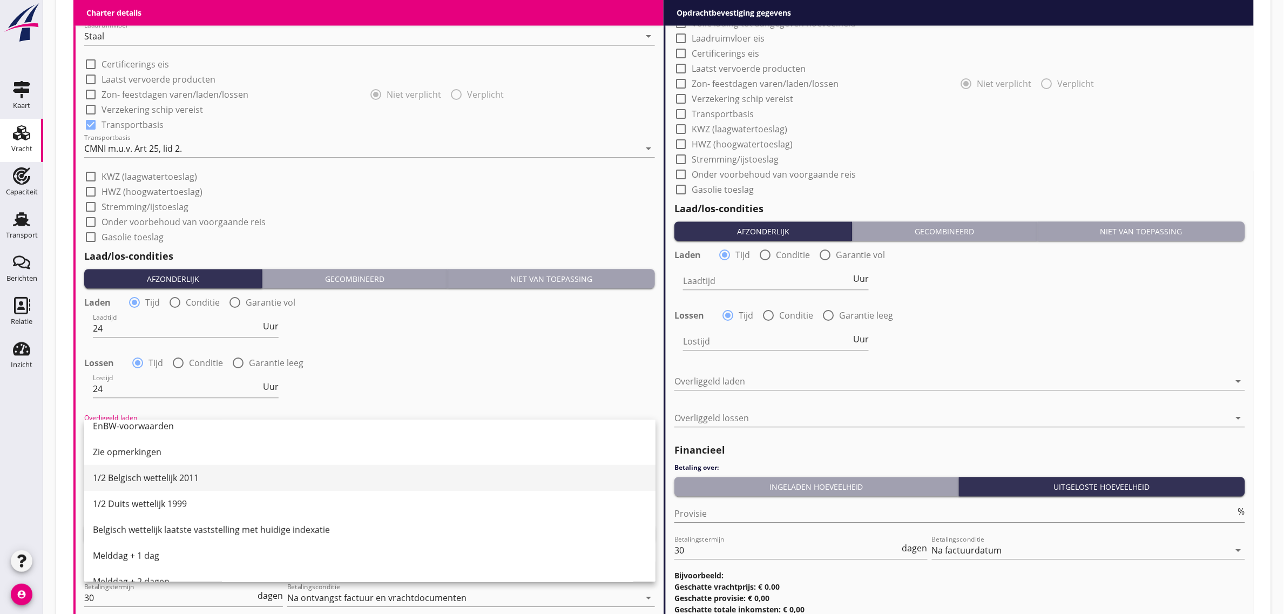
click at [189, 486] on div "1/2 Belgisch wettelijk 2011" at bounding box center [370, 478] width 554 height 26
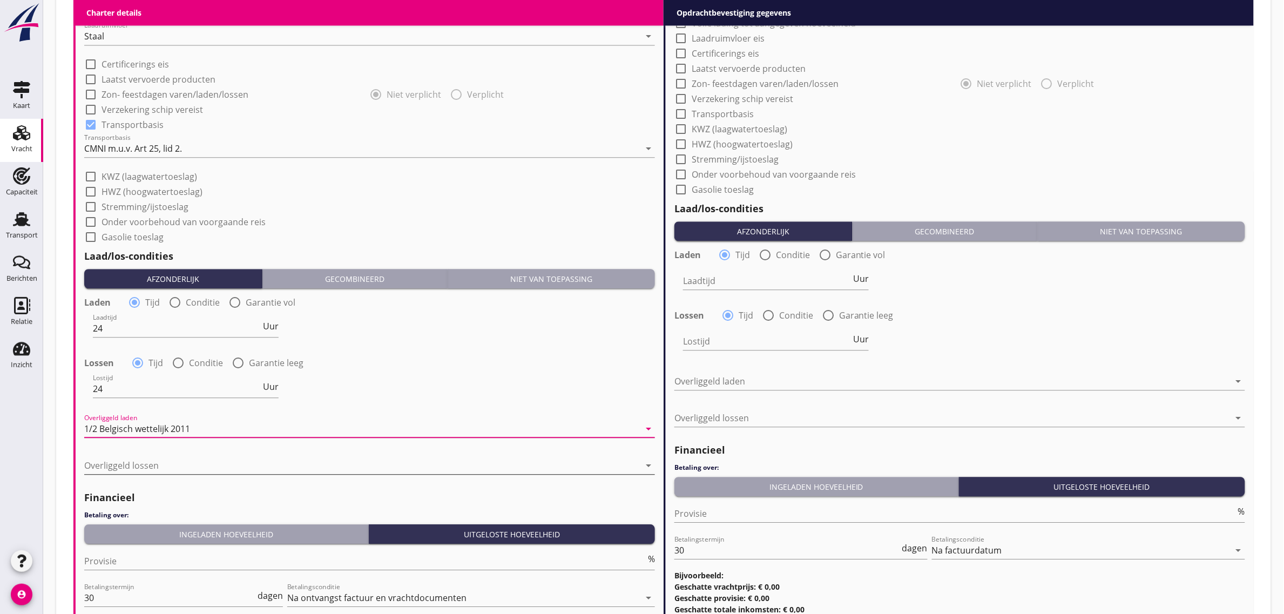
click at [132, 460] on div at bounding box center [361, 465] width 555 height 17
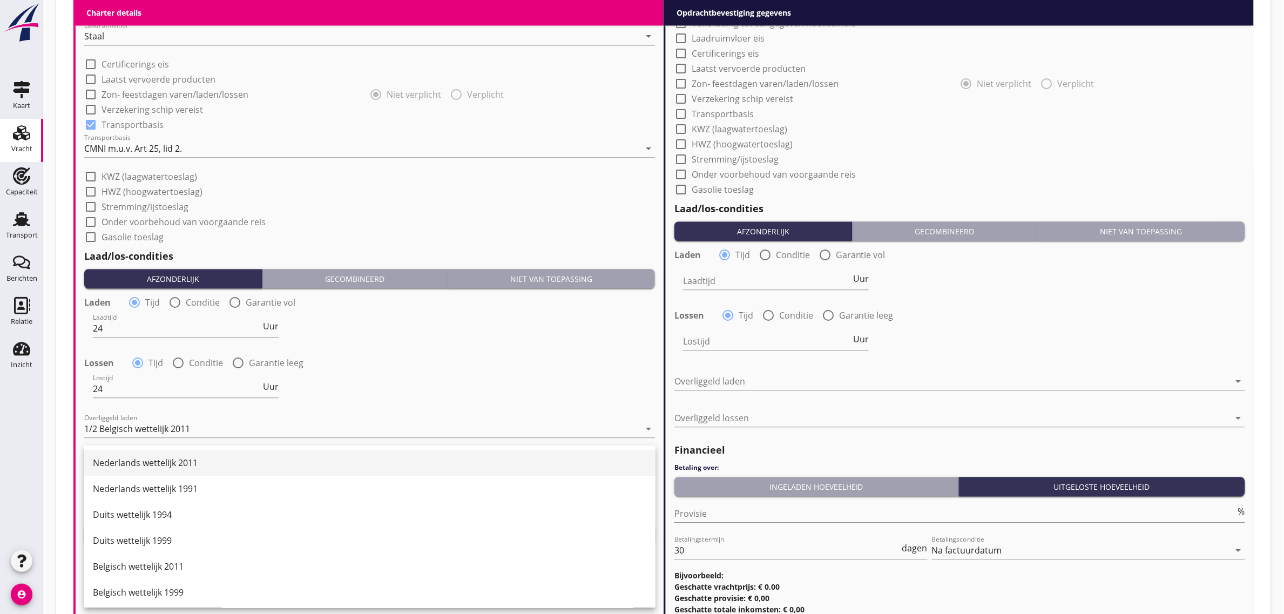
click at [187, 465] on div "Nederlands wettelijk 2011" at bounding box center [370, 462] width 554 height 13
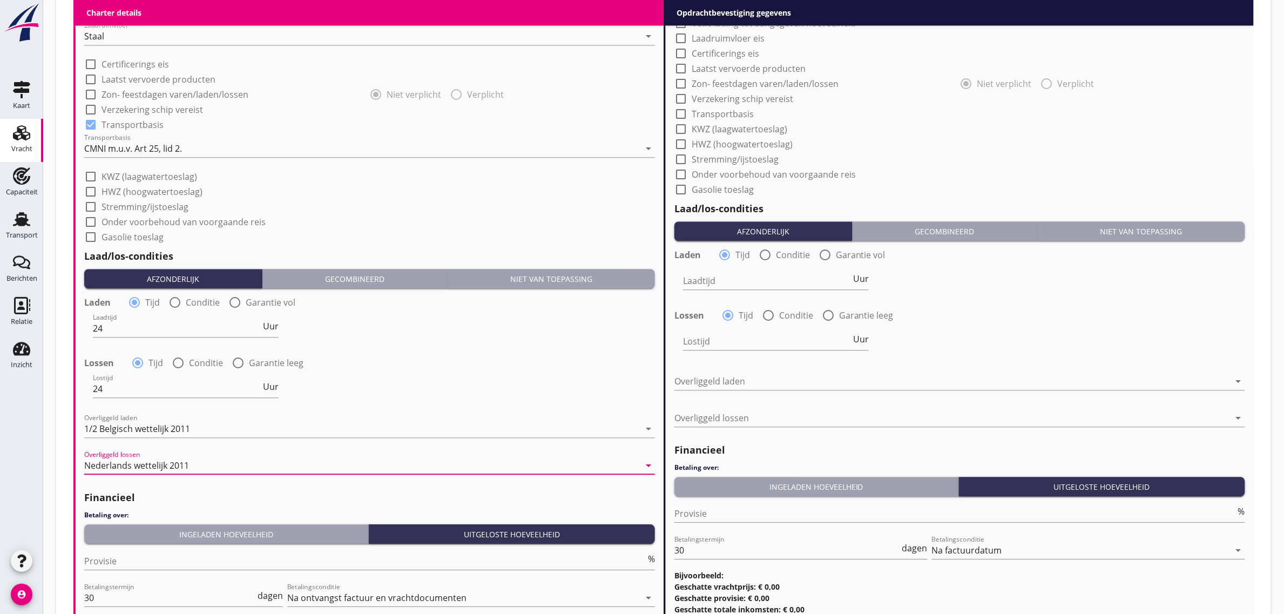
click at [174, 504] on div "Financieel Betaling over: Ingeladen hoeveelheid Uitgeloste hoeveelheid Provisie…" at bounding box center [369, 574] width 571 height 178
click at [205, 554] on input "Provisie" at bounding box center [364, 560] width 561 height 17
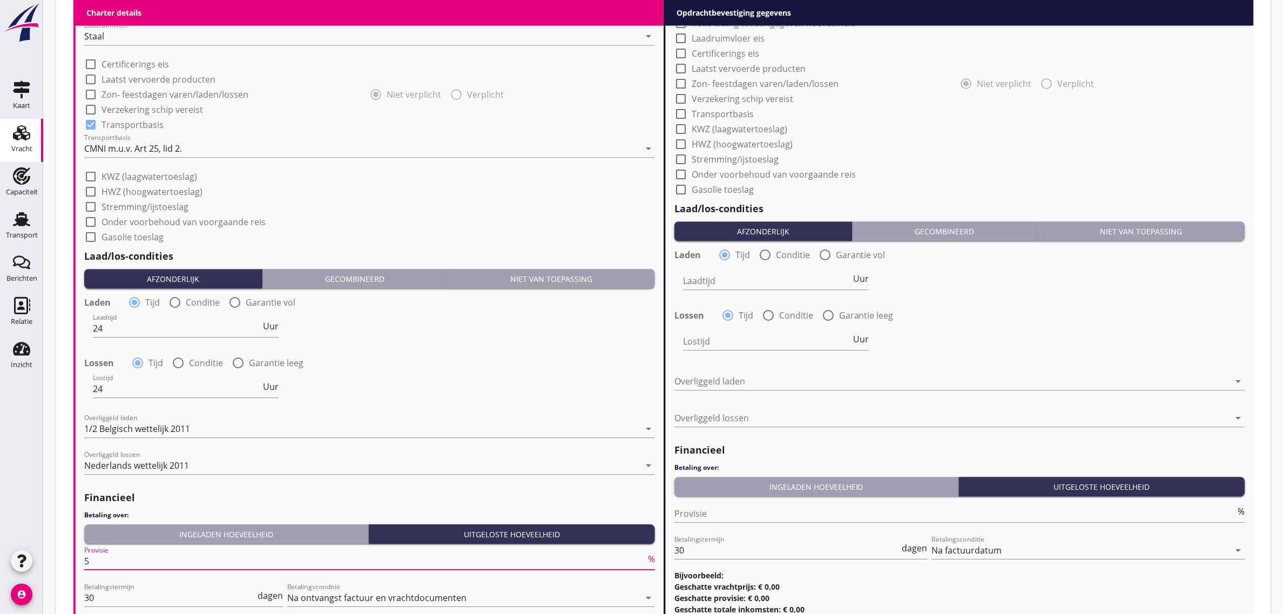
type input "5"
click at [490, 356] on div "Lossen radio_button_checked Tijd radio_button_unchecked Conditie radio_button_u…" at bounding box center [369, 361] width 571 height 15
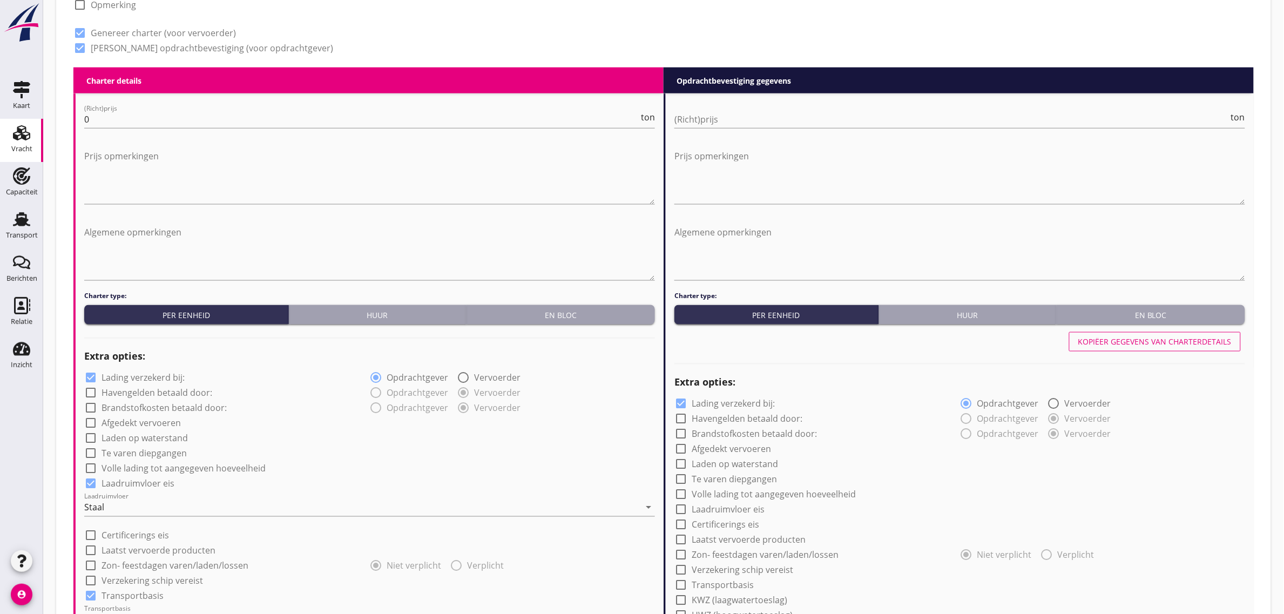
scroll to position [510, 0]
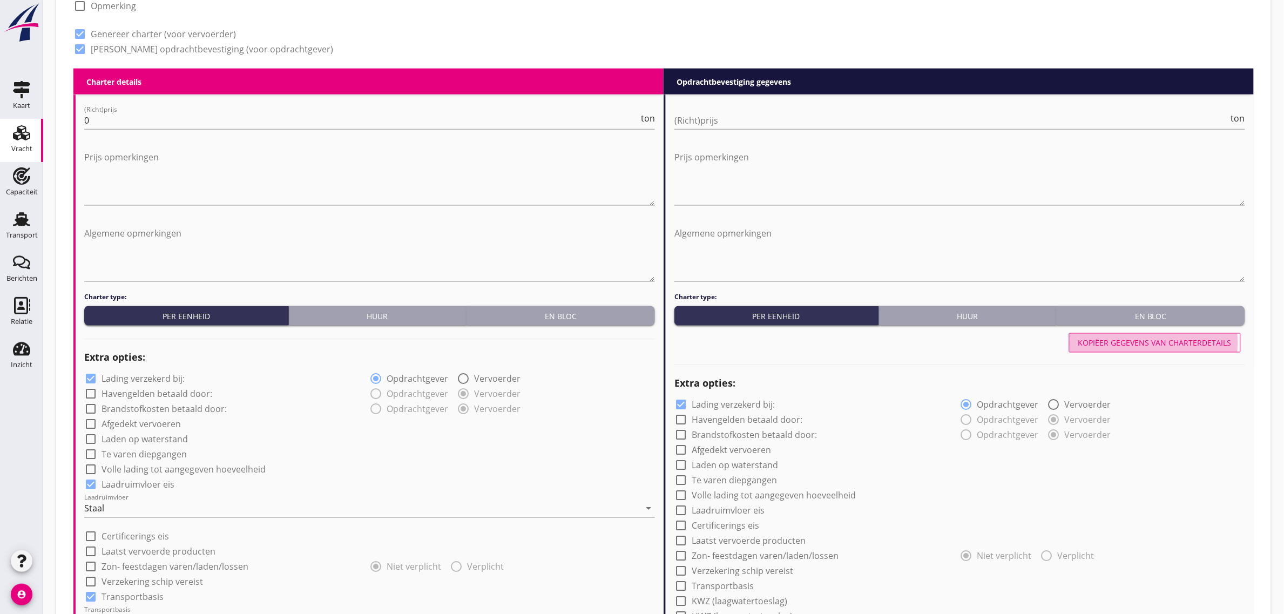
click at [1133, 337] on div "Kopiëer gegevens van charterdetails" at bounding box center [1154, 342] width 153 height 11
checkbox input "true"
type input "24"
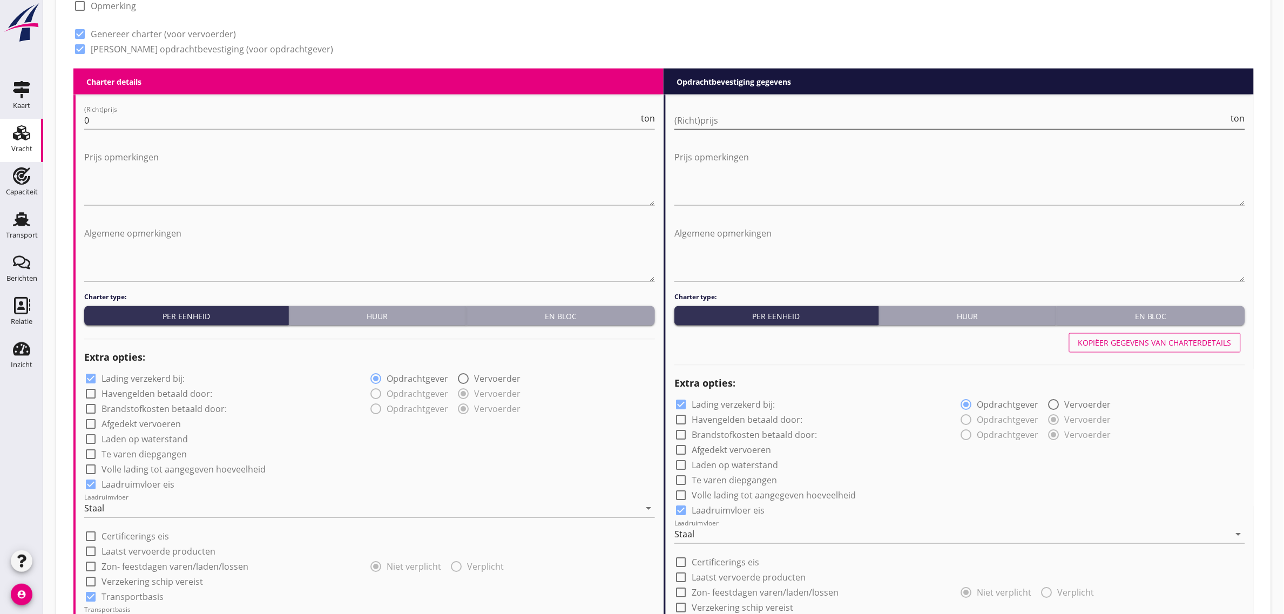
click at [764, 125] on input "(Richt)prijs" at bounding box center [951, 120] width 554 height 17
type input "3"
type input "3.75"
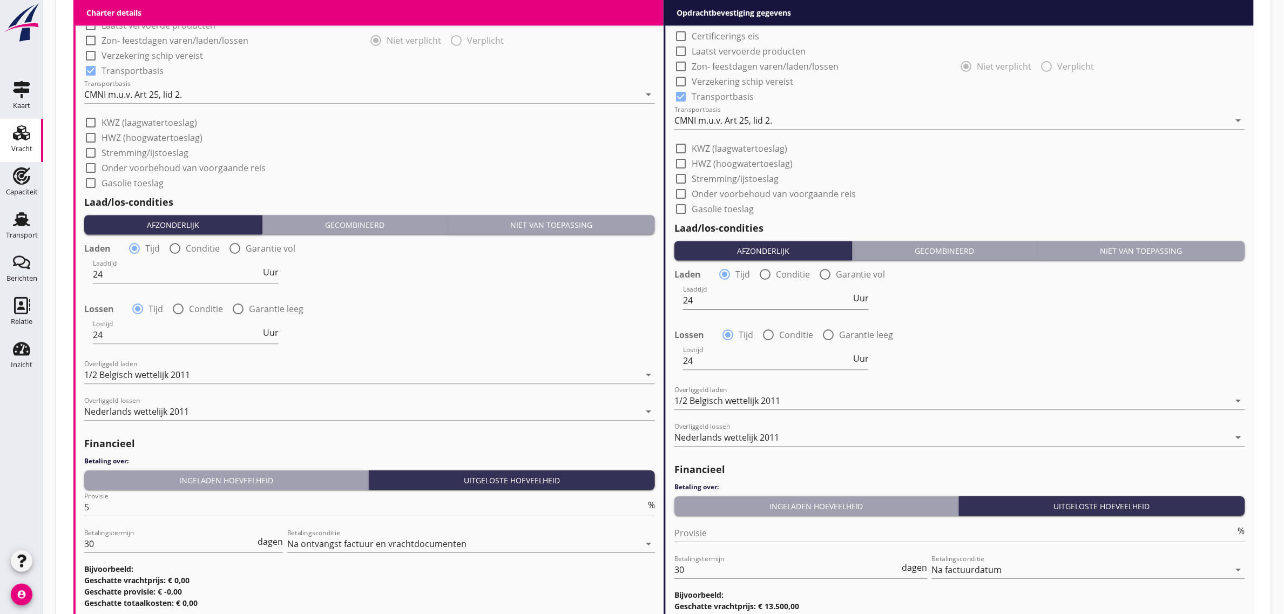
scroll to position [1138, 0]
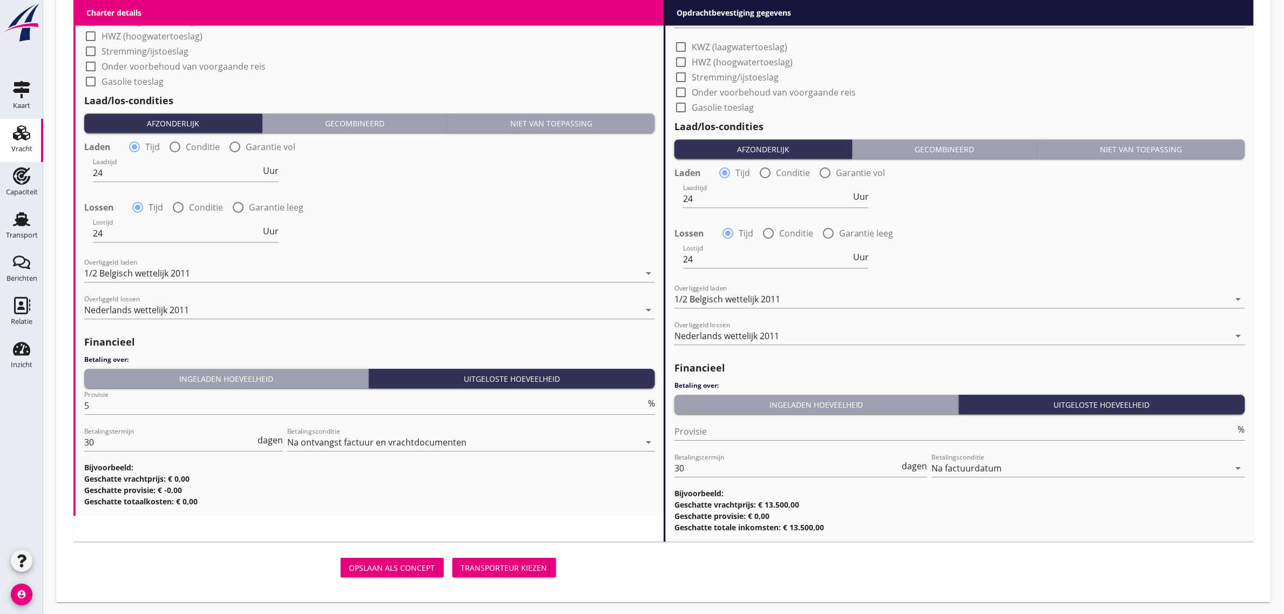
click at [746, 407] on div "Ingeladen hoeveelheid" at bounding box center [816, 404] width 275 height 11
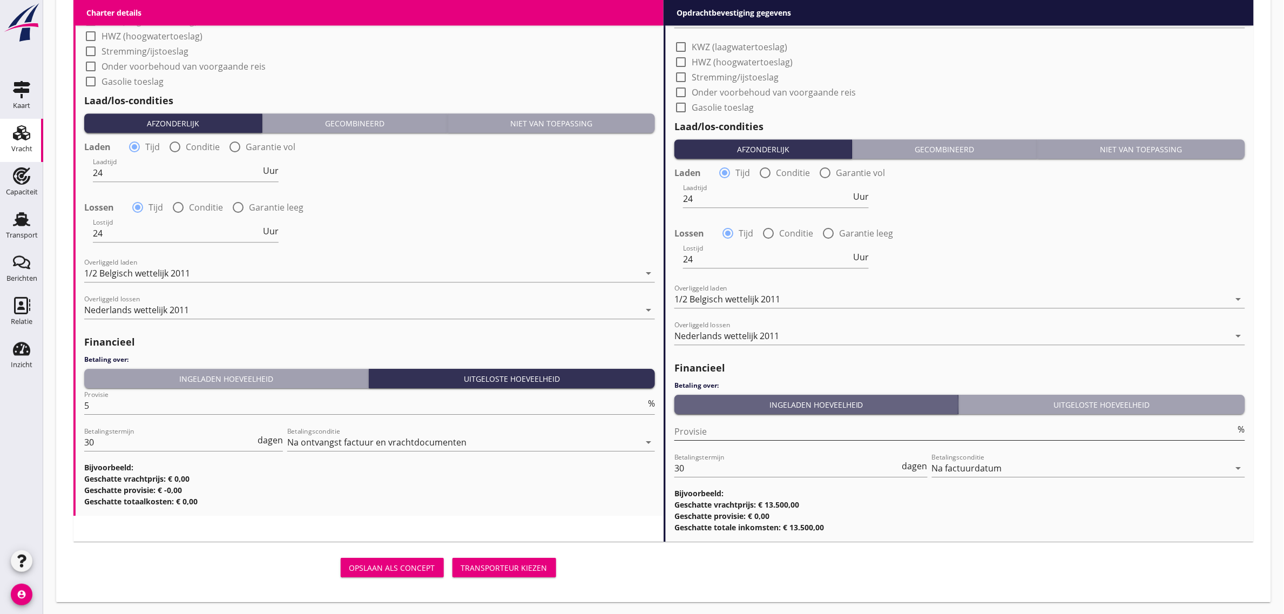
click at [736, 430] on input "Provisie" at bounding box center [954, 431] width 561 height 17
type input "0"
click at [962, 235] on div "Lossen radio_button_checked Tijd radio_button_unchecked Conditie radio_button_u…" at bounding box center [959, 232] width 571 height 15
click at [524, 564] on div "Transporteur kiezen" at bounding box center [504, 567] width 86 height 11
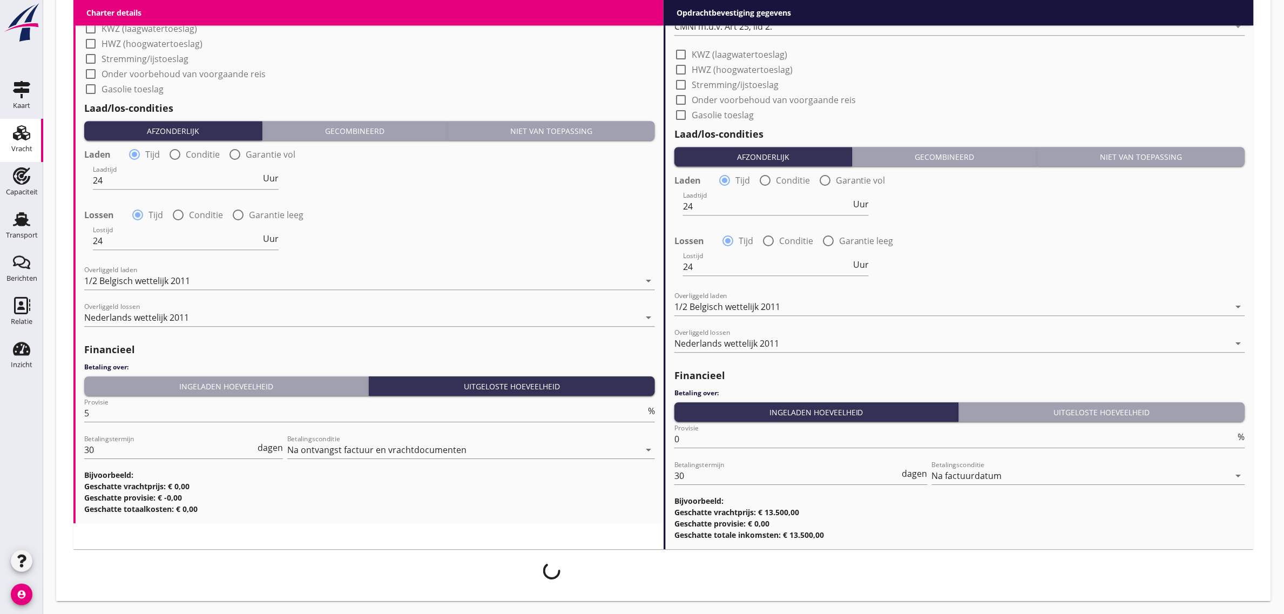
scroll to position [1129, 0]
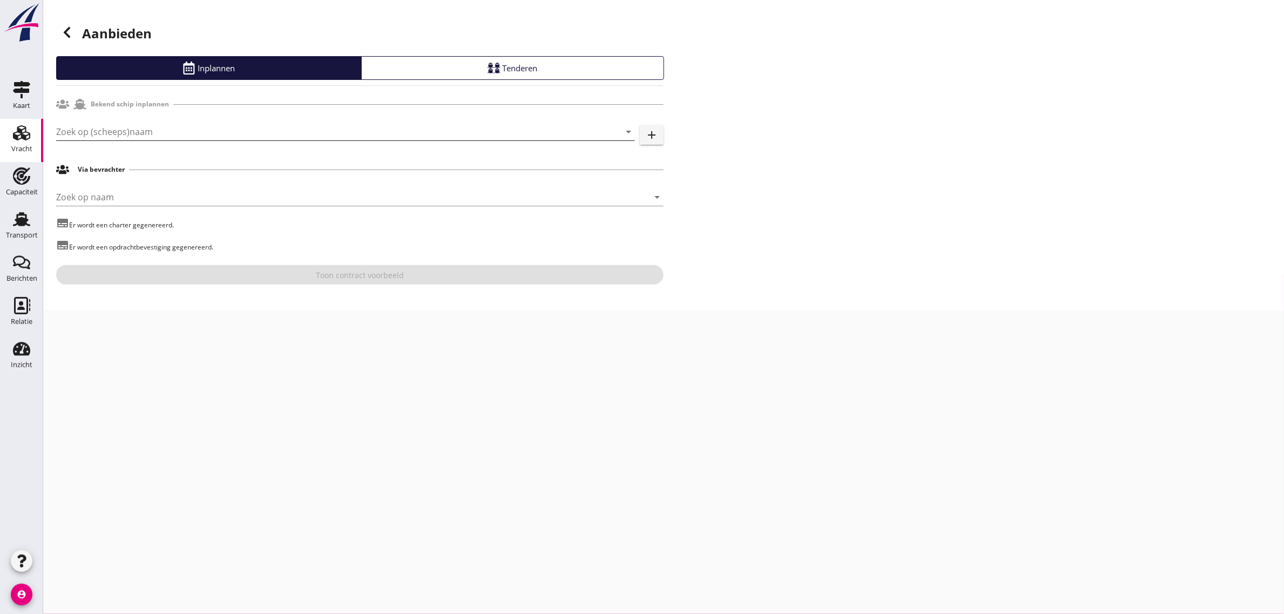
click at [133, 130] on input "Zoek op (scheeps)naam" at bounding box center [330, 131] width 548 height 17
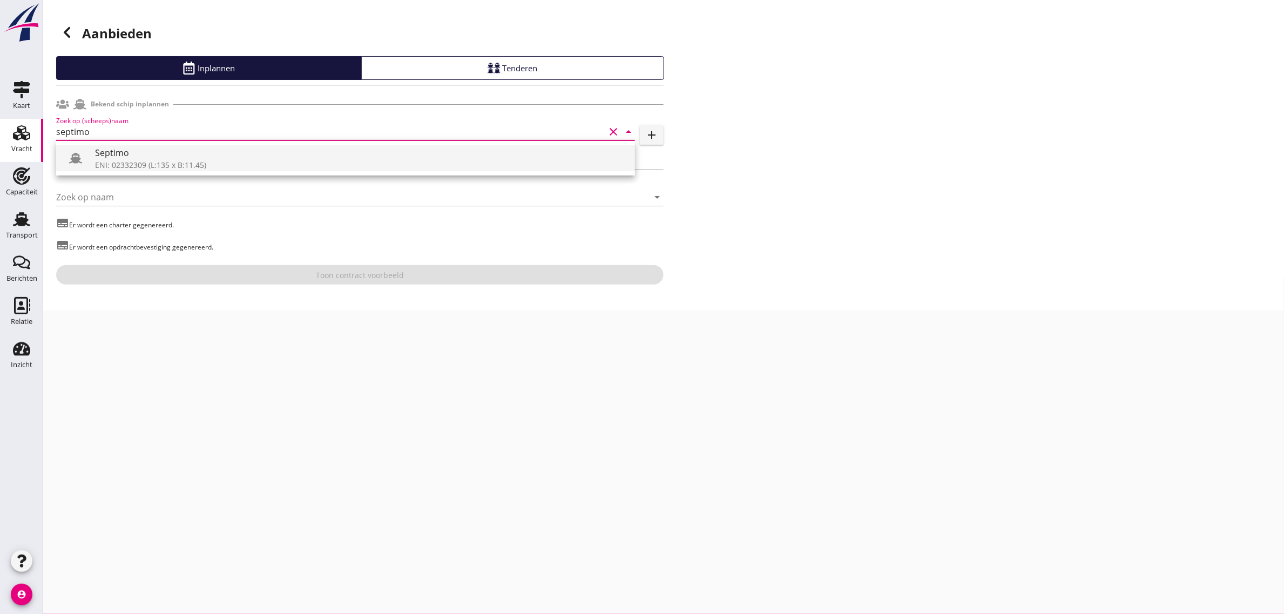
click at [124, 161] on div "ENI: 02332309 (L:135 x B:11.45)" at bounding box center [360, 164] width 531 height 11
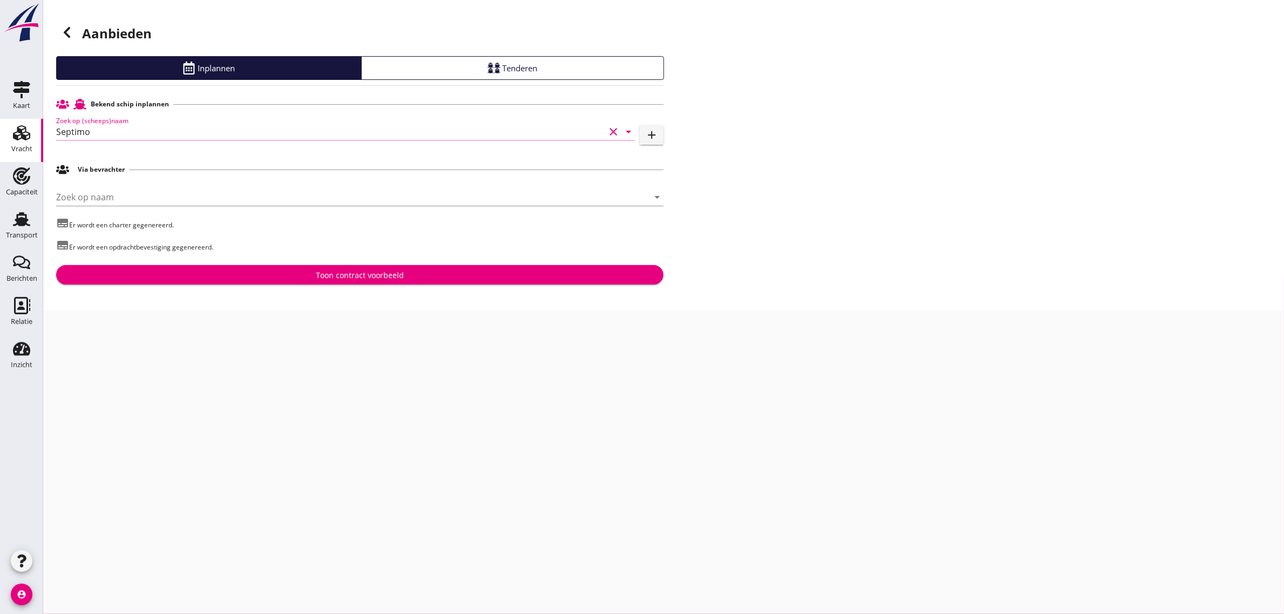
type input "Septimo"
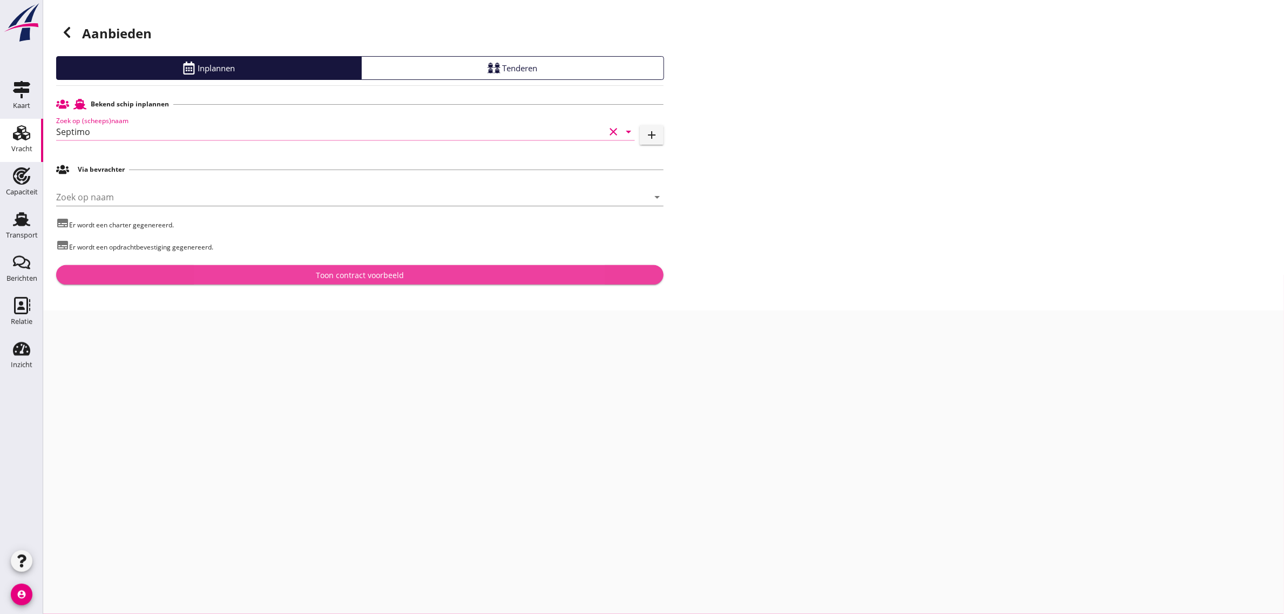
click at [300, 278] on div "Toon contract voorbeeld" at bounding box center [360, 274] width 590 height 11
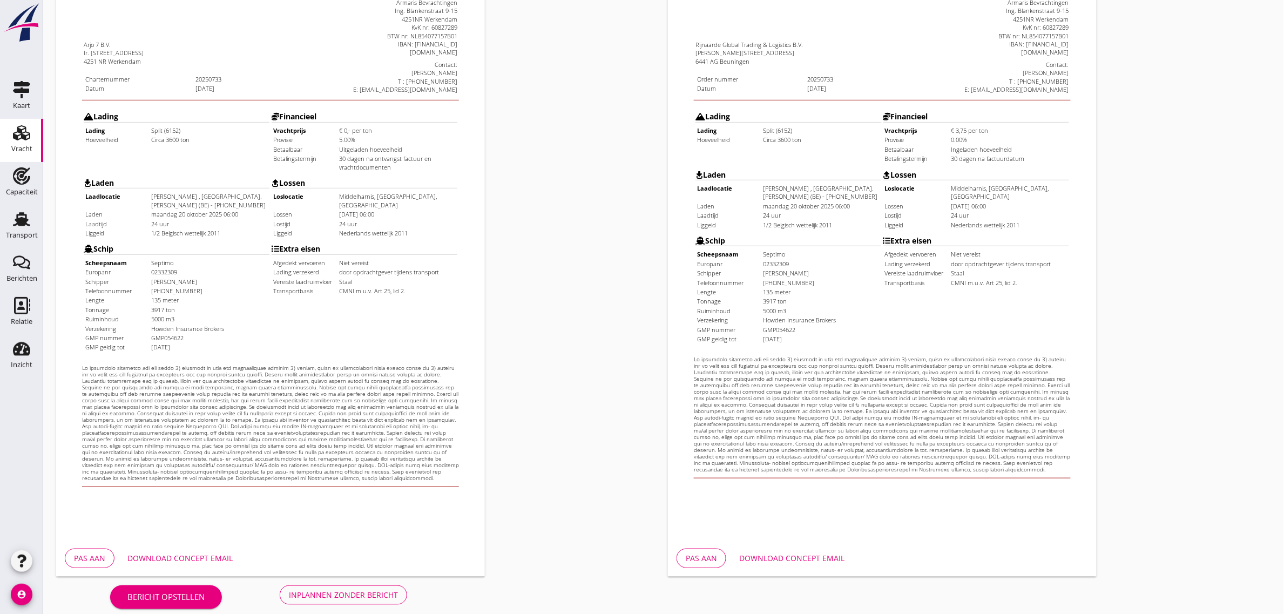
scroll to position [185, 0]
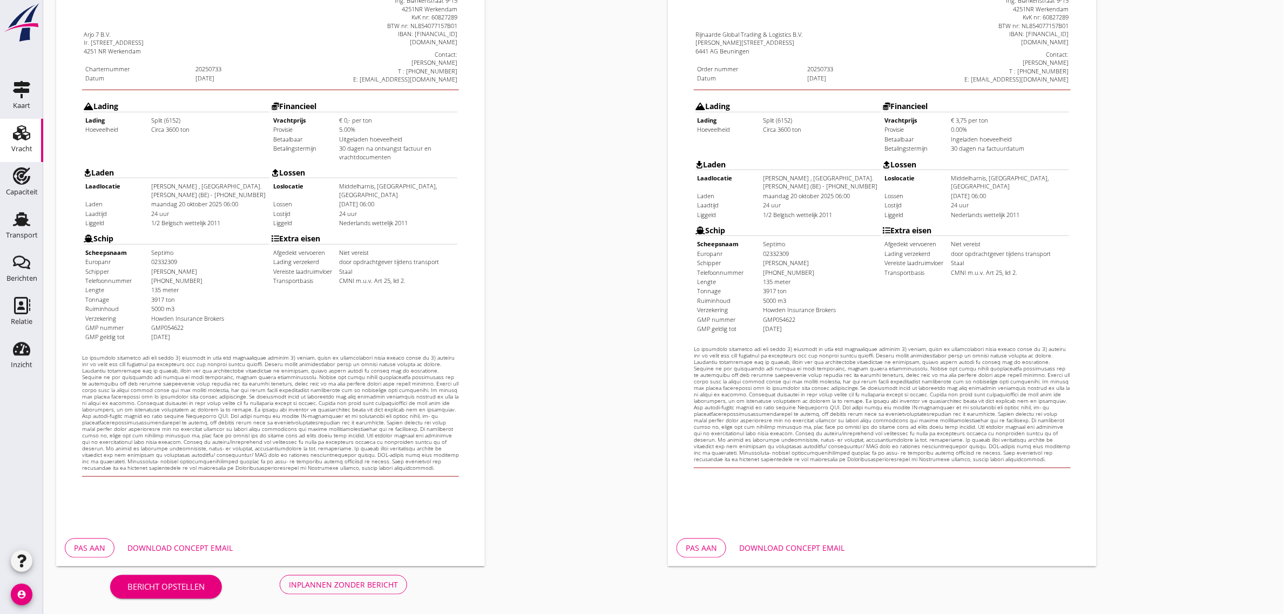
click at [297, 576] on button "Inplannen zonder bericht" at bounding box center [343, 584] width 127 height 19
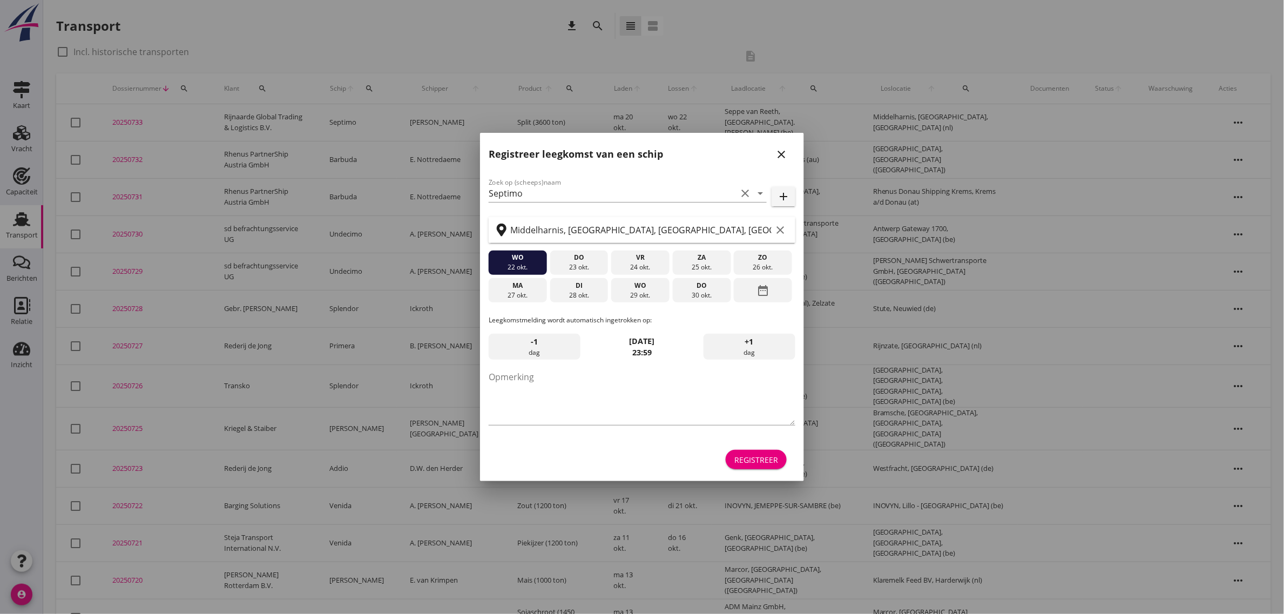
click at [767, 452] on button "Registreer" at bounding box center [756, 459] width 61 height 19
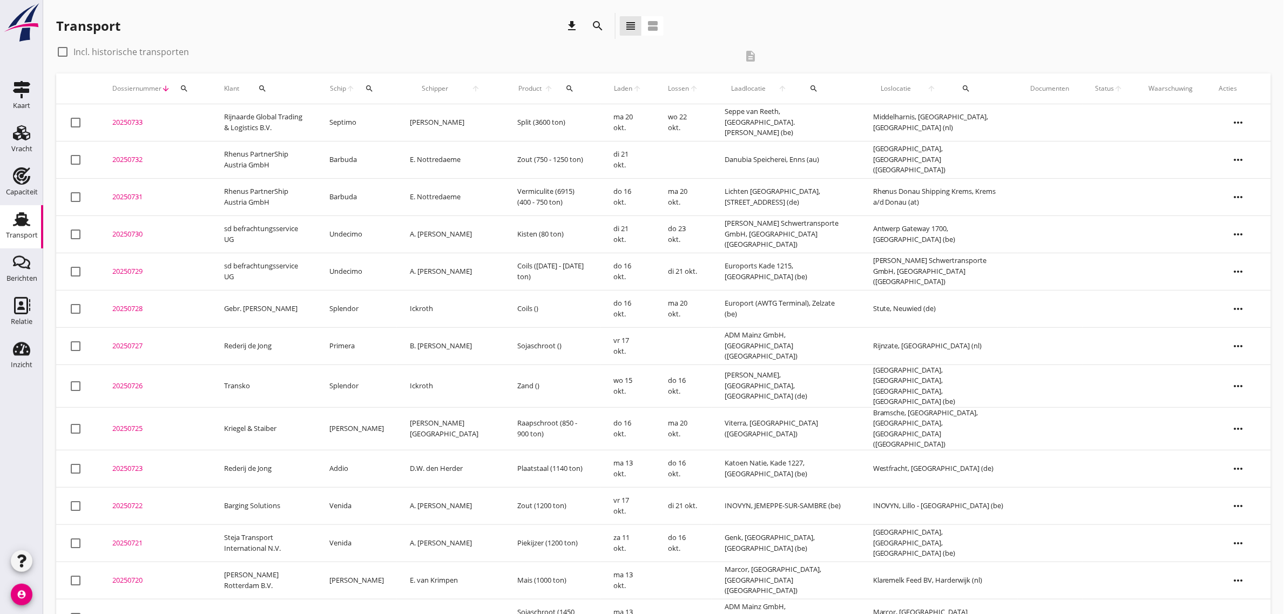
click at [436, 119] on td "[PERSON_NAME]" at bounding box center [450, 122] width 107 height 37
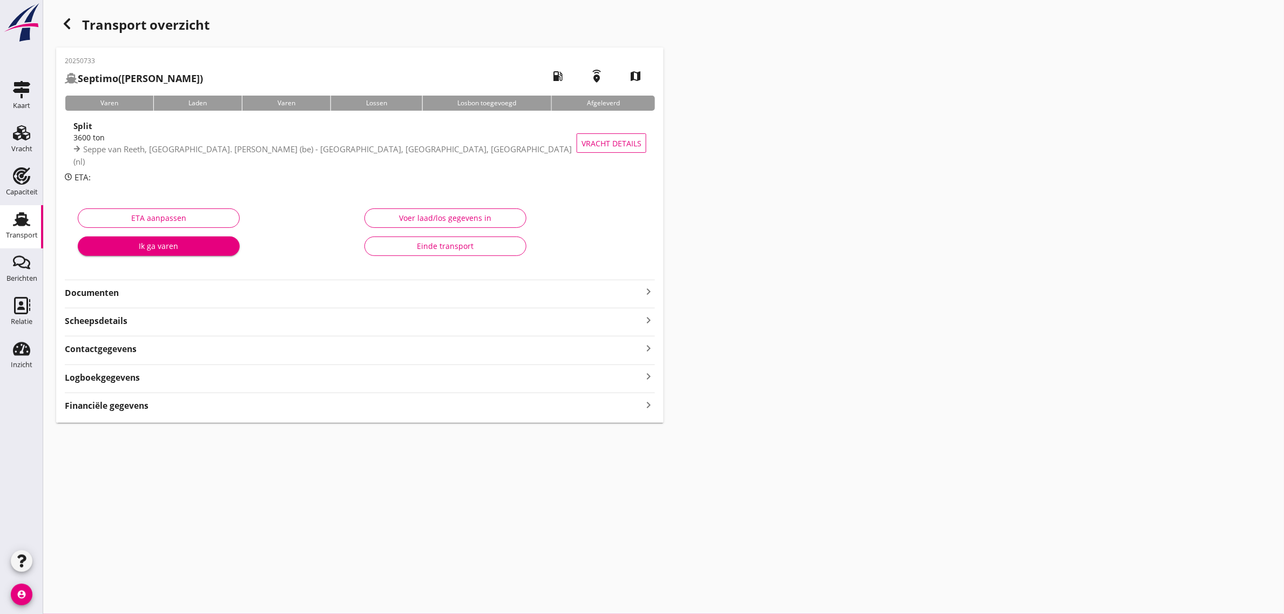
click at [72, 295] on strong "Documenten" at bounding box center [353, 293] width 577 height 12
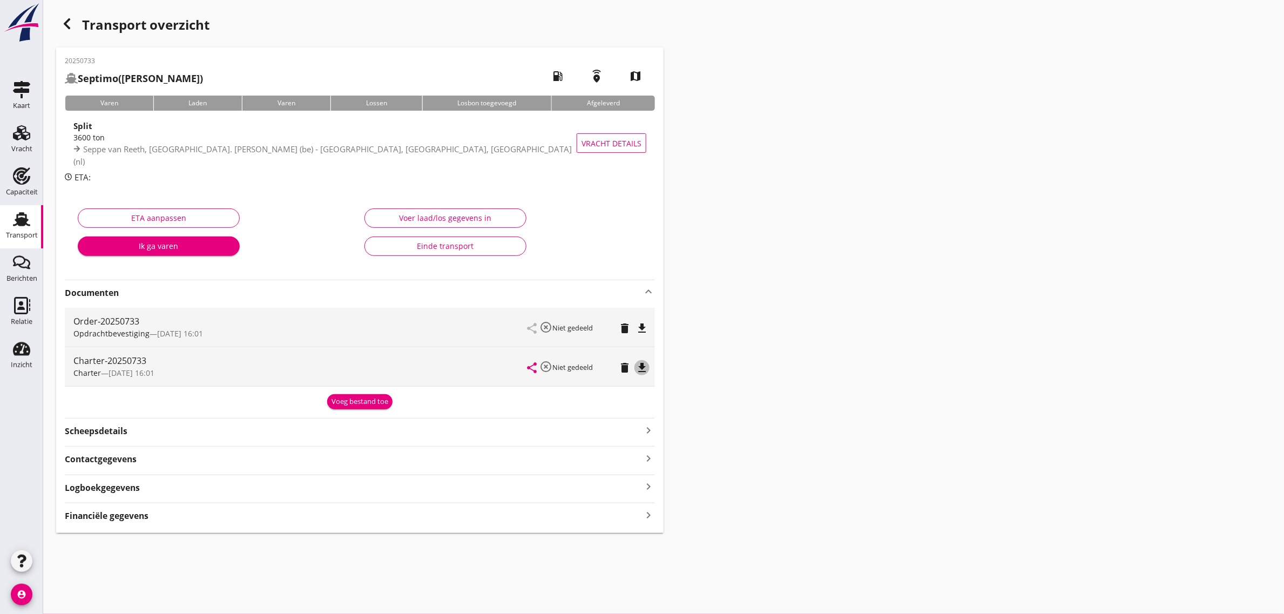
click at [641, 366] on icon "file_download" at bounding box center [641, 367] width 13 height 13
click at [19, 219] on use at bounding box center [21, 219] width 17 height 14
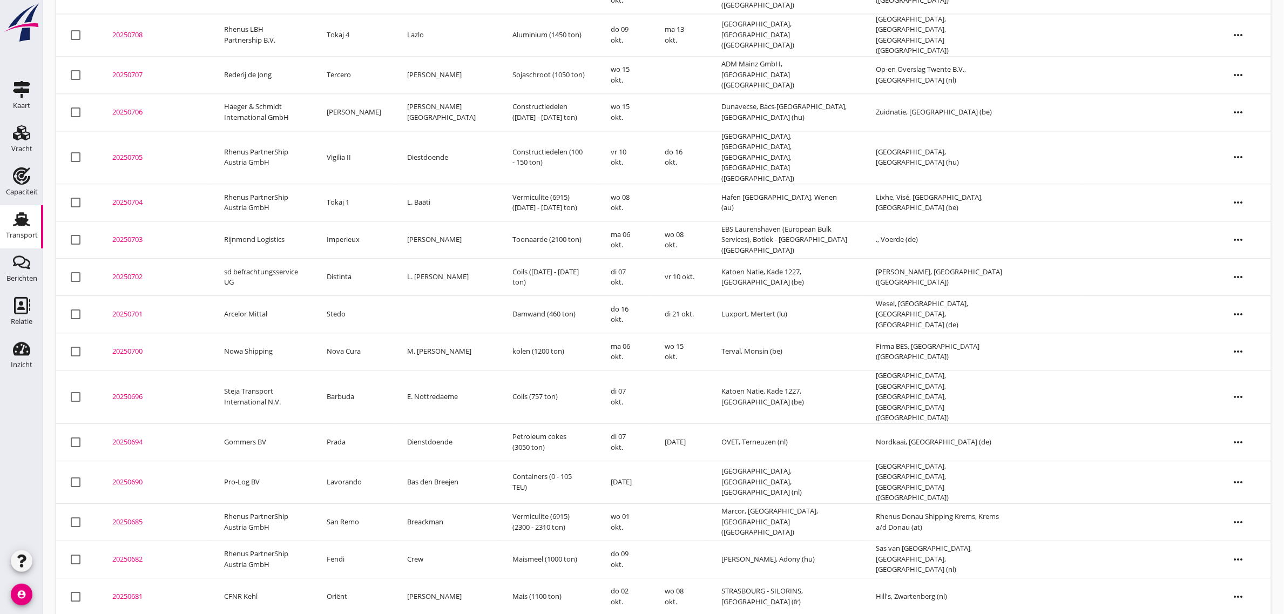
scroll to position [997, 0]
click at [360, 421] on td "Prada" at bounding box center [354, 439] width 80 height 37
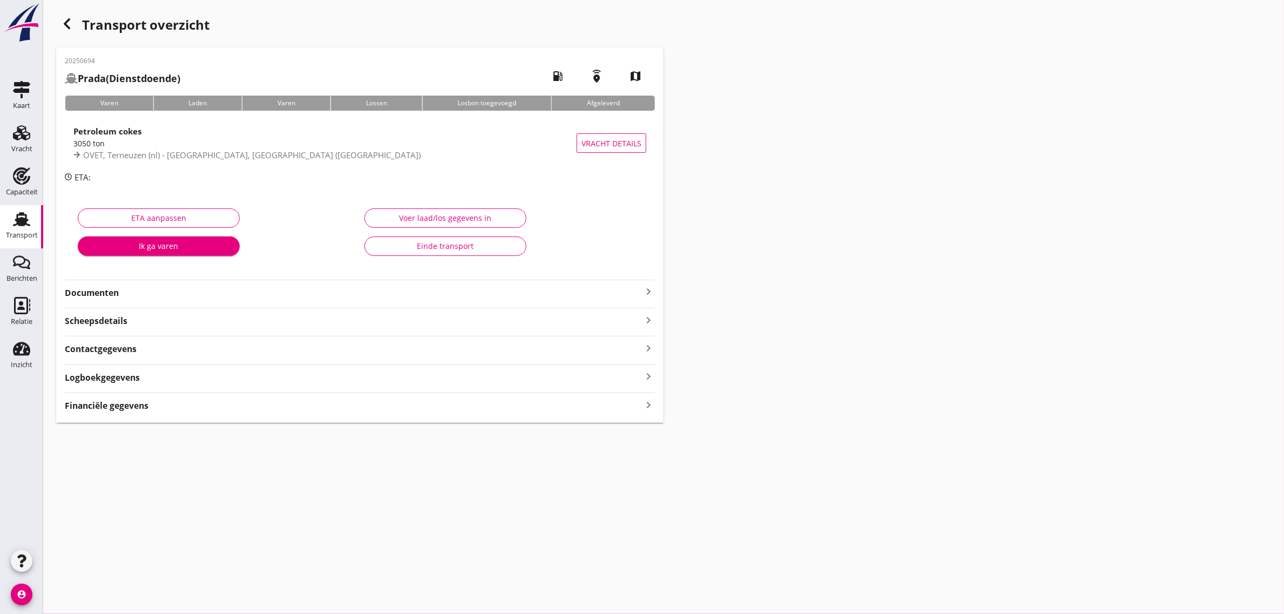
click at [421, 249] on div "Einde transport" at bounding box center [446, 245] width 144 height 11
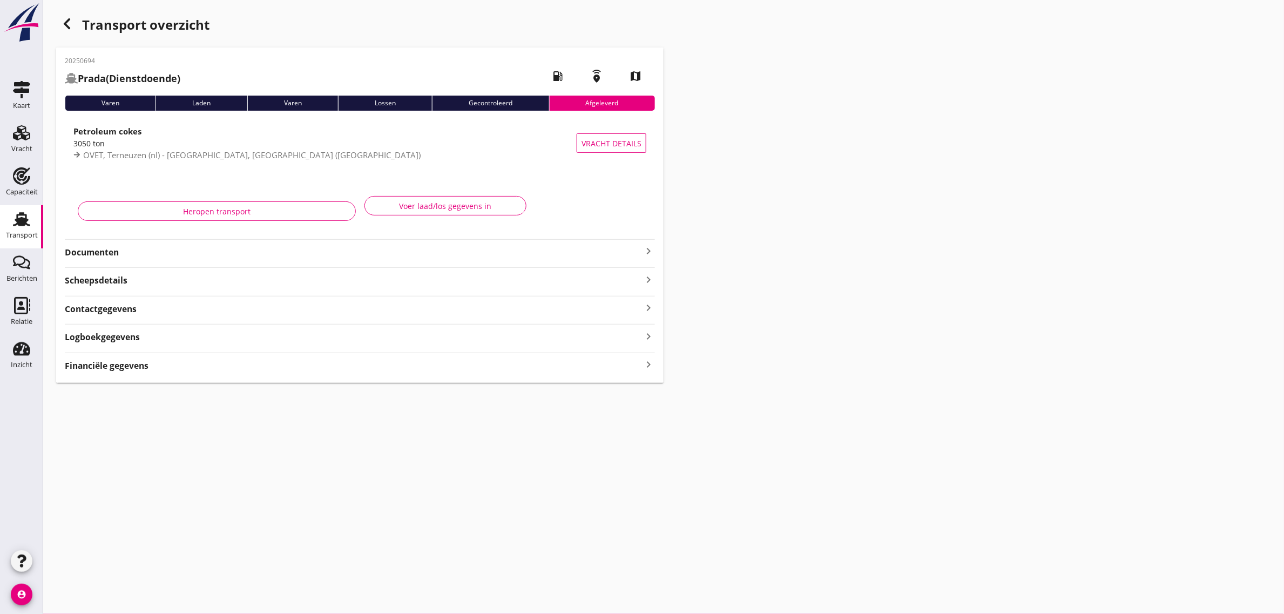
click at [57, 30] on div "Transport overzicht" at bounding box center [359, 26] width 607 height 26
click at [59, 28] on div "button" at bounding box center [67, 24] width 22 height 22
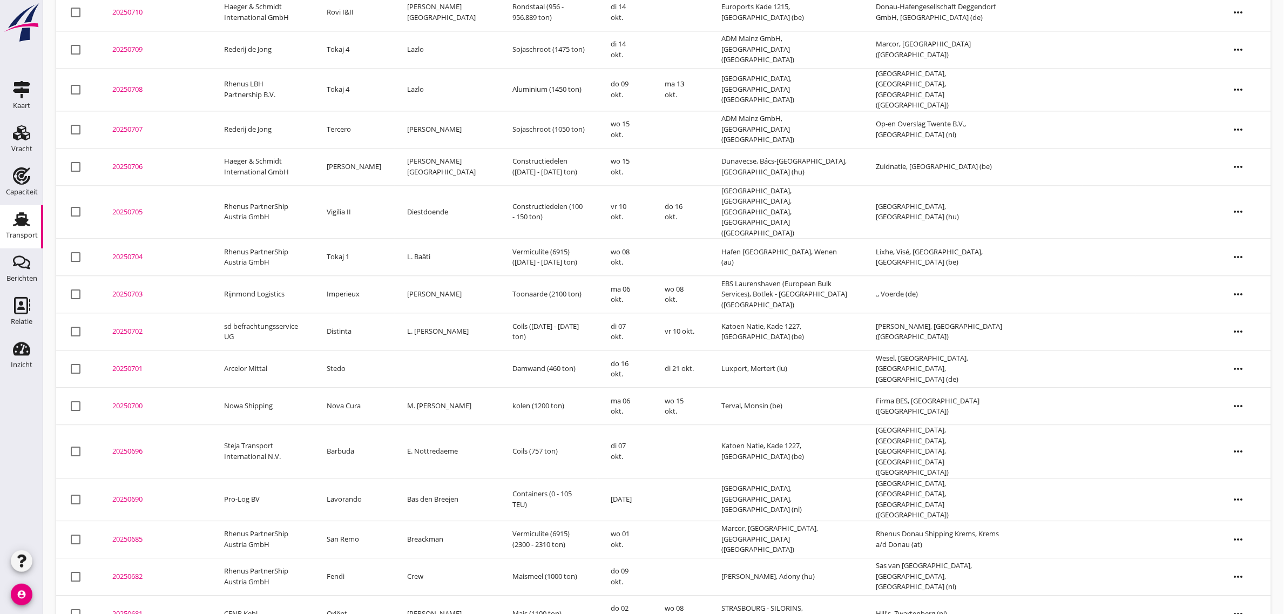
scroll to position [959, 0]
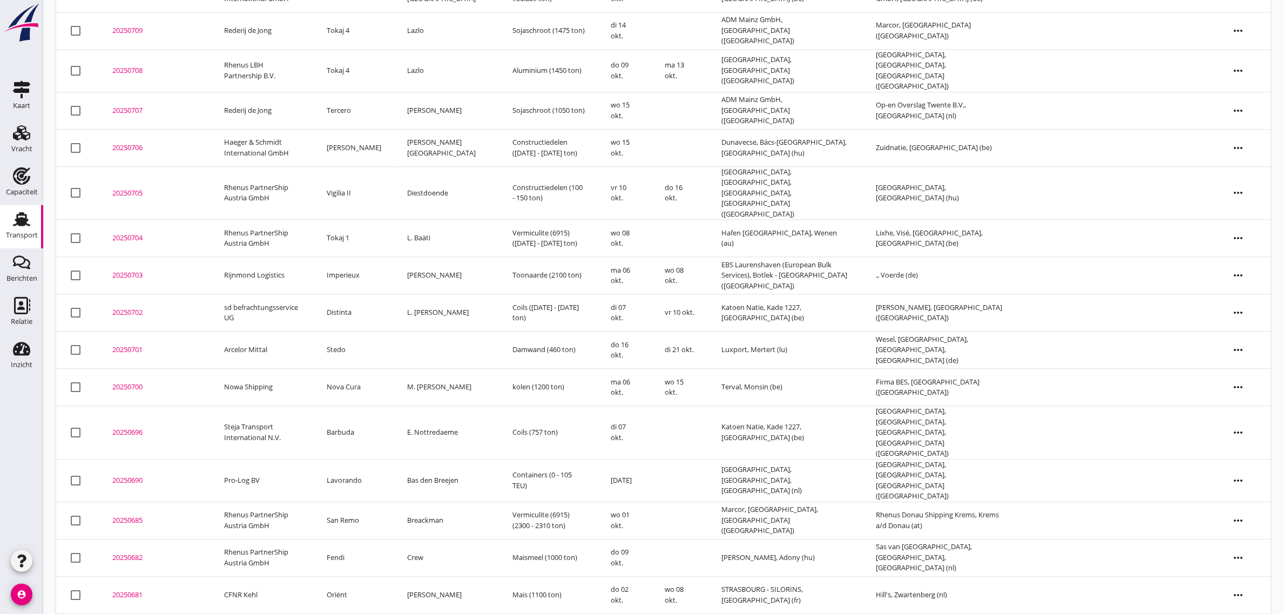
click at [349, 294] on td "Distinta" at bounding box center [354, 312] width 80 height 37
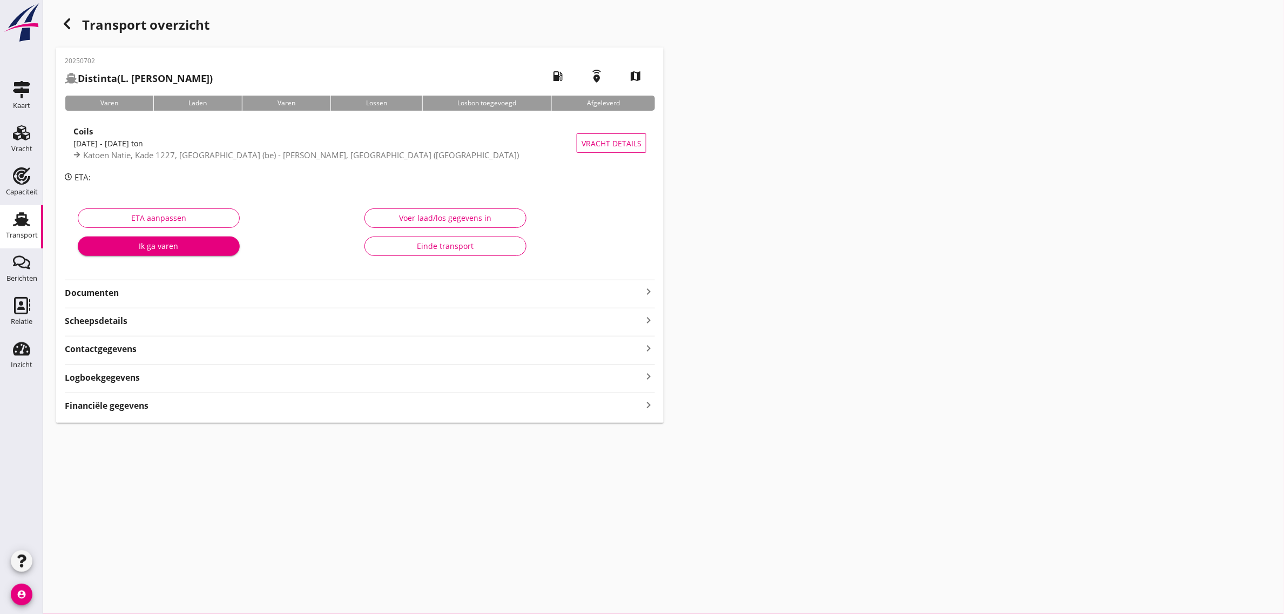
click at [414, 249] on div "Einde transport" at bounding box center [446, 245] width 144 height 11
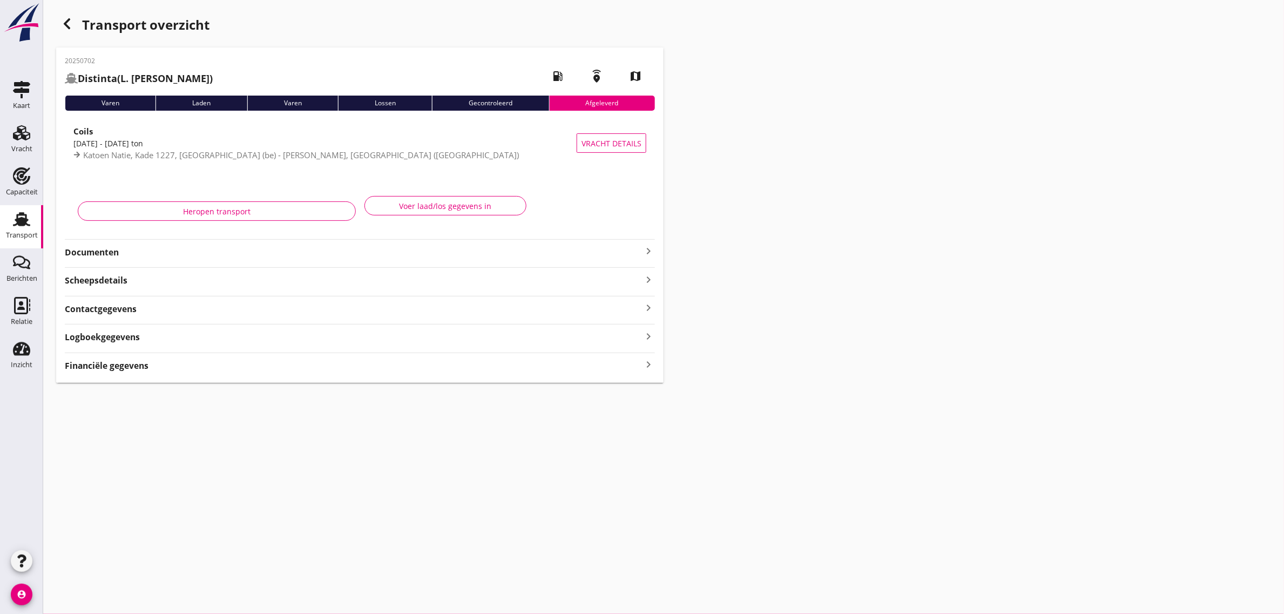
click at [64, 32] on div "button" at bounding box center [67, 24] width 22 height 22
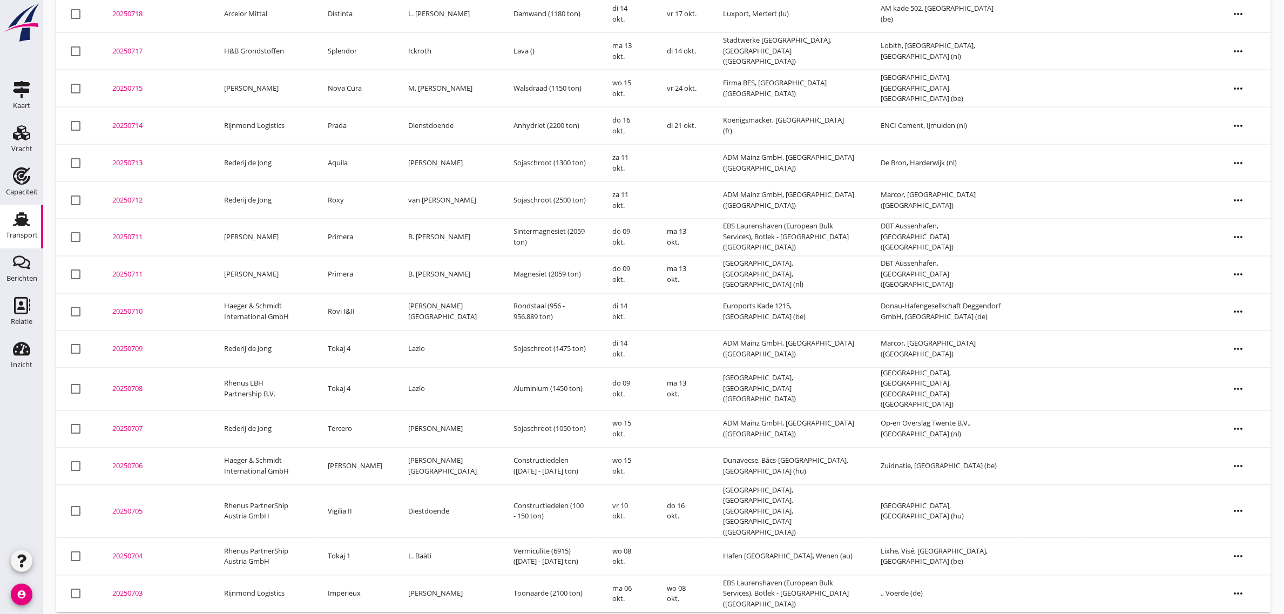
scroll to position [658, 0]
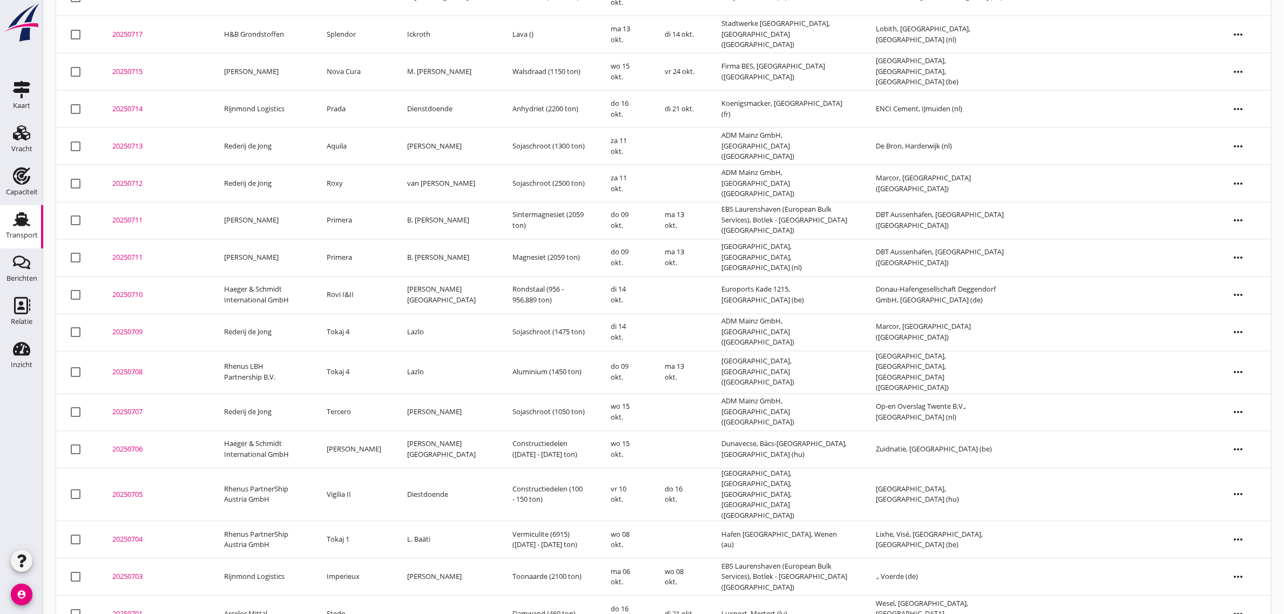
click at [262, 559] on td "Rijnmond Logistics" at bounding box center [262, 577] width 103 height 37
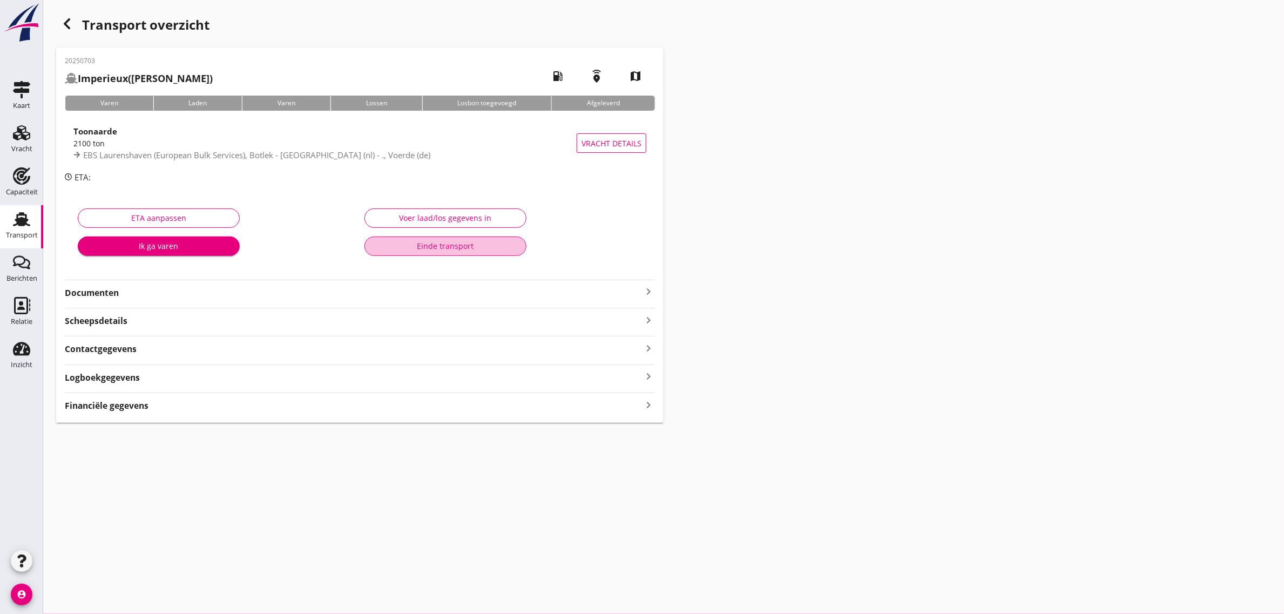
click at [401, 248] on div "Einde transport" at bounding box center [446, 245] width 144 height 11
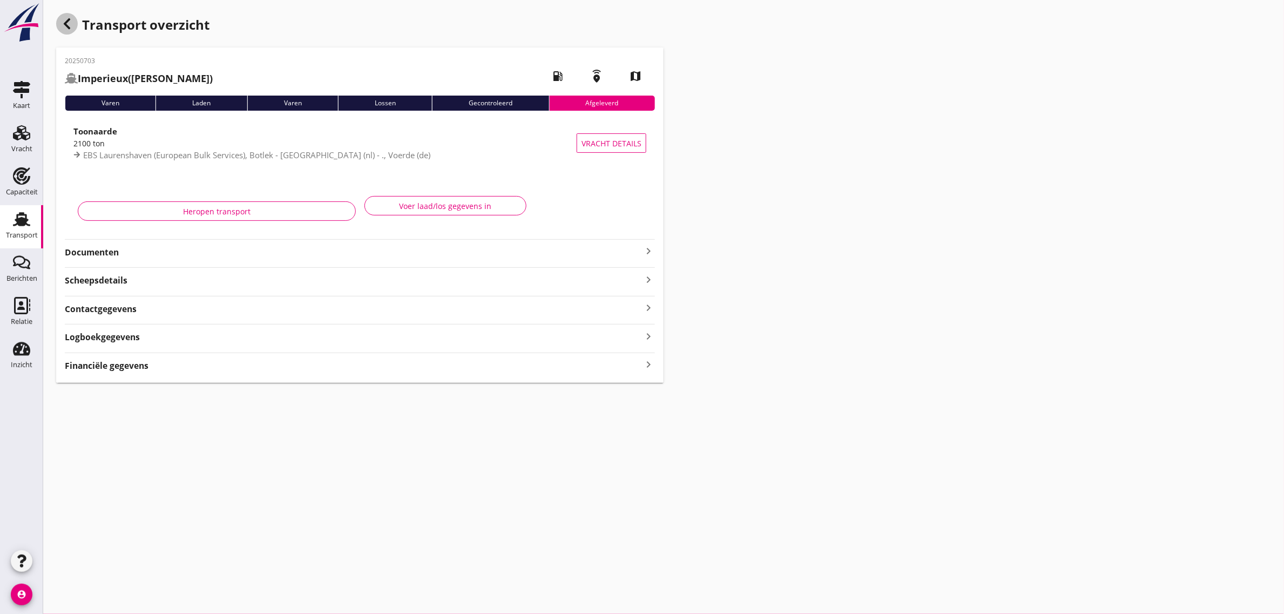
click at [73, 25] on icon "button" at bounding box center [66, 23] width 13 height 13
